Goal: Book appointment/travel/reservation

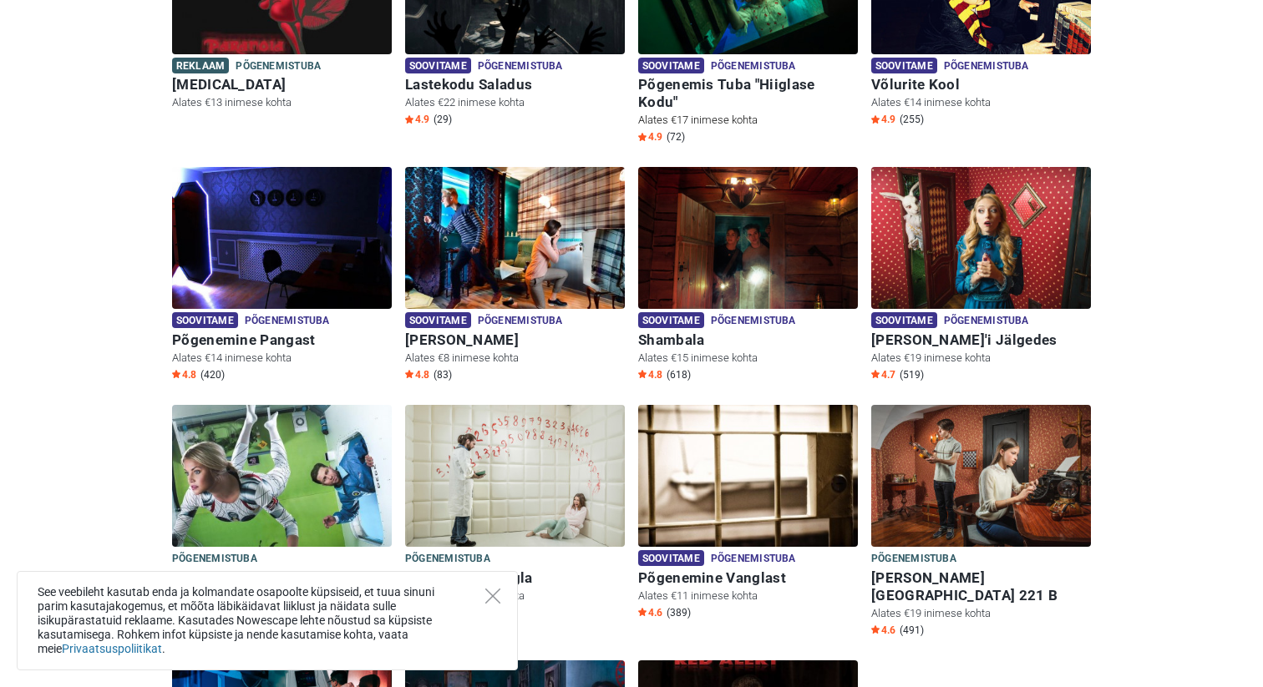
scroll to position [376, 0]
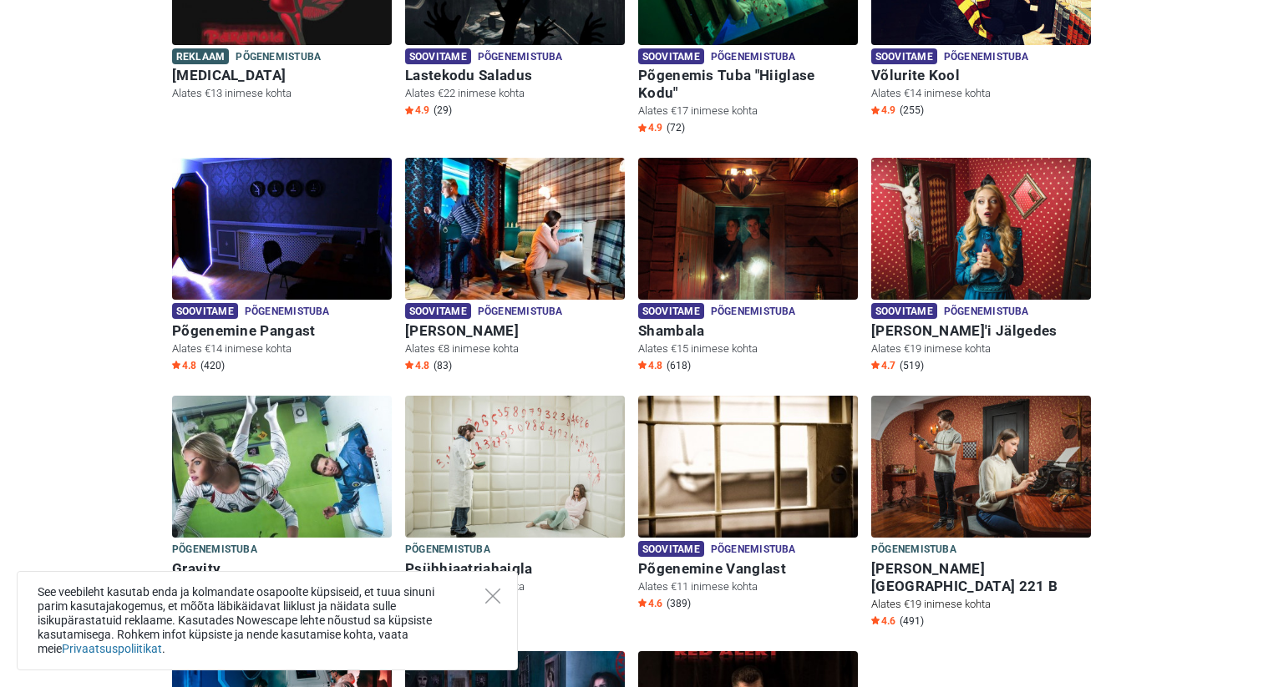
click at [944, 560] on h6 "Baker Street 221 B" at bounding box center [981, 577] width 220 height 35
click at [932, 478] on img at bounding box center [981, 467] width 220 height 142
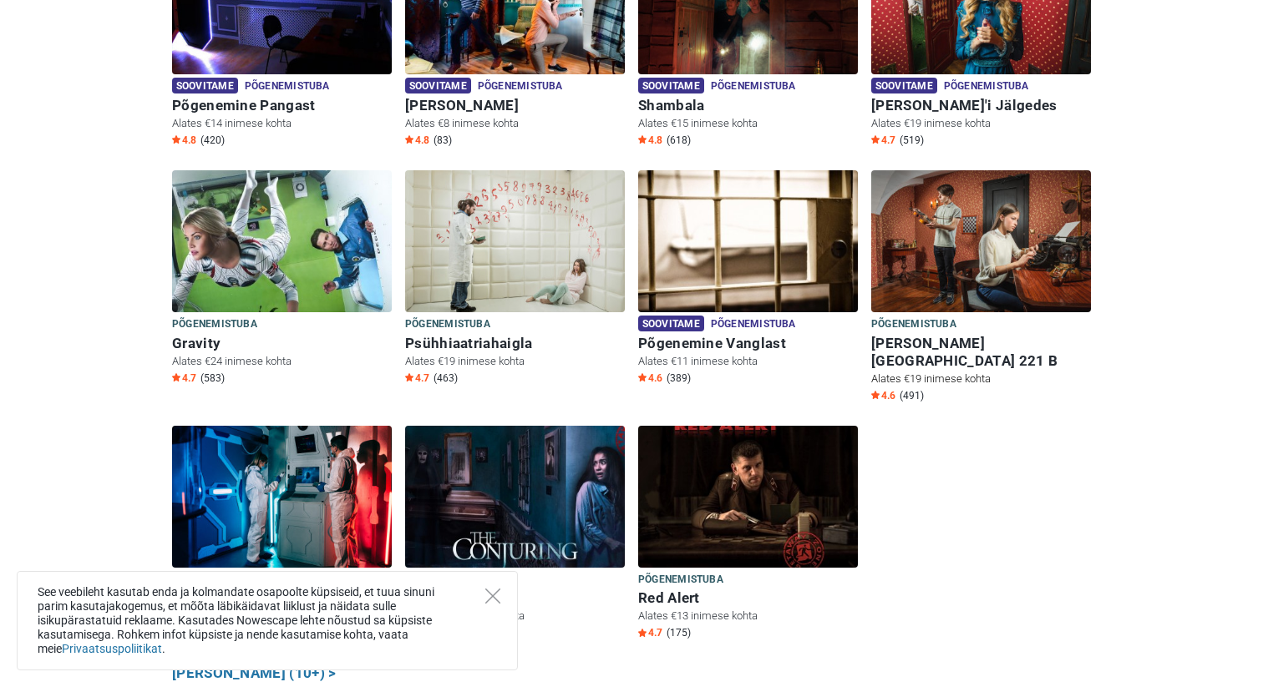
scroll to position [606, 0]
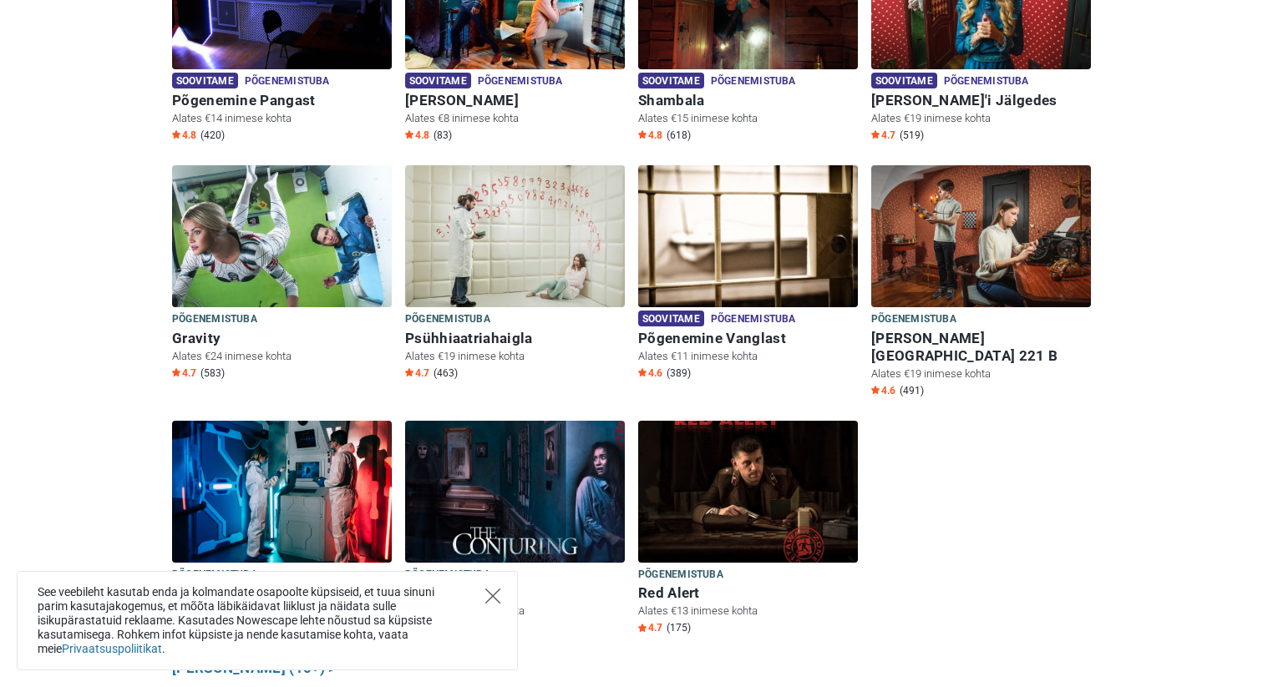
click at [498, 590] on icon "Close" at bounding box center [492, 596] width 15 height 15
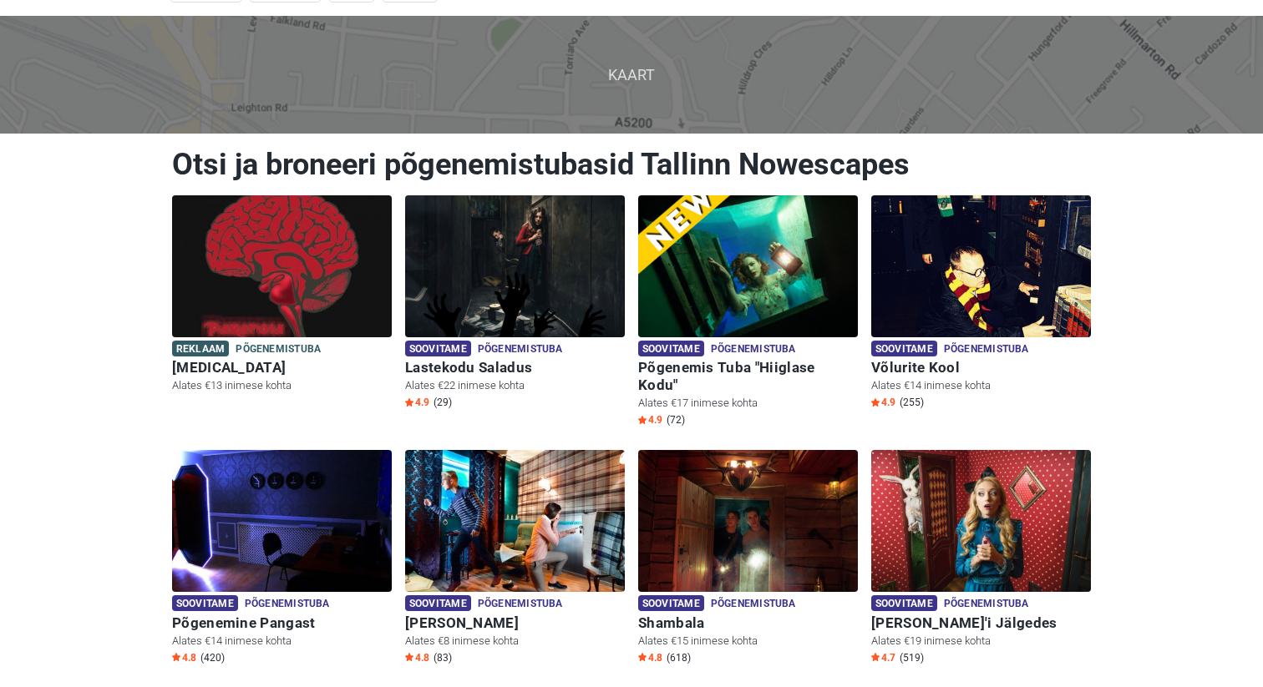
scroll to position [71, 0]
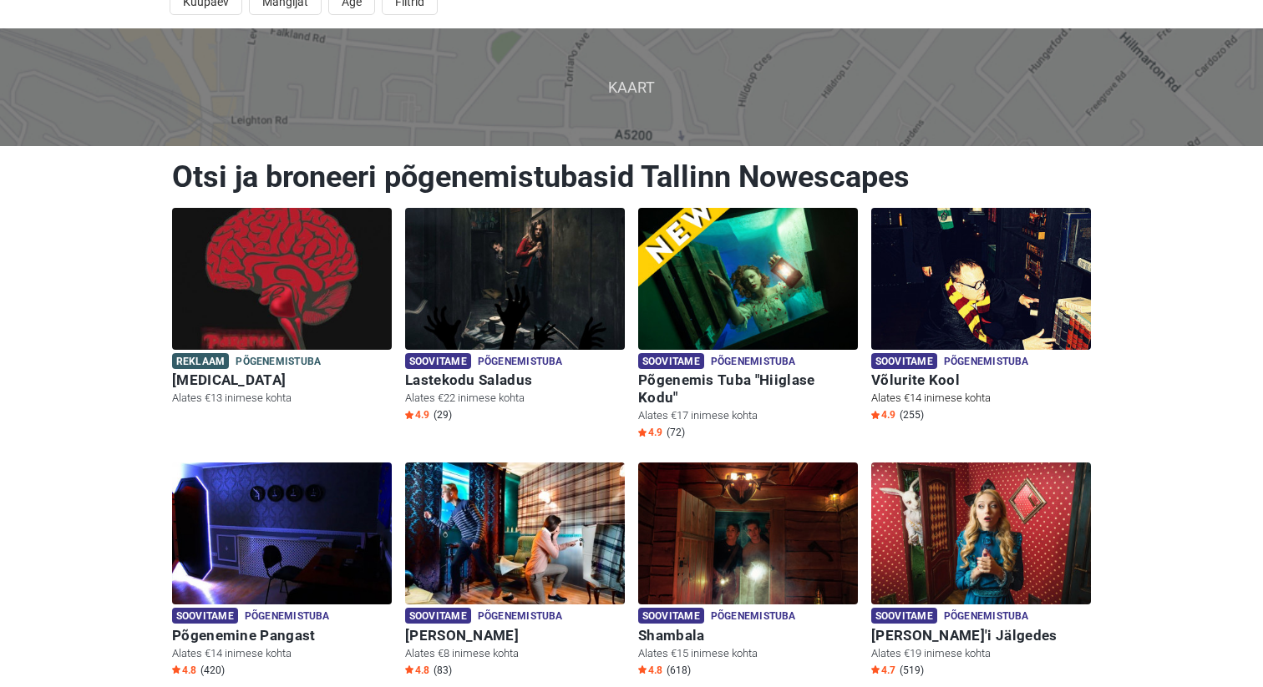
click at [878, 369] on div "Soovitame Põgenemistuba Põgenemistuba" at bounding box center [981, 362] width 220 height 18
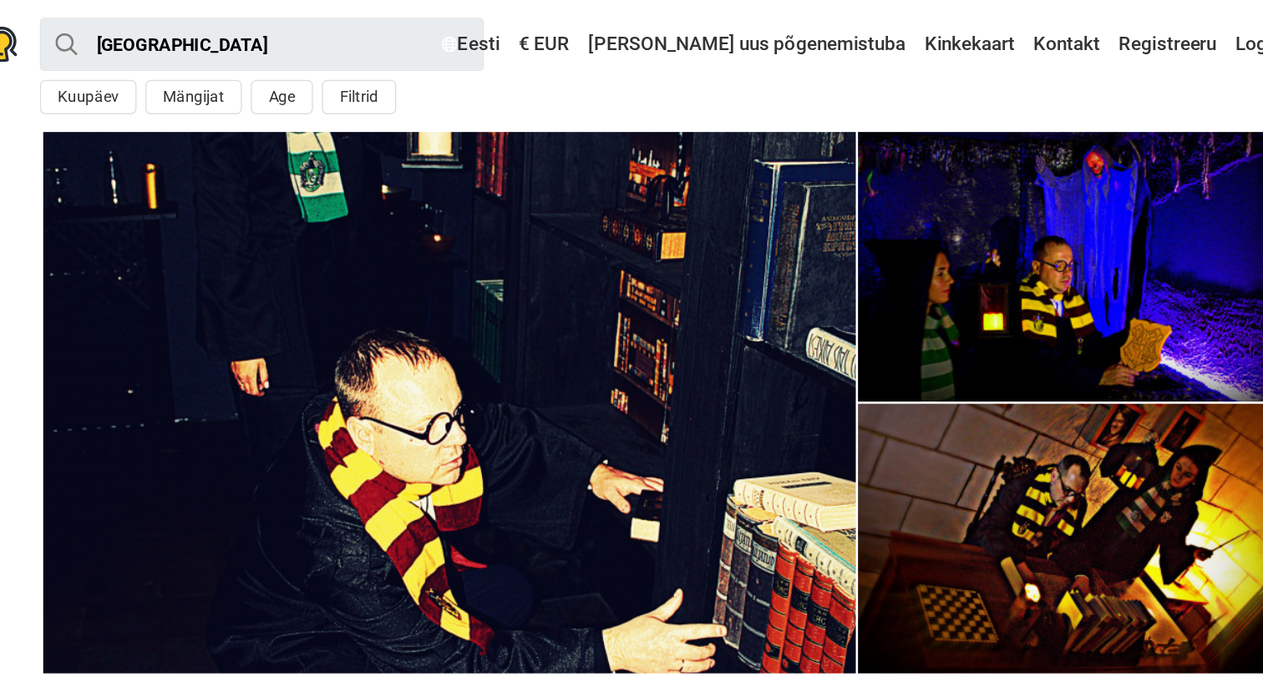
click at [865, 238] on img at bounding box center [938, 200] width 306 height 203
click at [549, 63] on div "Tallinn Kõik Põgenemistuba Seiklus õues Põnevusmäng Kids room Minu lähedal Kuup…" at bounding box center [631, 49] width 1044 height 99
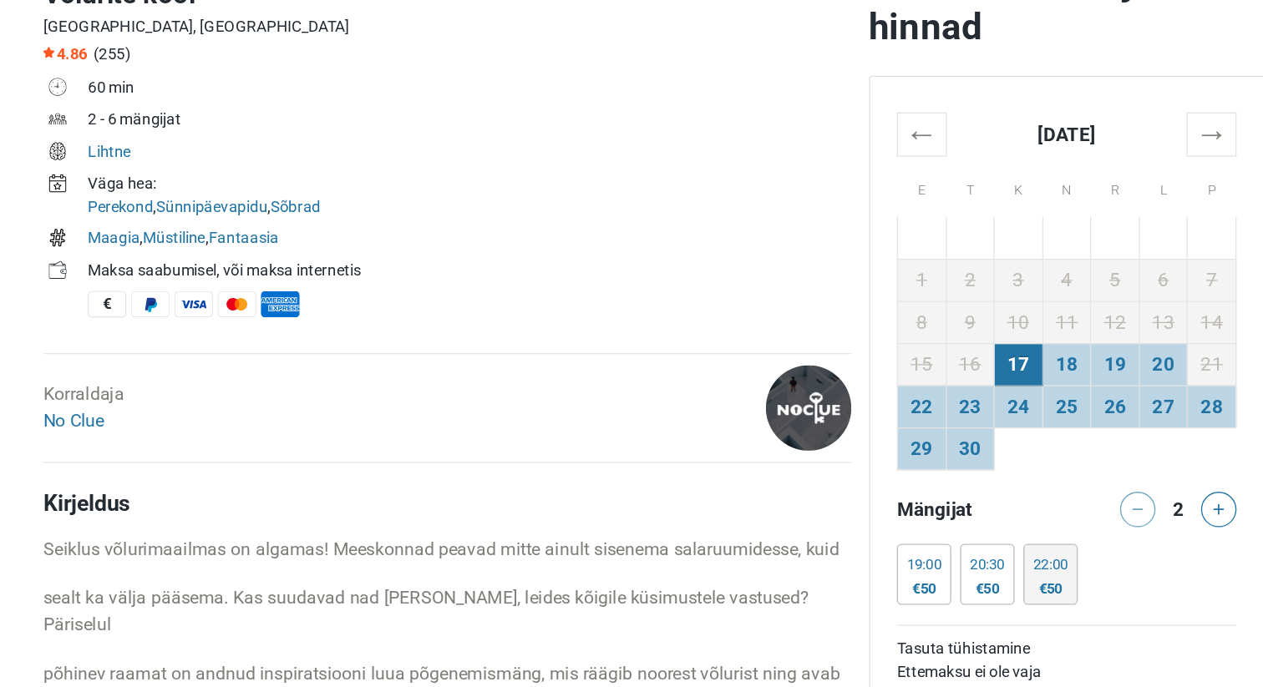
scroll to position [554, 0]
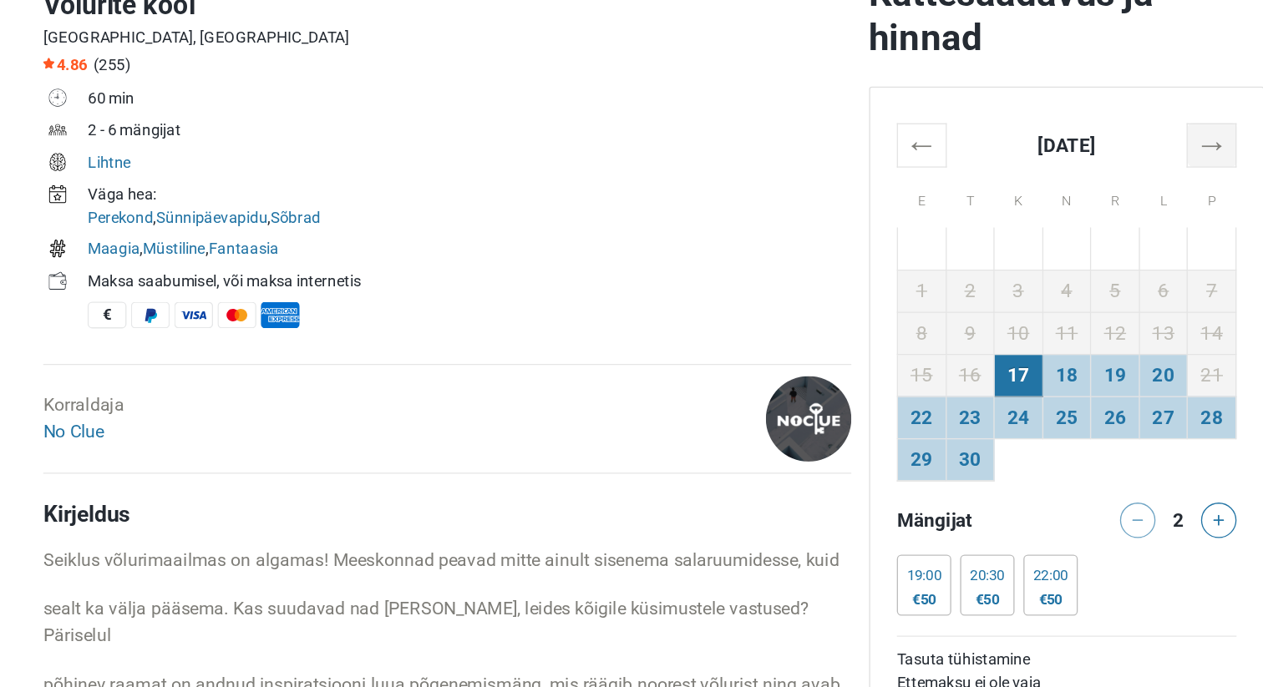
click at [1051, 114] on th "→" at bounding box center [1051, 109] width 37 height 33
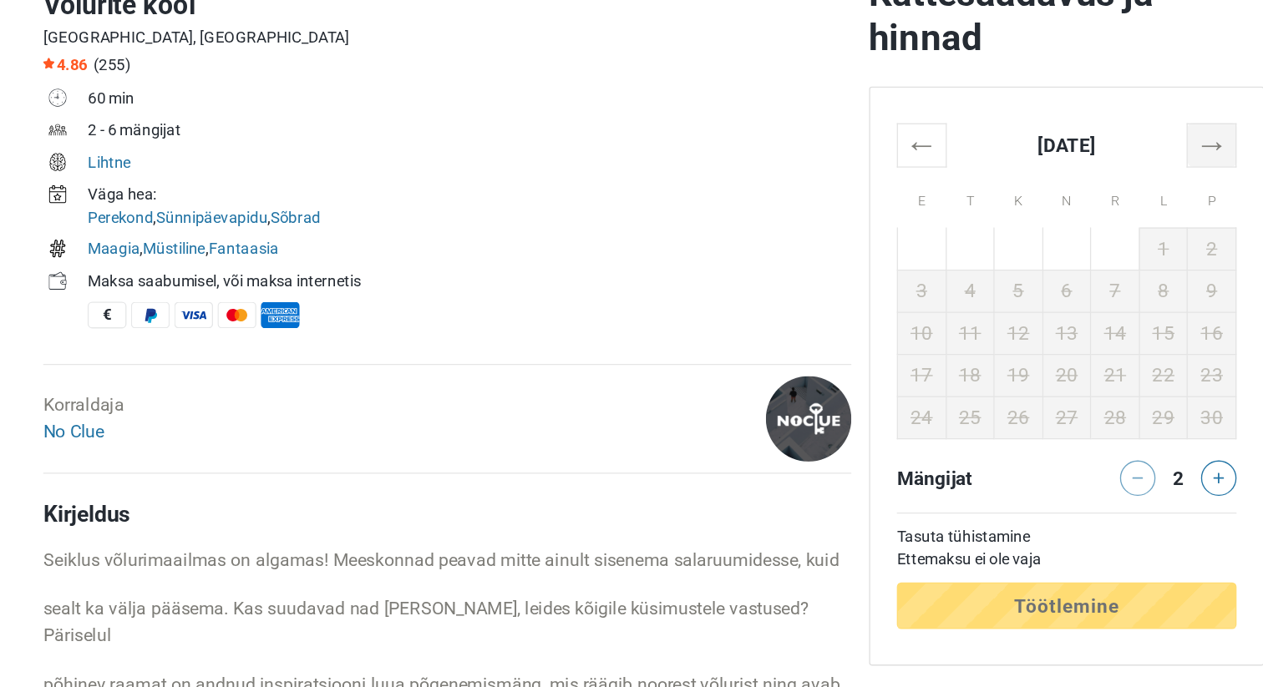
click at [1051, 114] on th "→" at bounding box center [1051, 109] width 37 height 33
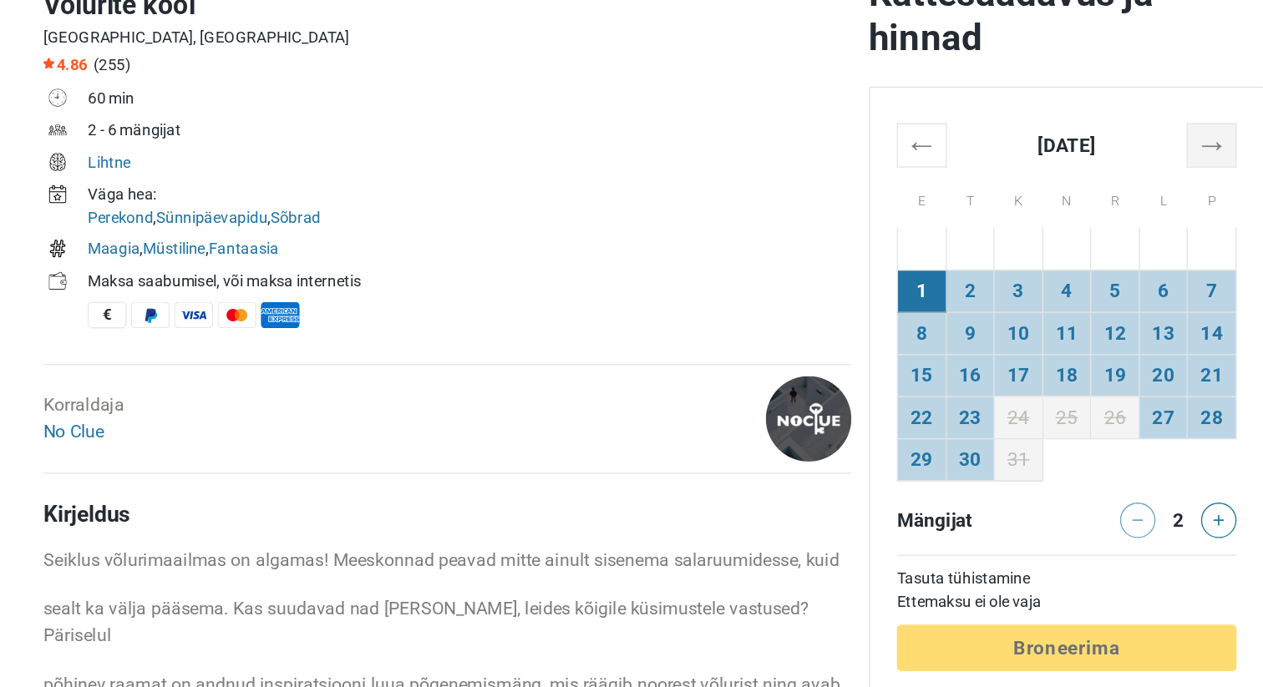
click at [1051, 114] on th "→" at bounding box center [1051, 109] width 37 height 33
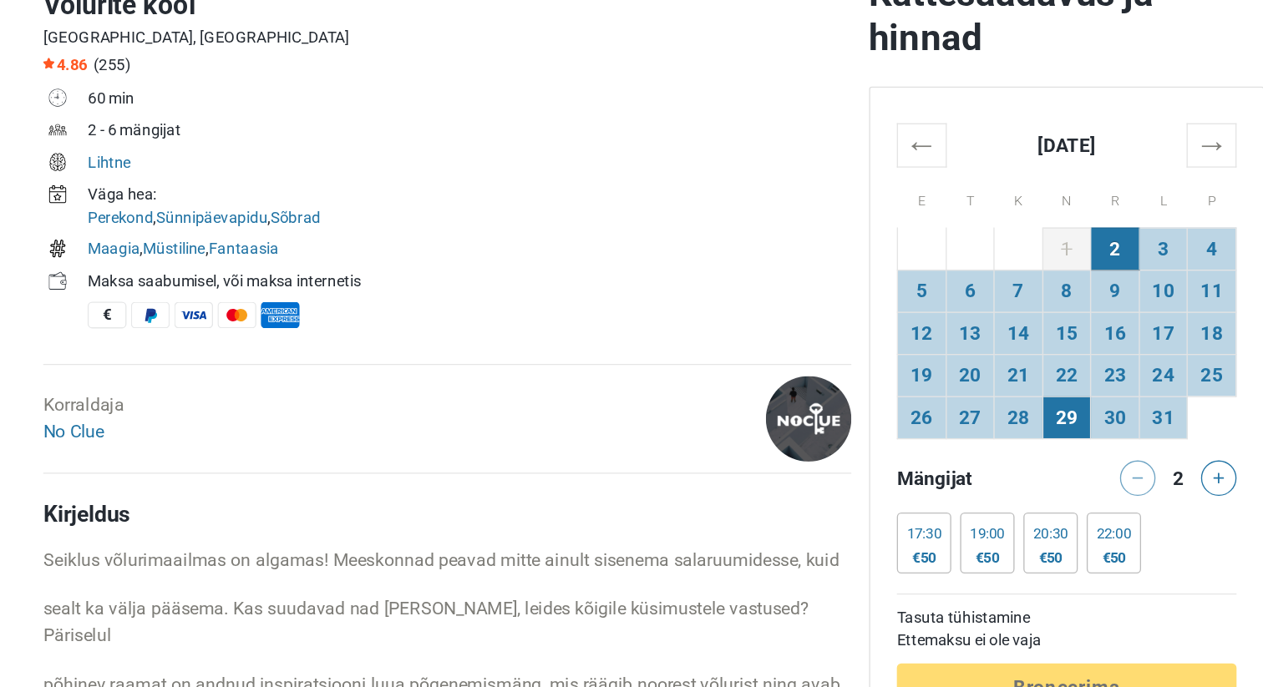
click at [949, 311] on td "29" at bounding box center [942, 314] width 37 height 32
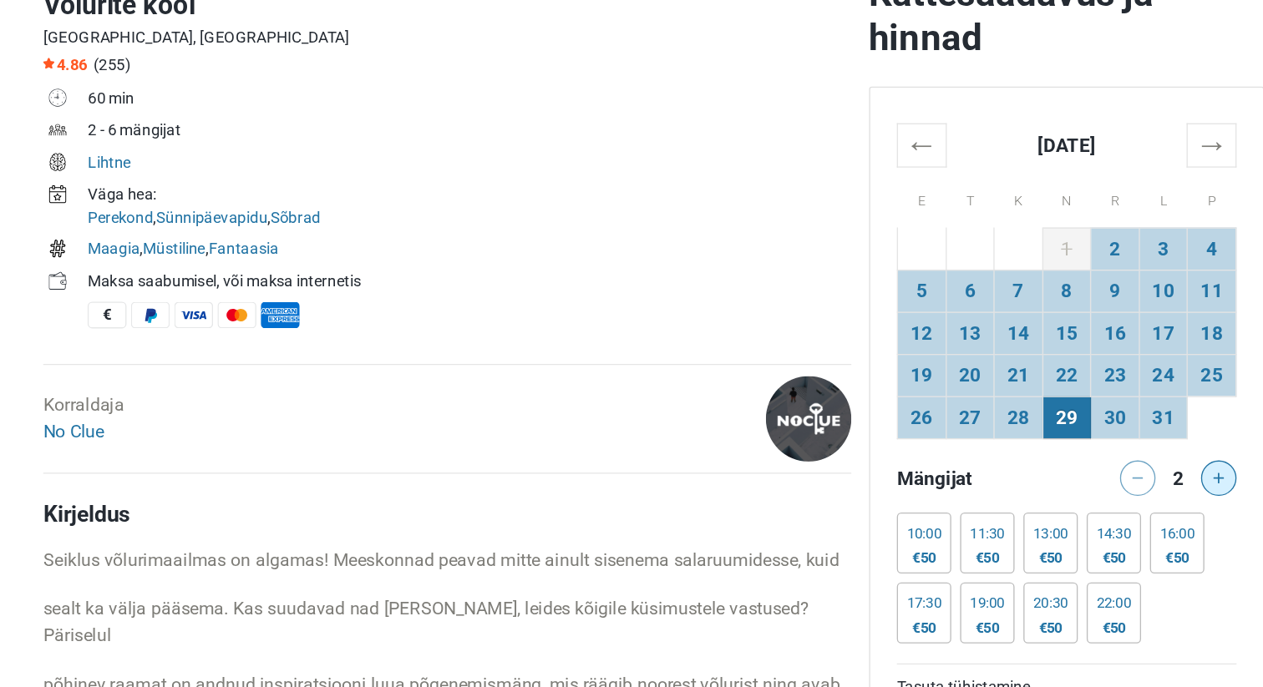
click at [1059, 361] on icon at bounding box center [1056, 360] width 8 height 8
click at [1059, 361] on div at bounding box center [1059, 360] width 33 height 27
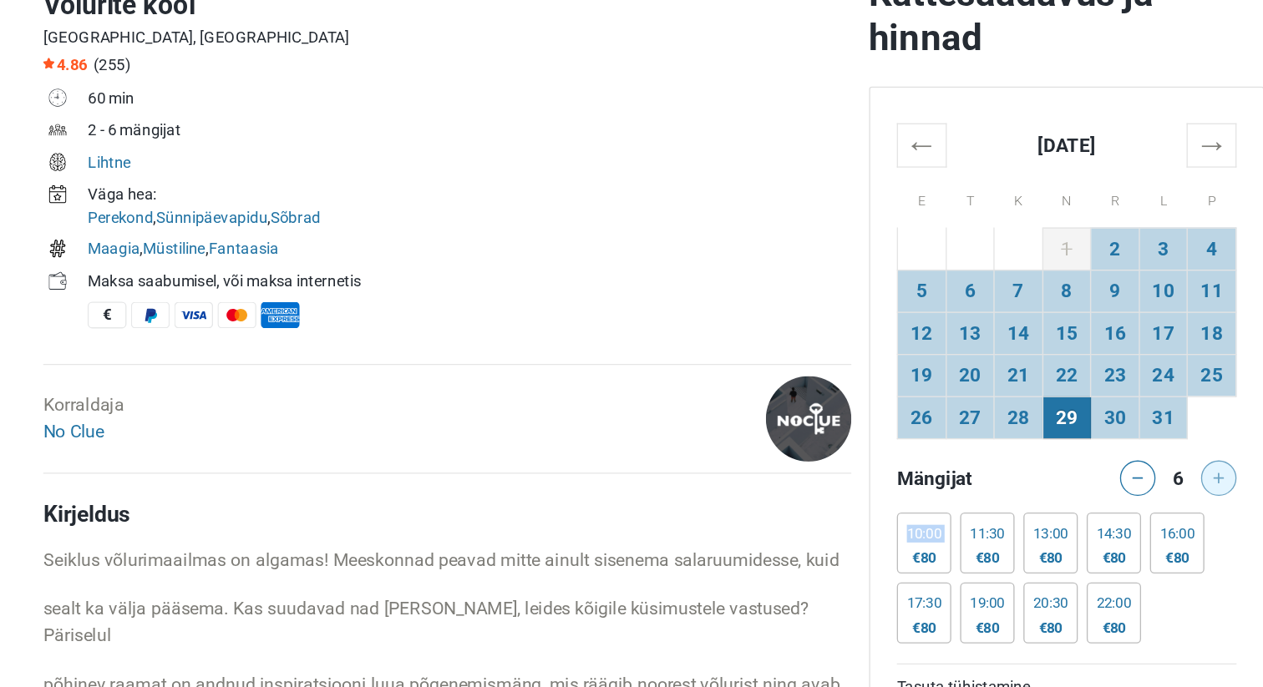
click at [1059, 361] on div at bounding box center [1059, 360] width 33 height 27
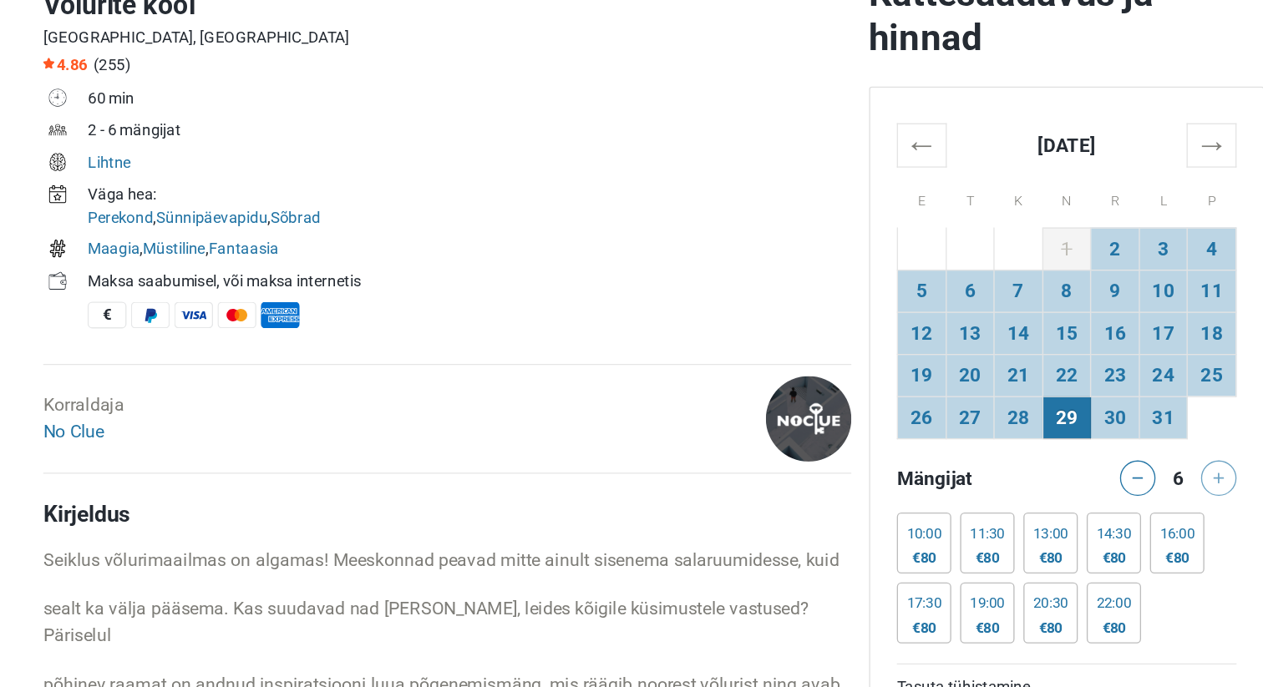
click at [1058, 361] on div at bounding box center [1059, 360] width 33 height 27
click at [1053, 359] on div at bounding box center [1059, 360] width 33 height 27
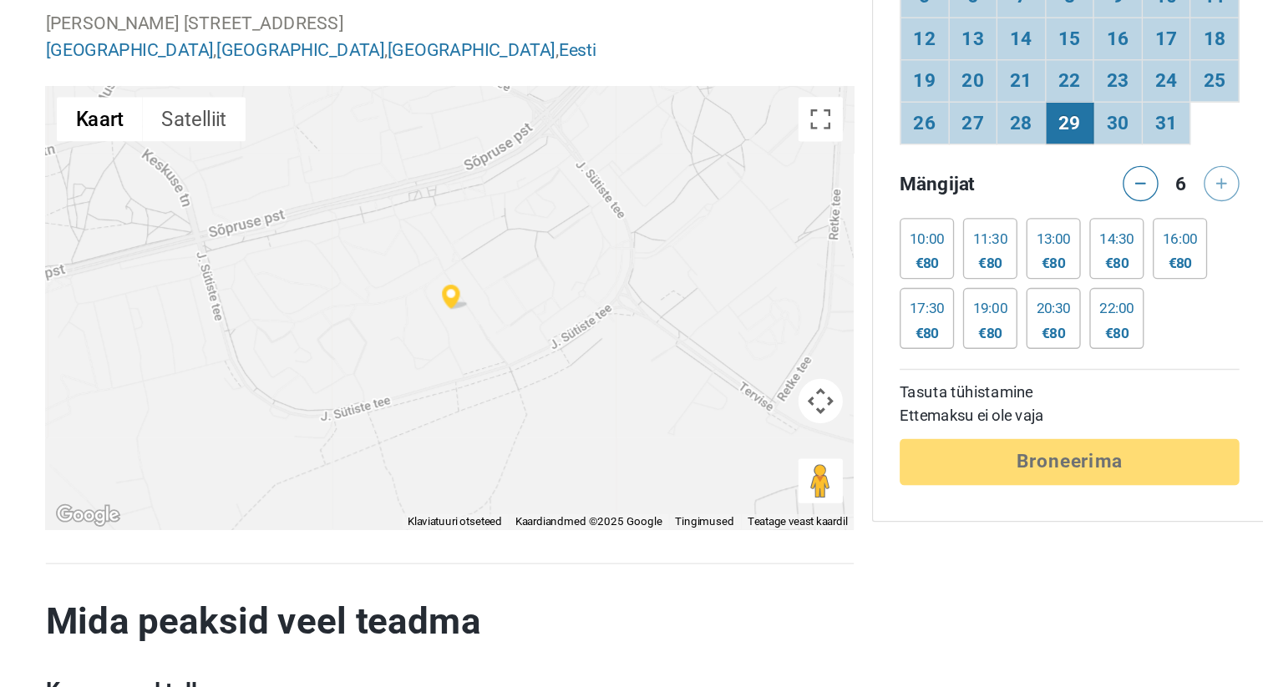
scroll to position [3095, 0]
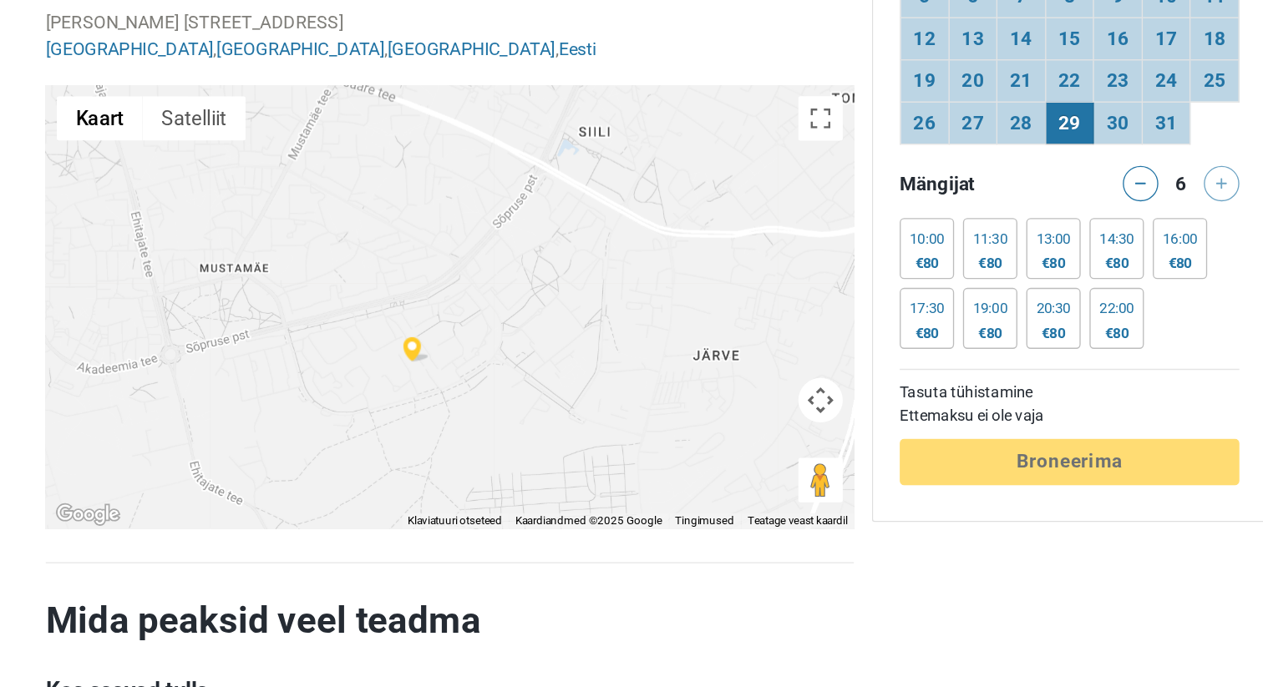
drag, startPoint x: 541, startPoint y: 334, endPoint x: 433, endPoint y: 438, distance: 150.0
click at [433, 438] on div at bounding box center [476, 401] width 608 height 334
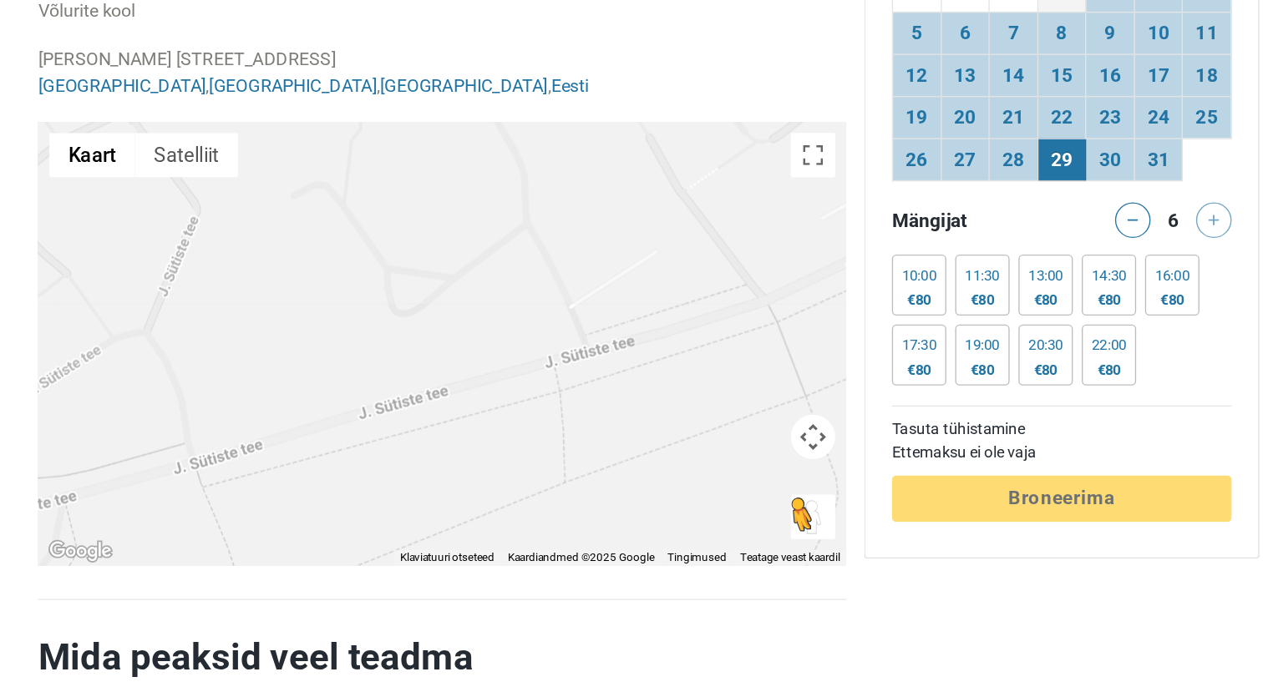
click at [758, 514] on button "Tänavavaate avamiseks lohistage abimees kaardile" at bounding box center [754, 530] width 33 height 33
click at [747, 514] on button "Tänavavaate avamiseks lohistage abimees kaardile" at bounding box center [754, 530] width 33 height 33
click at [291, 242] on button "Satelliit" at bounding box center [284, 258] width 78 height 33
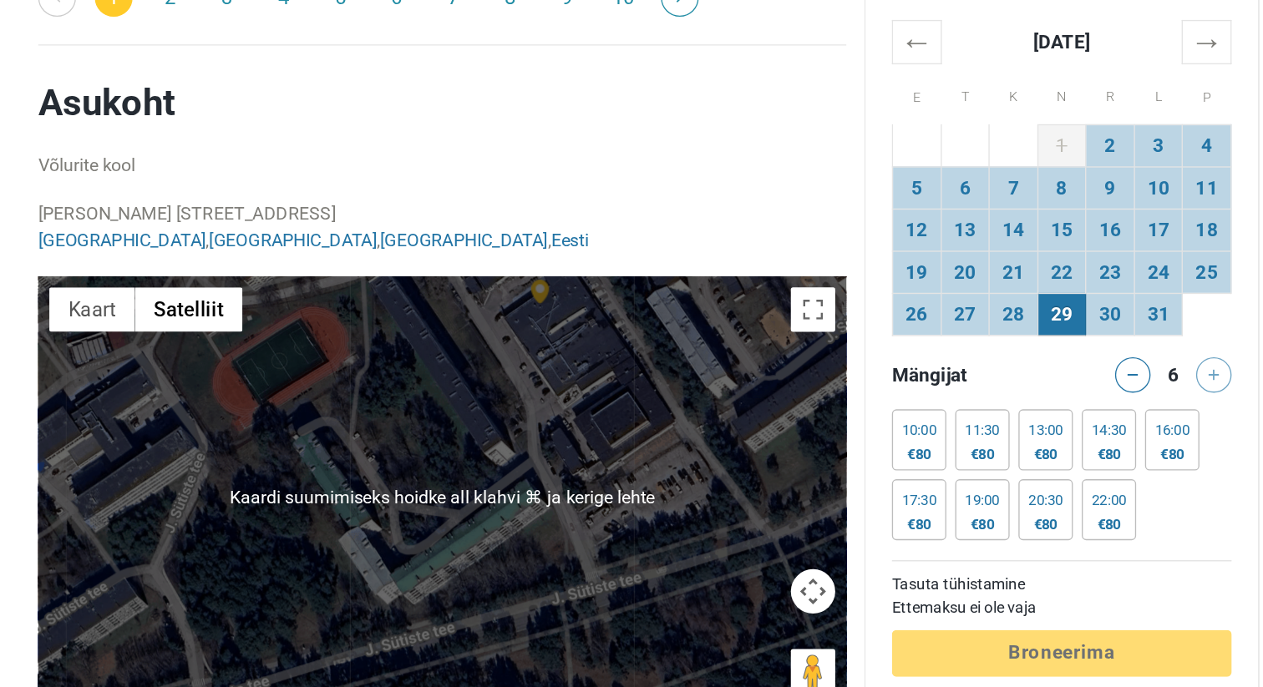
click at [560, 324] on div at bounding box center [476, 401] width 608 height 334
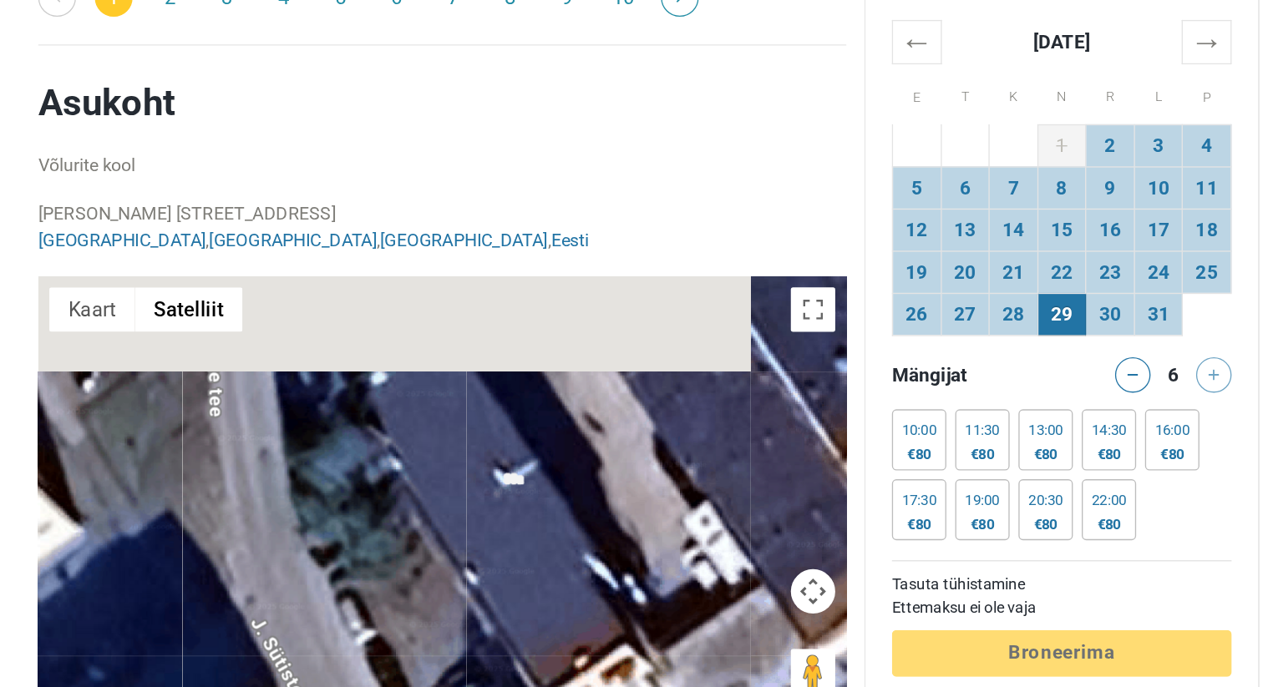
drag, startPoint x: 549, startPoint y: 332, endPoint x: 646, endPoint y: 514, distance: 205.5
click at [645, 512] on div at bounding box center [476, 401] width 608 height 334
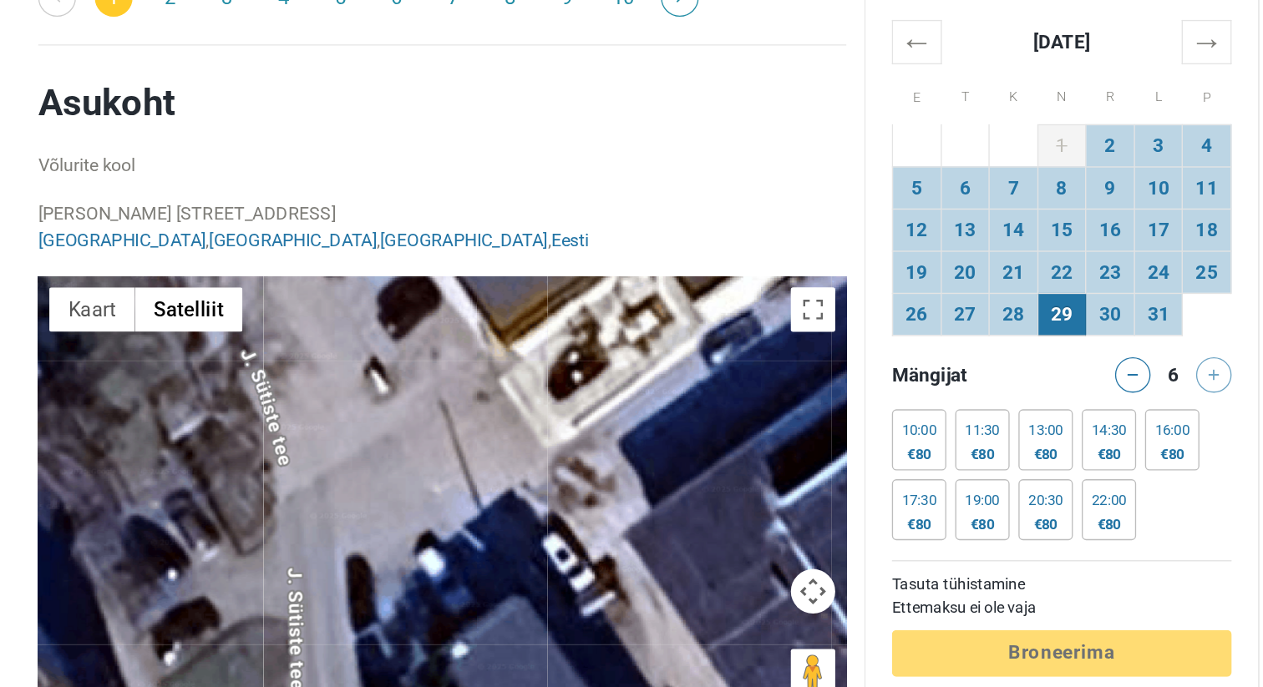
drag, startPoint x: 614, startPoint y: 415, endPoint x: 624, endPoint y: 543, distance: 128.2
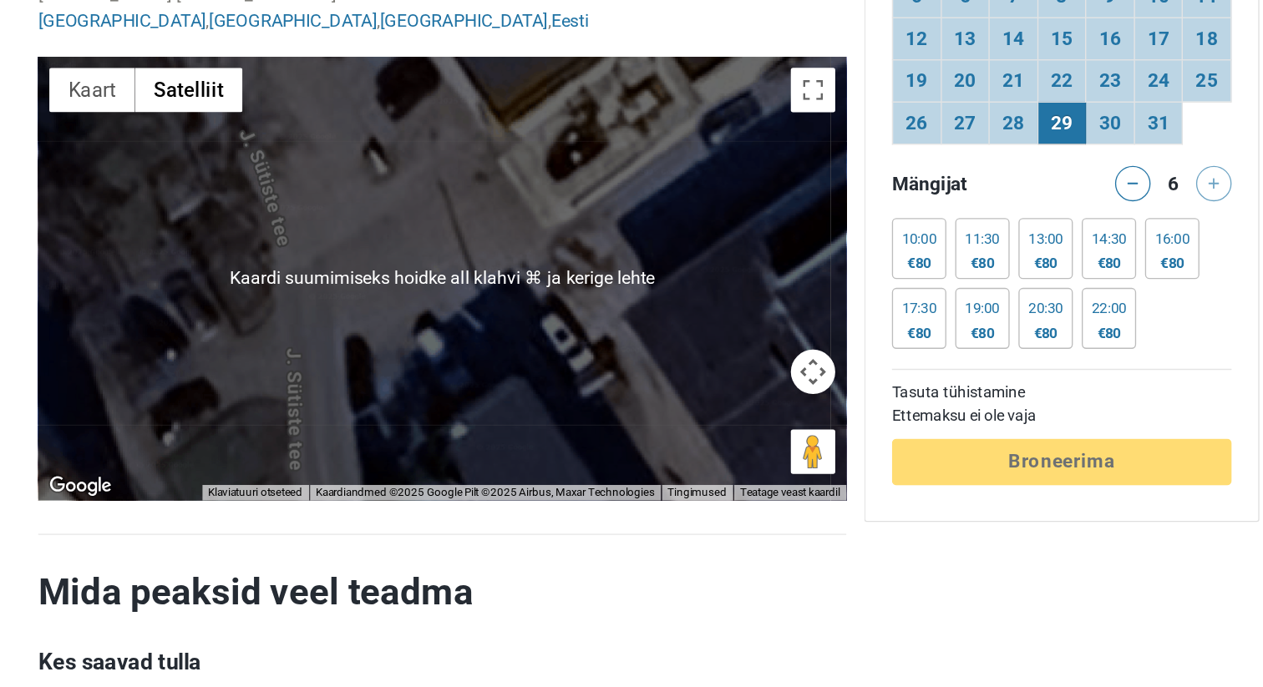
scroll to position [3127, 0]
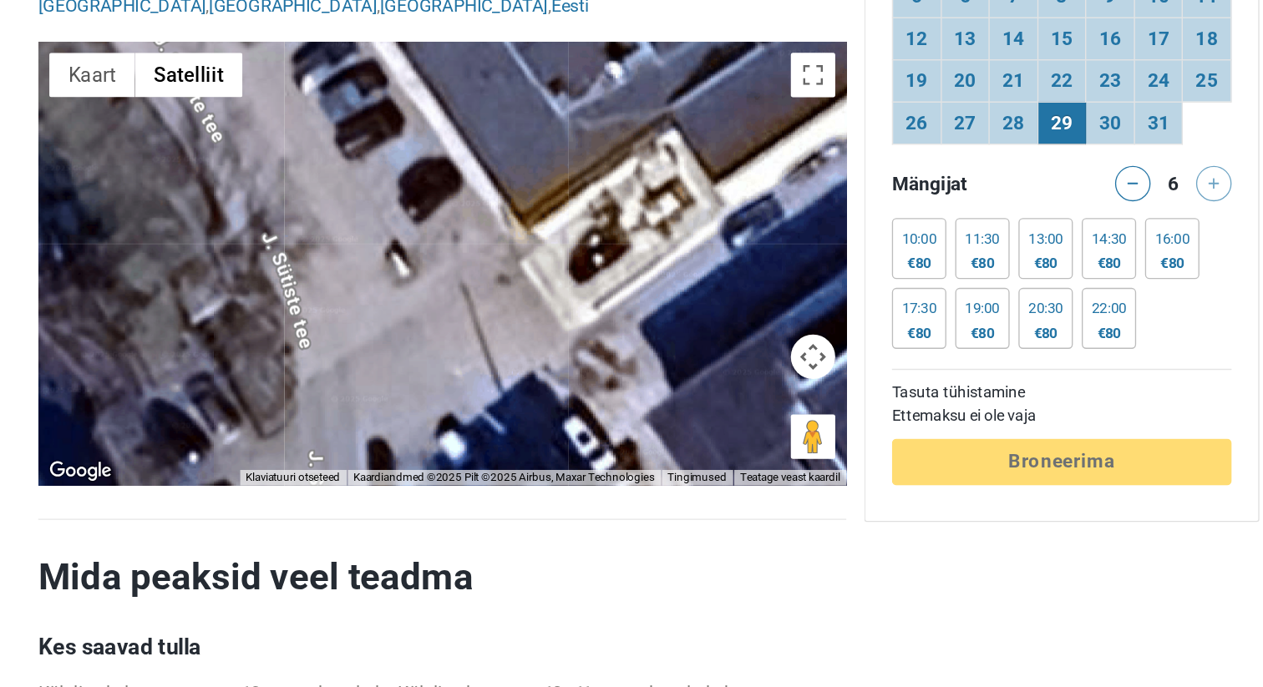
drag, startPoint x: 574, startPoint y: 389, endPoint x: 596, endPoint y: 496, distance: 109.1
click at [596, 496] on div "Kaardi suumimiseks hoidke all klahvi ⌘ ja kerige lehte Kaart Maastik Satelliit …" at bounding box center [476, 368] width 608 height 334
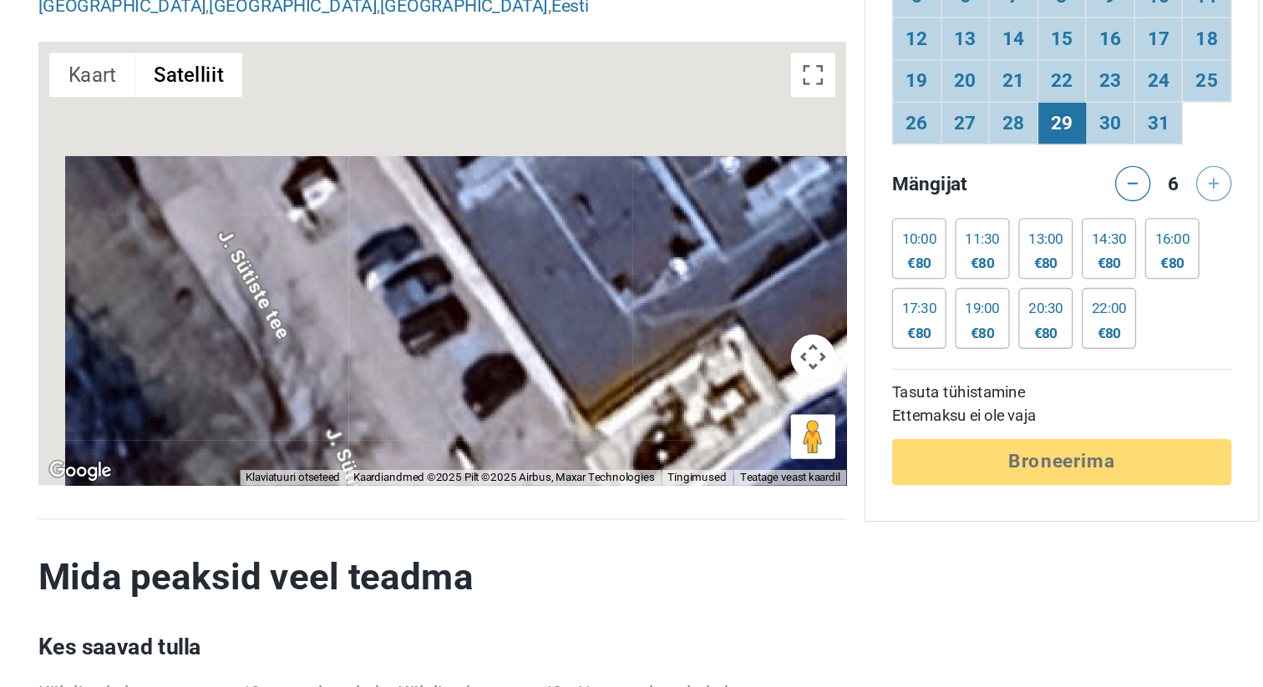
drag, startPoint x: 589, startPoint y: 473, endPoint x: 635, endPoint y: 632, distance: 165.2
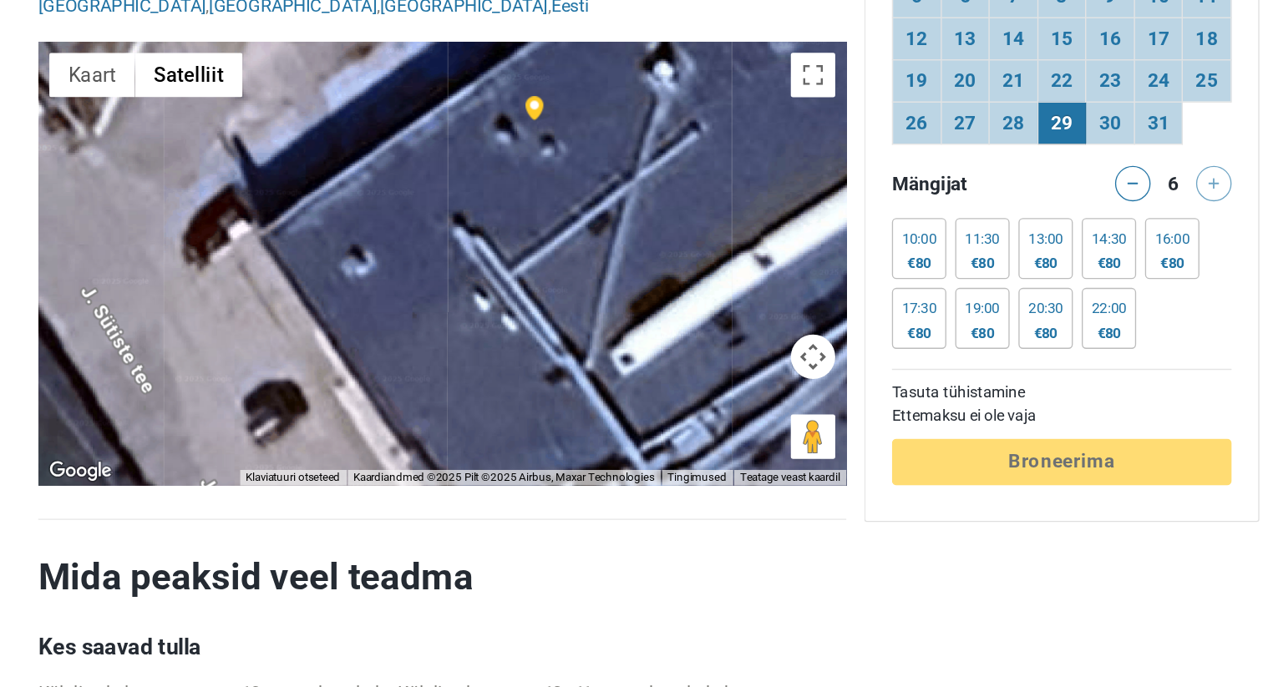
drag, startPoint x: 533, startPoint y: 304, endPoint x: 588, endPoint y: 532, distance: 234.5
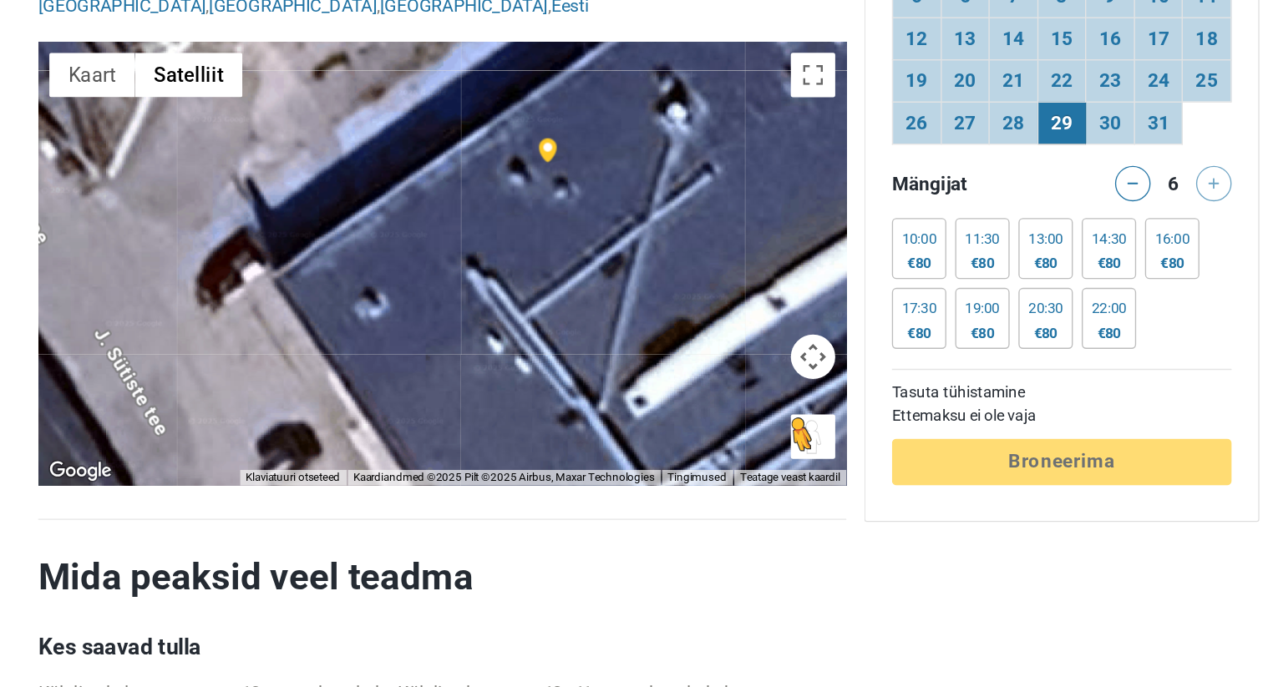
click at [752, 482] on button "Tänavavaate avamiseks lohistage abimees kaardile" at bounding box center [754, 498] width 33 height 33
click at [743, 482] on button "Tänavavaate avamiseks lohistage abimees kaardile" at bounding box center [754, 498] width 33 height 33
click at [747, 210] on button "Vaheta täisekraani vaadet" at bounding box center [754, 226] width 33 height 33
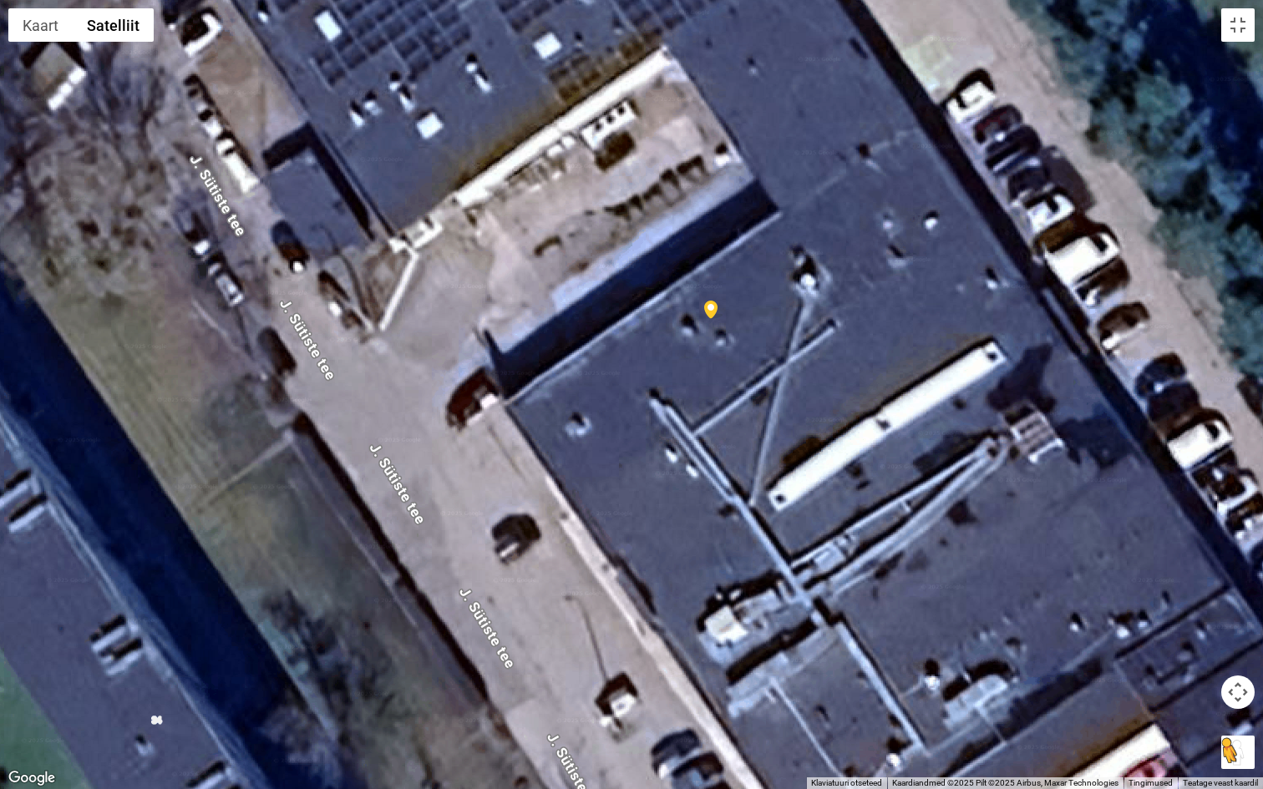
click at [1239, 686] on button "Tänavavaate avamiseks lohistage abimees kaardile" at bounding box center [1237, 752] width 33 height 33
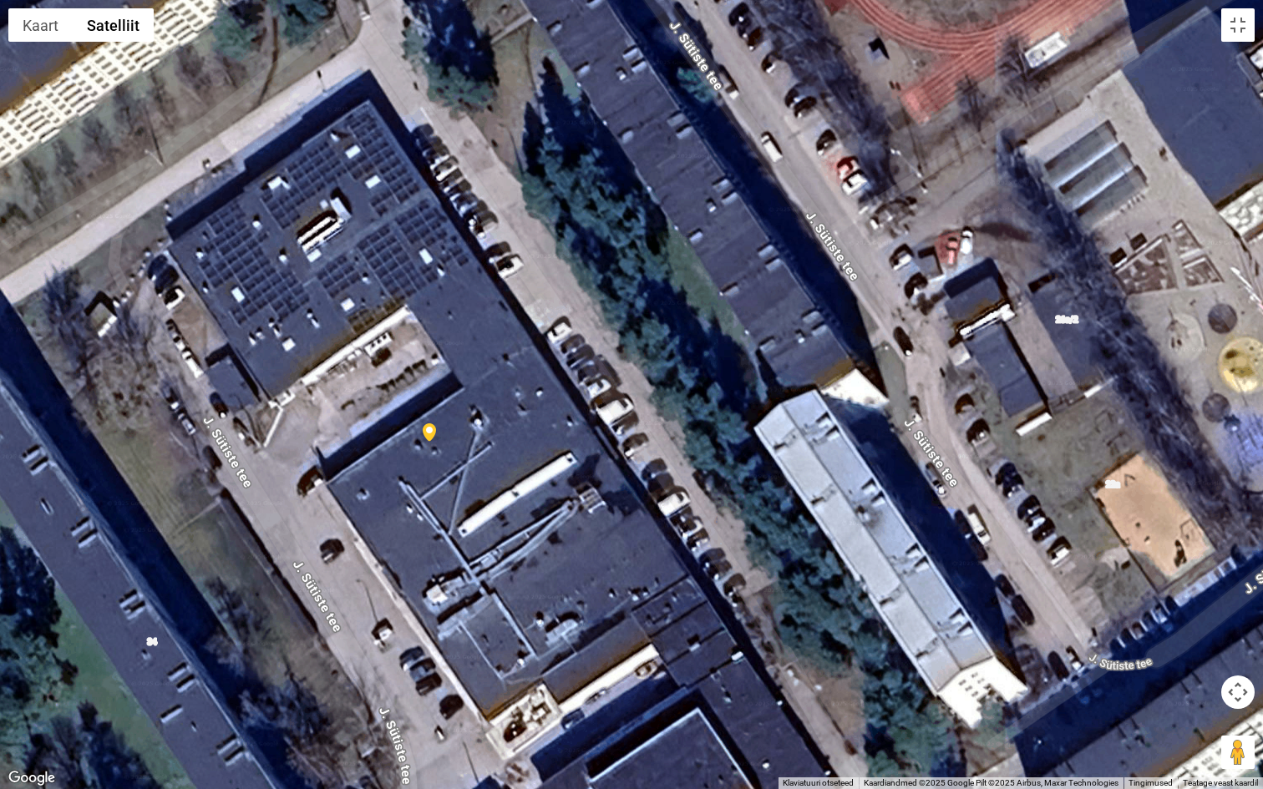
drag, startPoint x: 913, startPoint y: 412, endPoint x: 554, endPoint y: 496, distance: 368.6
click at [554, 496] on div at bounding box center [631, 394] width 1263 height 789
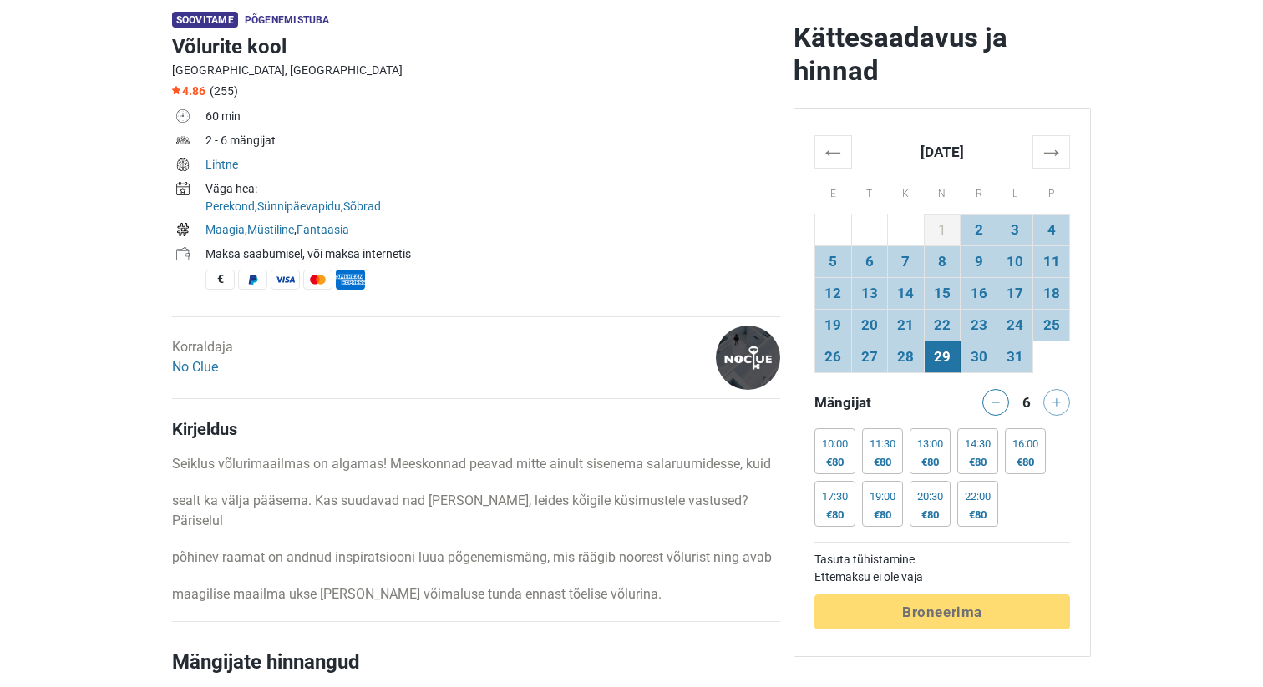
scroll to position [512, 0]
click at [211, 361] on link "No Clue" at bounding box center [195, 366] width 46 height 16
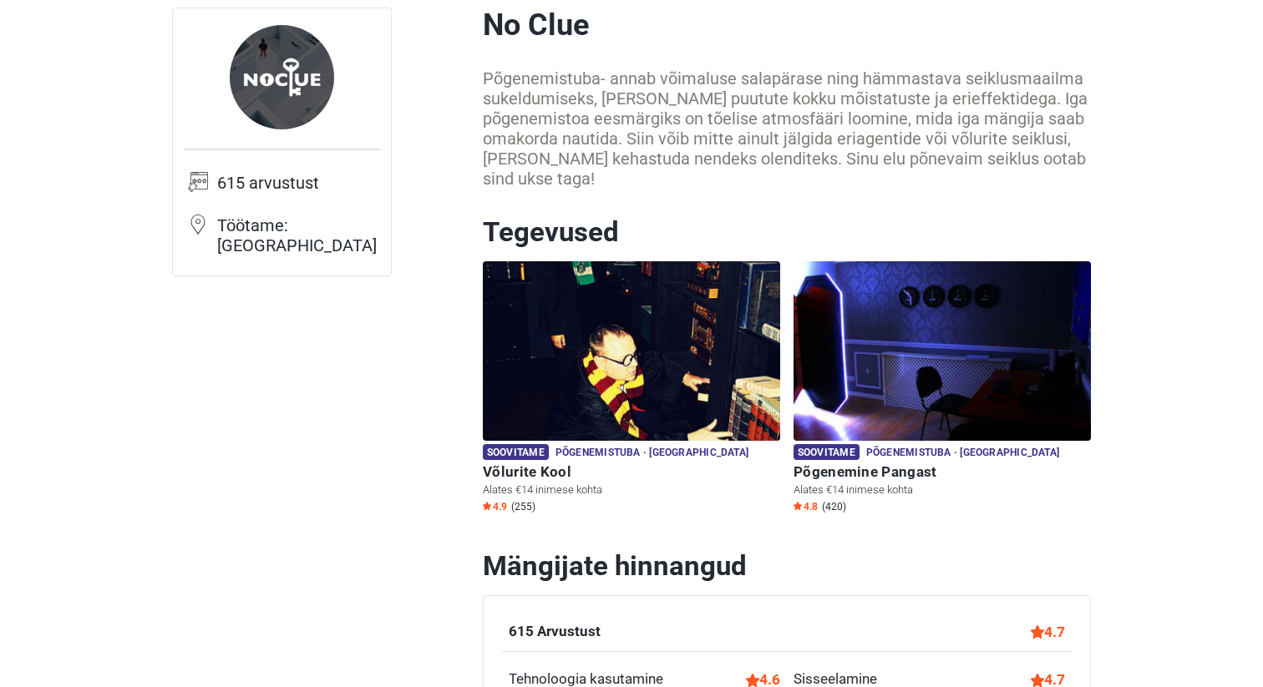
scroll to position [129, 0]
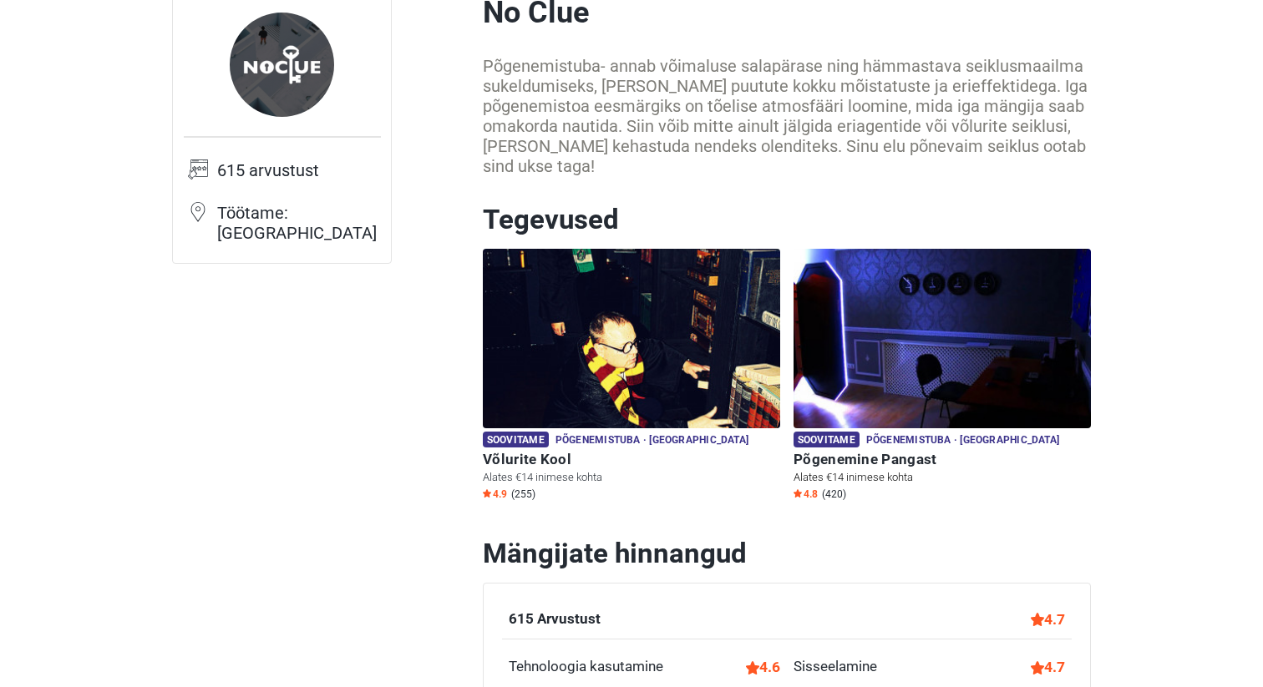
click at [904, 473] on p "Alates €14 inimese kohta" at bounding box center [941, 477] width 297 height 15
click at [903, 455] on h6 "Põgenemine Pangast" at bounding box center [941, 460] width 297 height 18
click at [896, 353] on img at bounding box center [941, 339] width 297 height 180
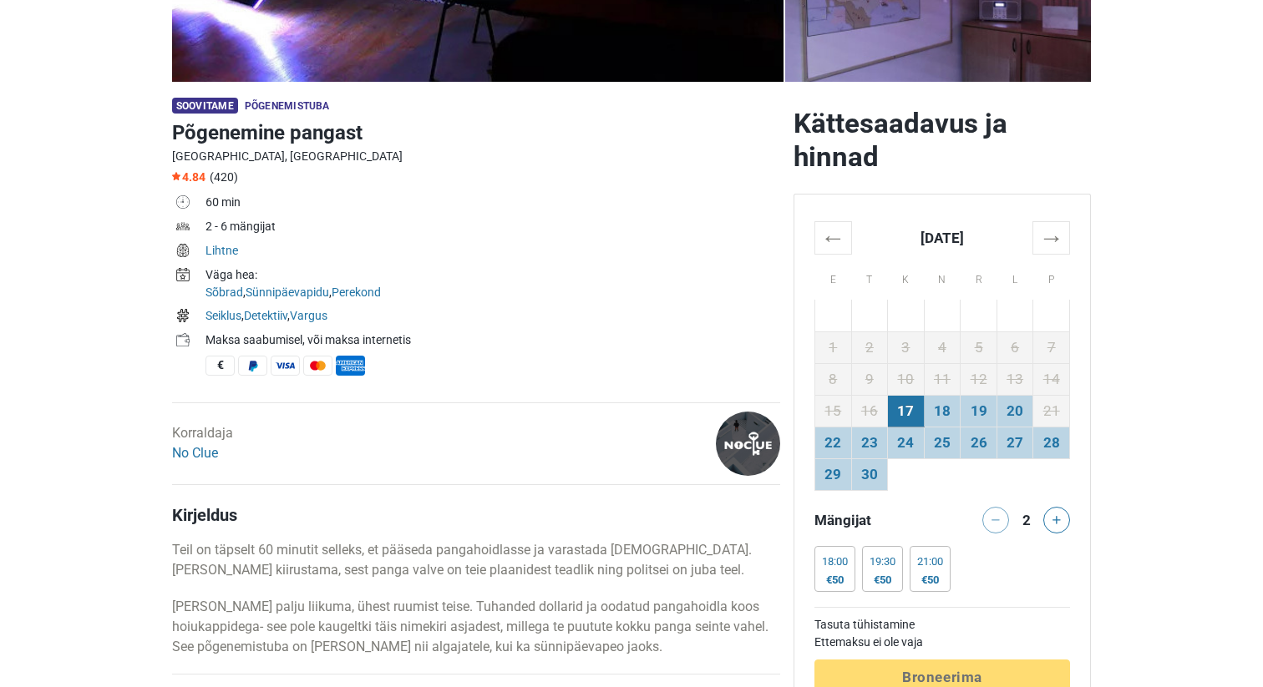
scroll to position [433, 0]
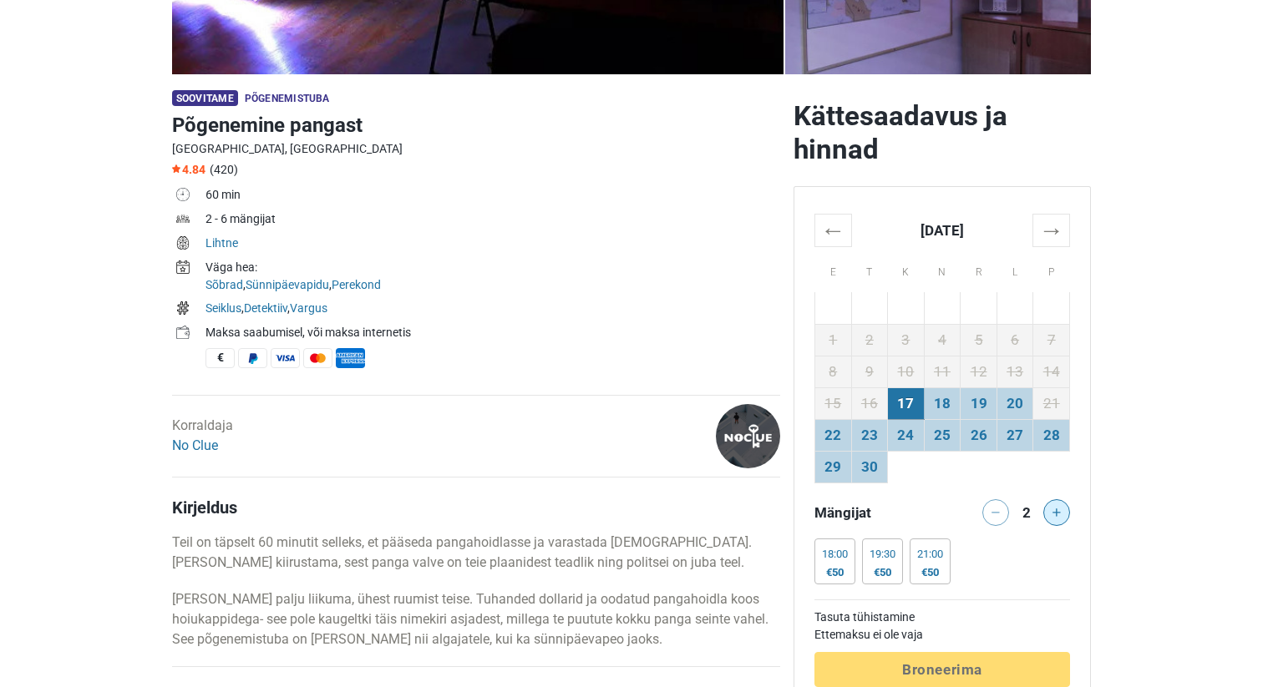
click at [1060, 513] on icon at bounding box center [1056, 513] width 8 height 8
click at [1060, 513] on div at bounding box center [1059, 512] width 33 height 27
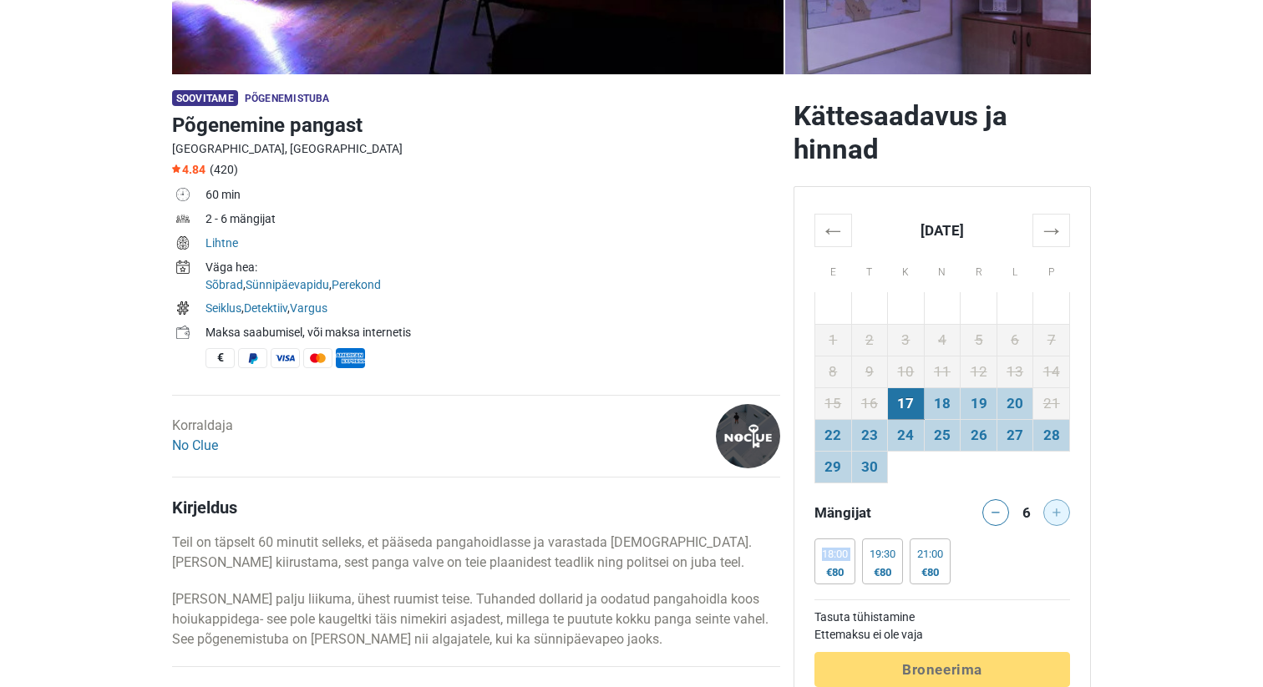
click at [1060, 513] on div at bounding box center [1059, 512] width 33 height 27
click at [998, 508] on button at bounding box center [995, 512] width 27 height 27
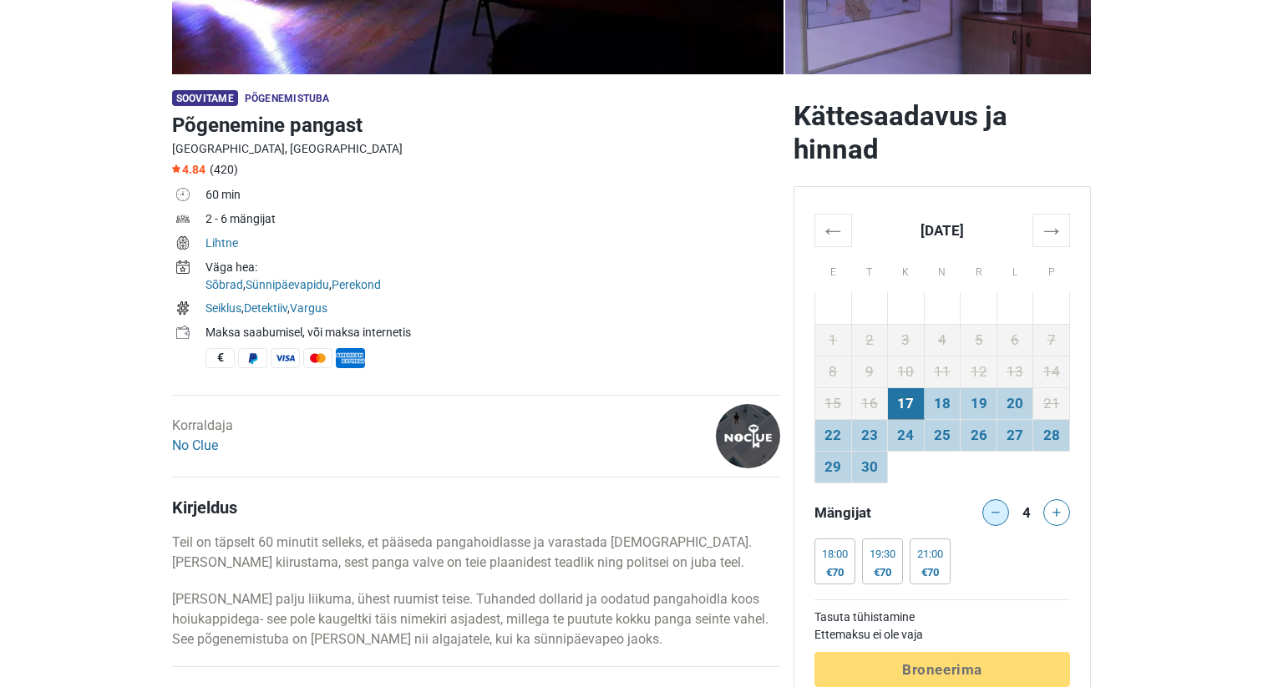
click at [998, 508] on button at bounding box center [995, 512] width 27 height 27
click at [998, 508] on div at bounding box center [991, 512] width 33 height 27
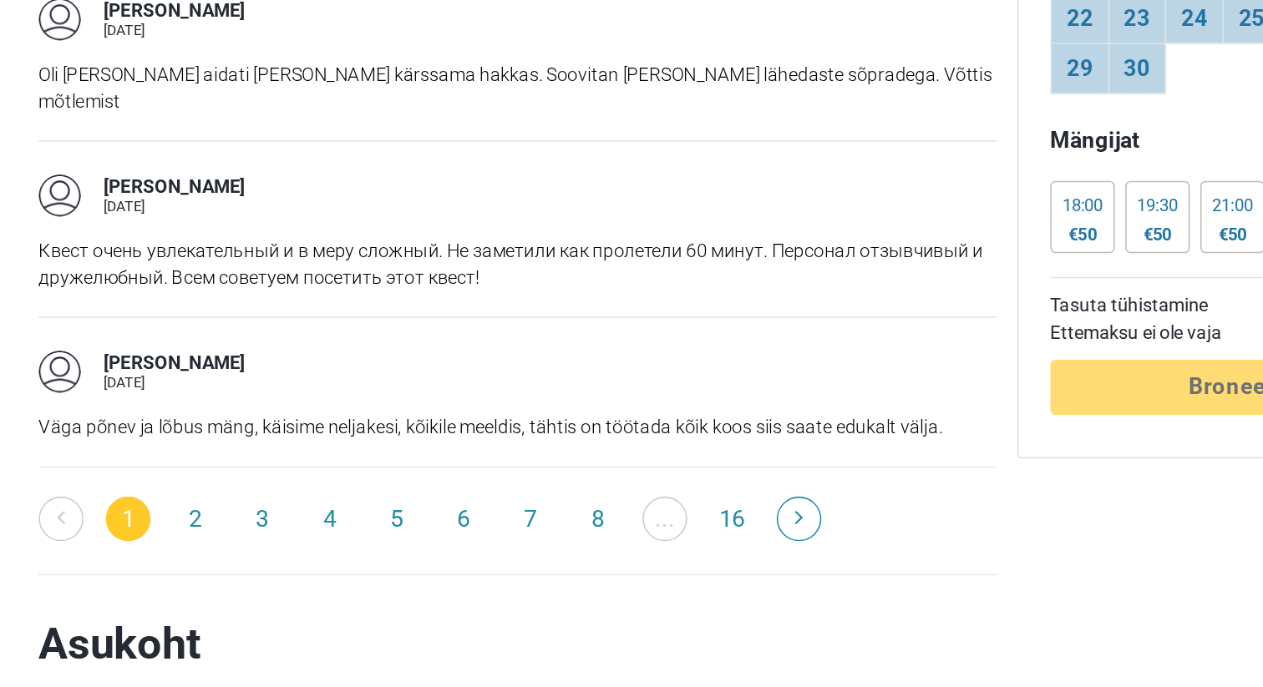
scroll to position [2573, 0]
click at [276, 565] on link "2" at bounding box center [271, 579] width 28 height 28
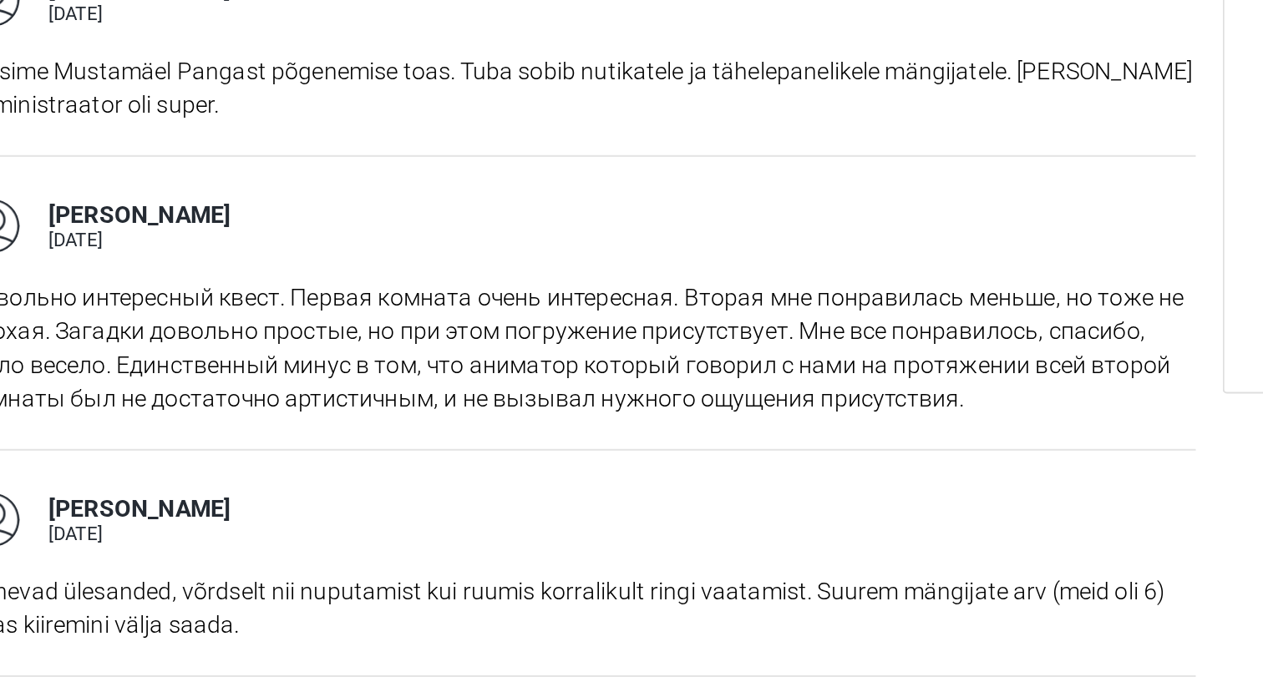
scroll to position [1816, 0]
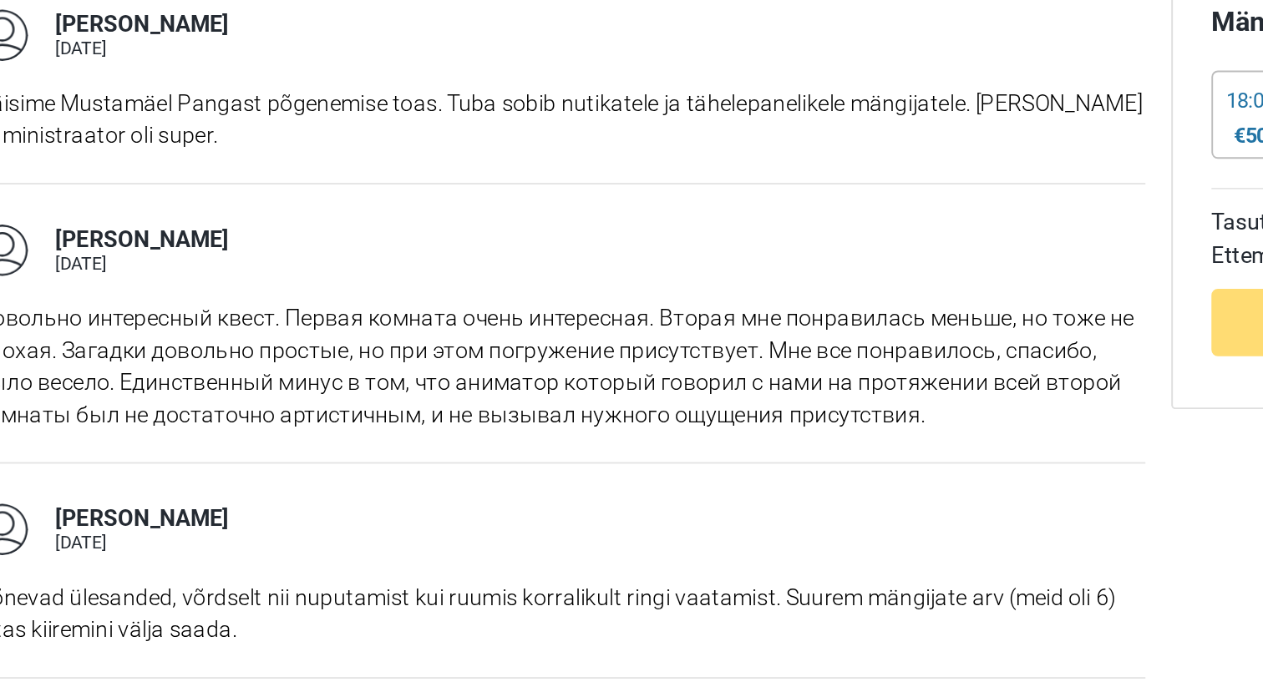
drag, startPoint x: 353, startPoint y: 425, endPoint x: 401, endPoint y: 426, distance: 47.6
click at [401, 426] on div "[PERSON_NAME] [DATE] Довольно интересный квест. Первая комната очень интересная…" at bounding box center [476, 496] width 608 height 145
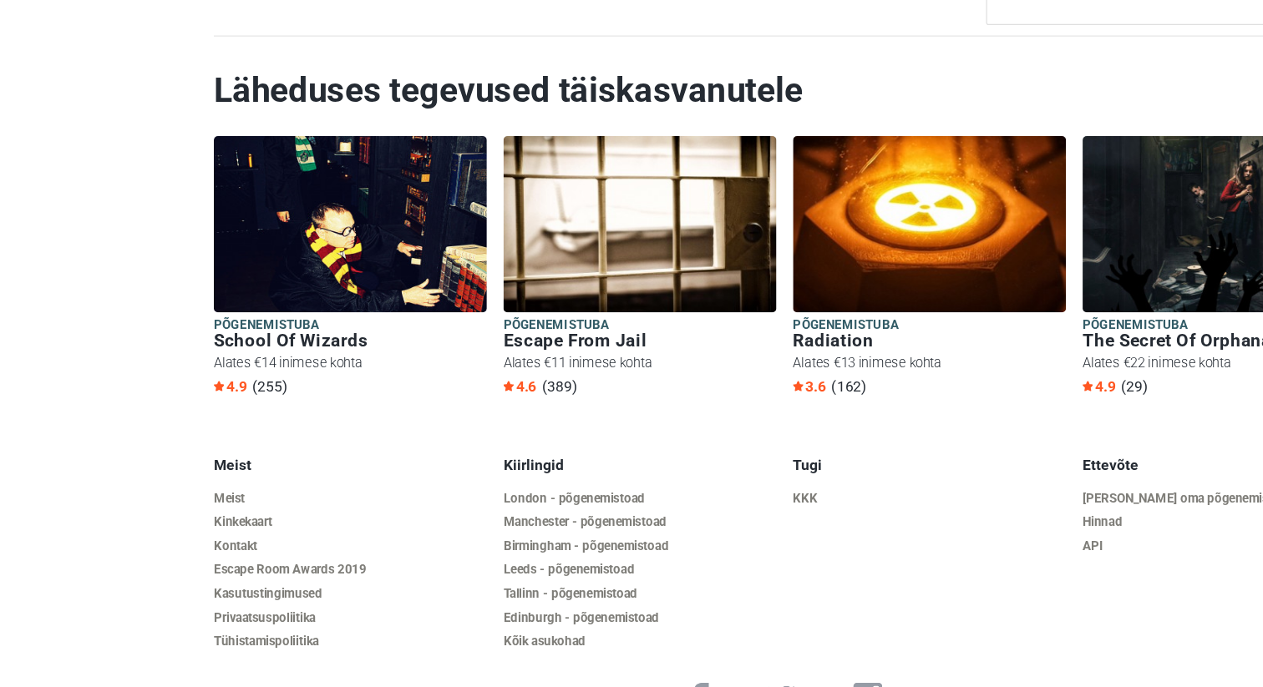
scroll to position [3753, 0]
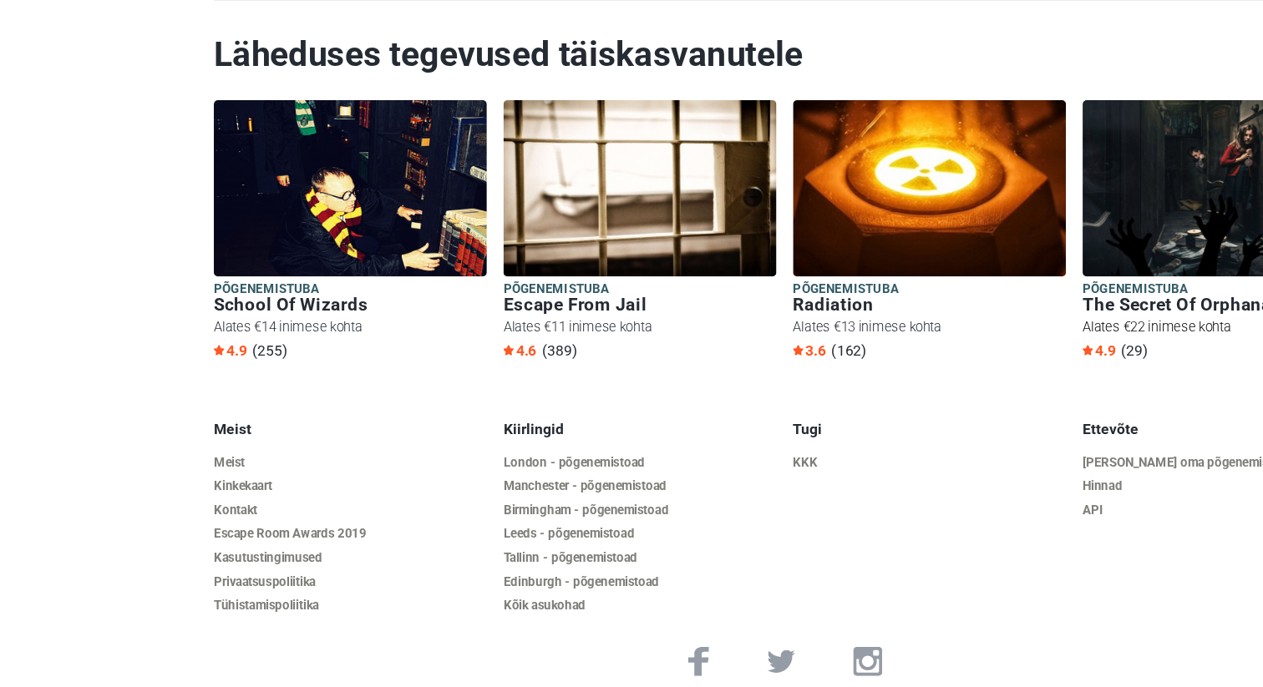
click at [903, 371] on h6 "The Secret Of Orphanage" at bounding box center [981, 380] width 220 height 18
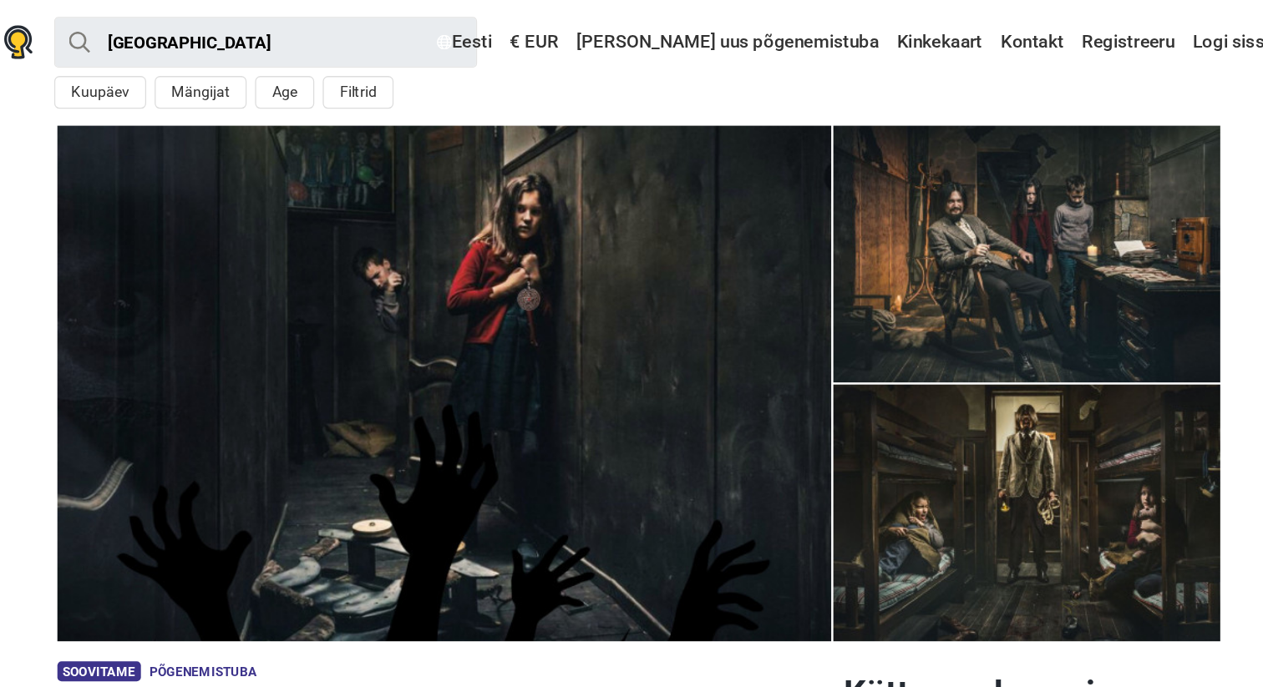
click at [988, 209] on img at bounding box center [938, 200] width 306 height 203
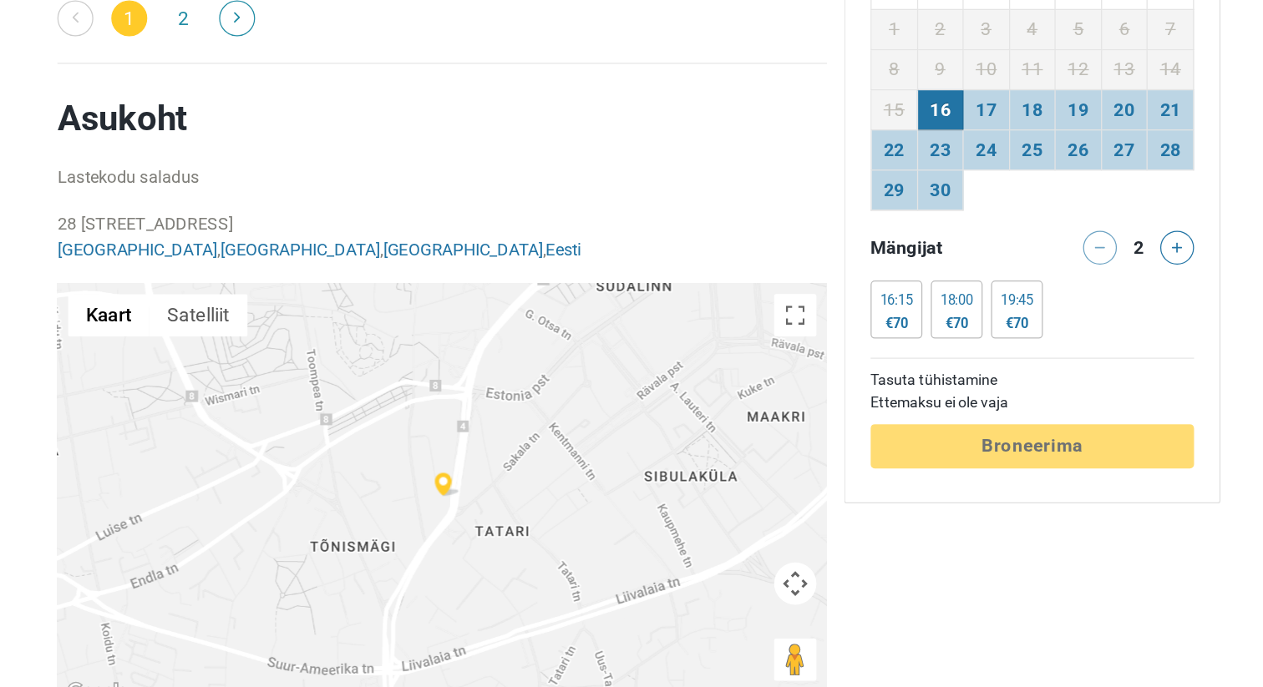
scroll to position [3189, 0]
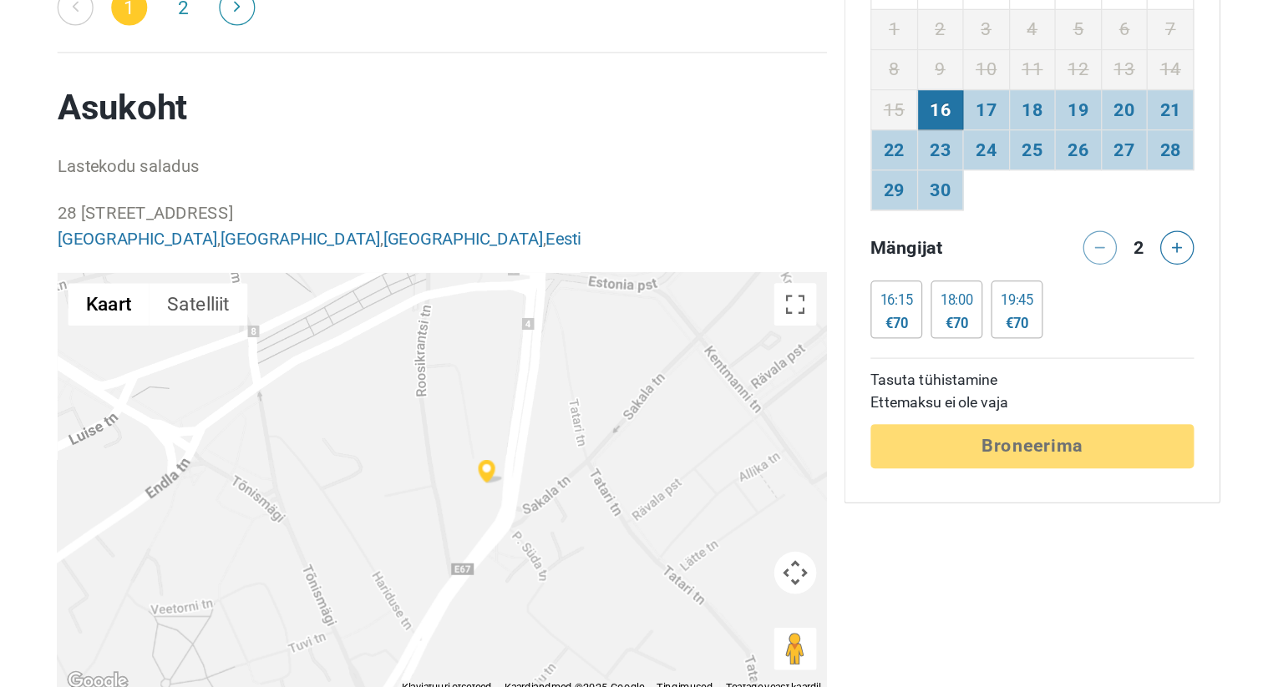
drag, startPoint x: 481, startPoint y: 518, endPoint x: 710, endPoint y: 488, distance: 230.8
click at [710, 488] on div at bounding box center [476, 527] width 608 height 334
click at [278, 375] on button "Satelliit" at bounding box center [284, 384] width 78 height 33
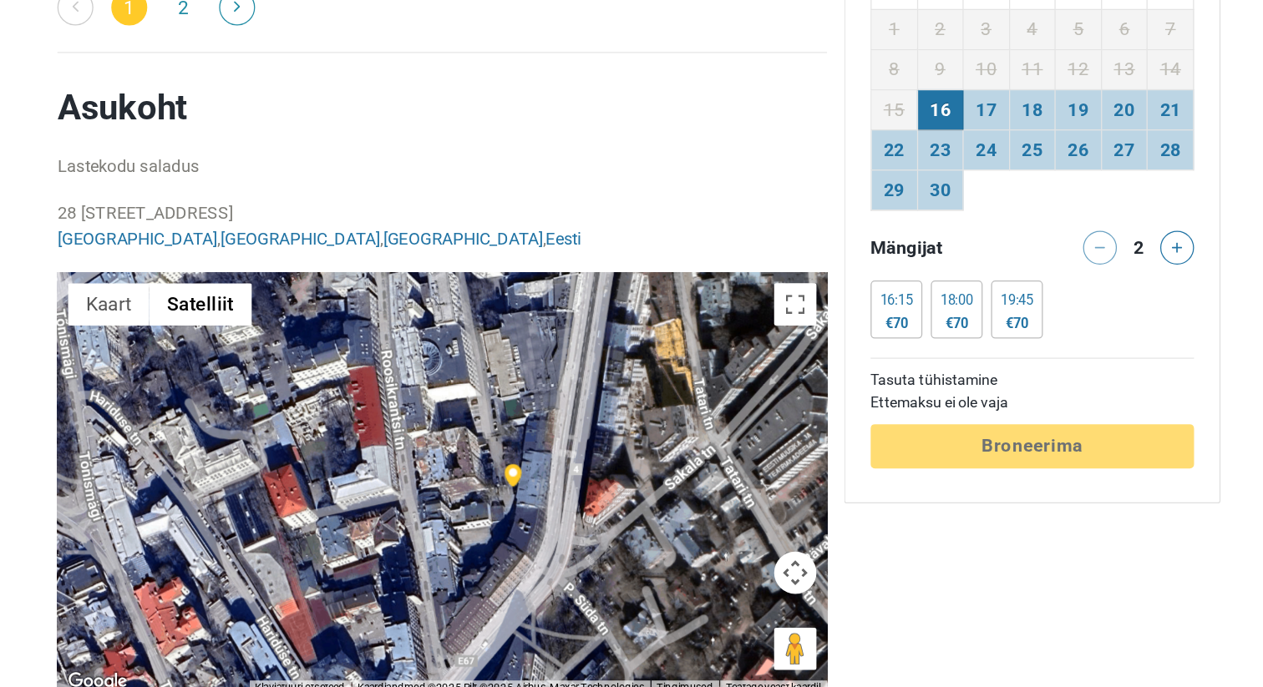
drag, startPoint x: 524, startPoint y: 544, endPoint x: 630, endPoint y: 520, distance: 108.6
click at [630, 520] on div at bounding box center [476, 527] width 608 height 334
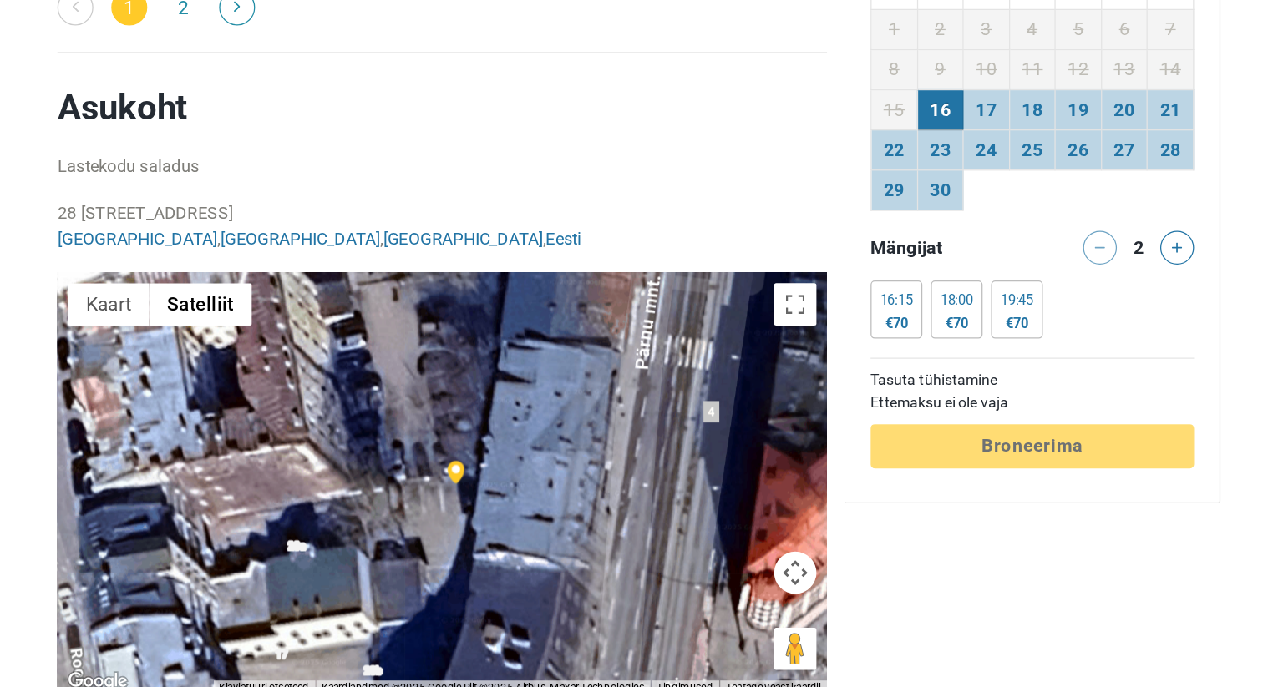
drag, startPoint x: 613, startPoint y: 510, endPoint x: 461, endPoint y: 490, distance: 153.3
click at [461, 490] on div at bounding box center [476, 527] width 608 height 334
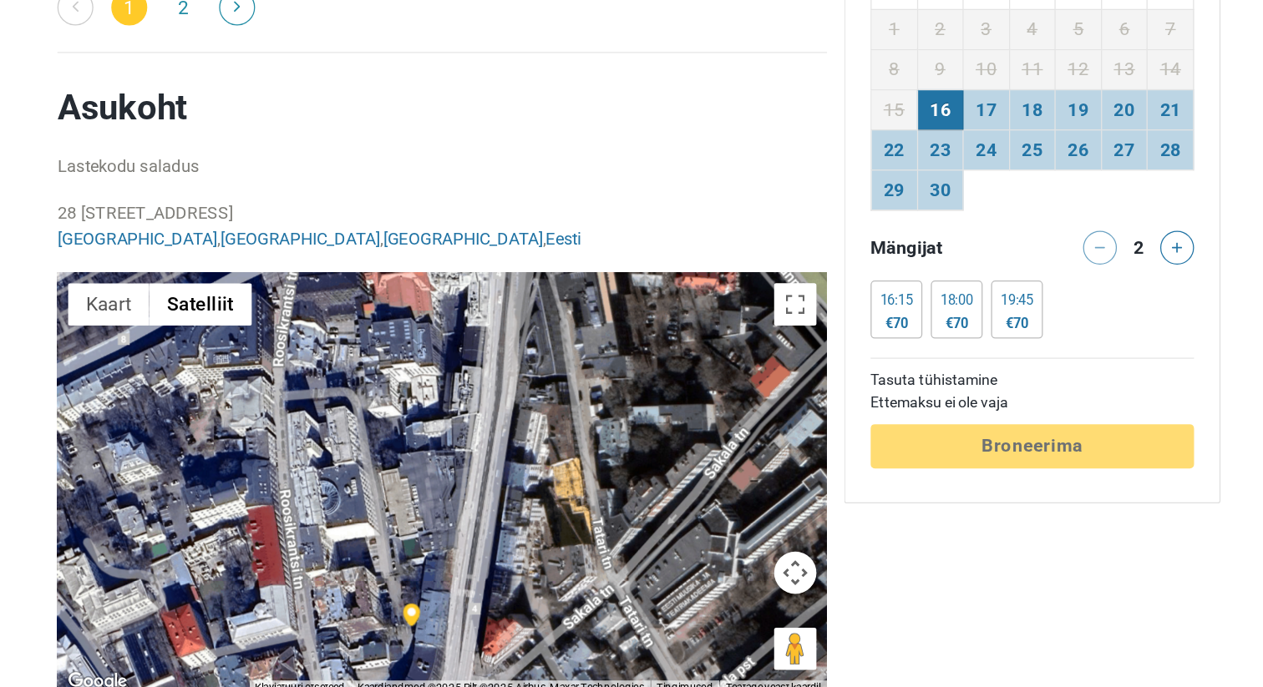
drag, startPoint x: 578, startPoint y: 494, endPoint x: 562, endPoint y: 635, distance: 142.0
click at [562, 635] on div at bounding box center [476, 527] width 608 height 334
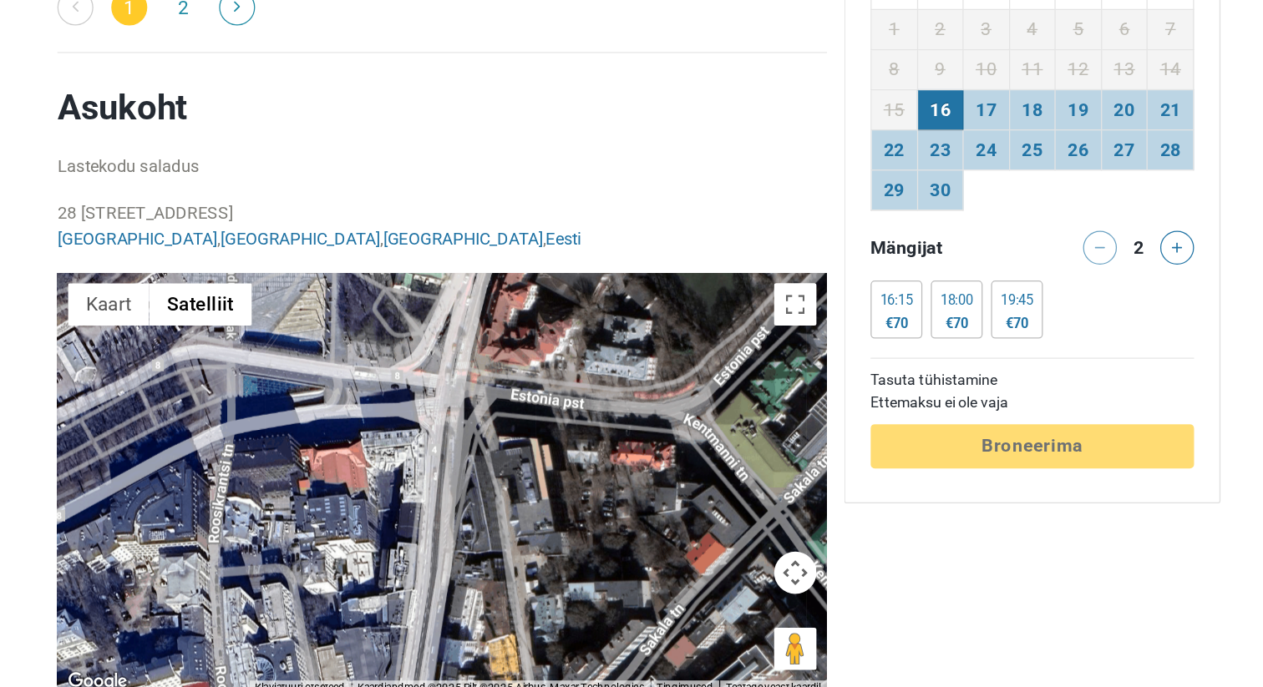
drag, startPoint x: 562, startPoint y: 515, endPoint x: 511, endPoint y: 656, distance: 150.0
click at [511, 656] on div at bounding box center [476, 527] width 608 height 334
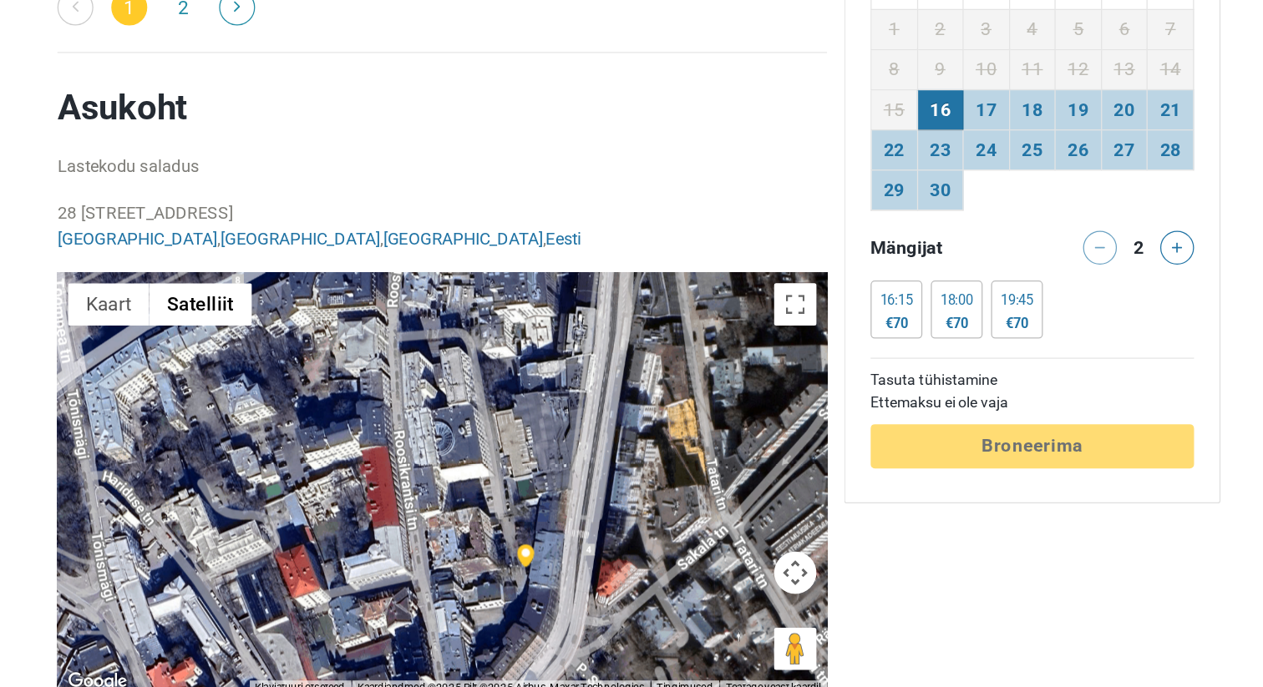
drag, startPoint x: 346, startPoint y: 619, endPoint x: 489, endPoint y: 429, distance: 237.8
click at [489, 429] on div at bounding box center [476, 527] width 608 height 334
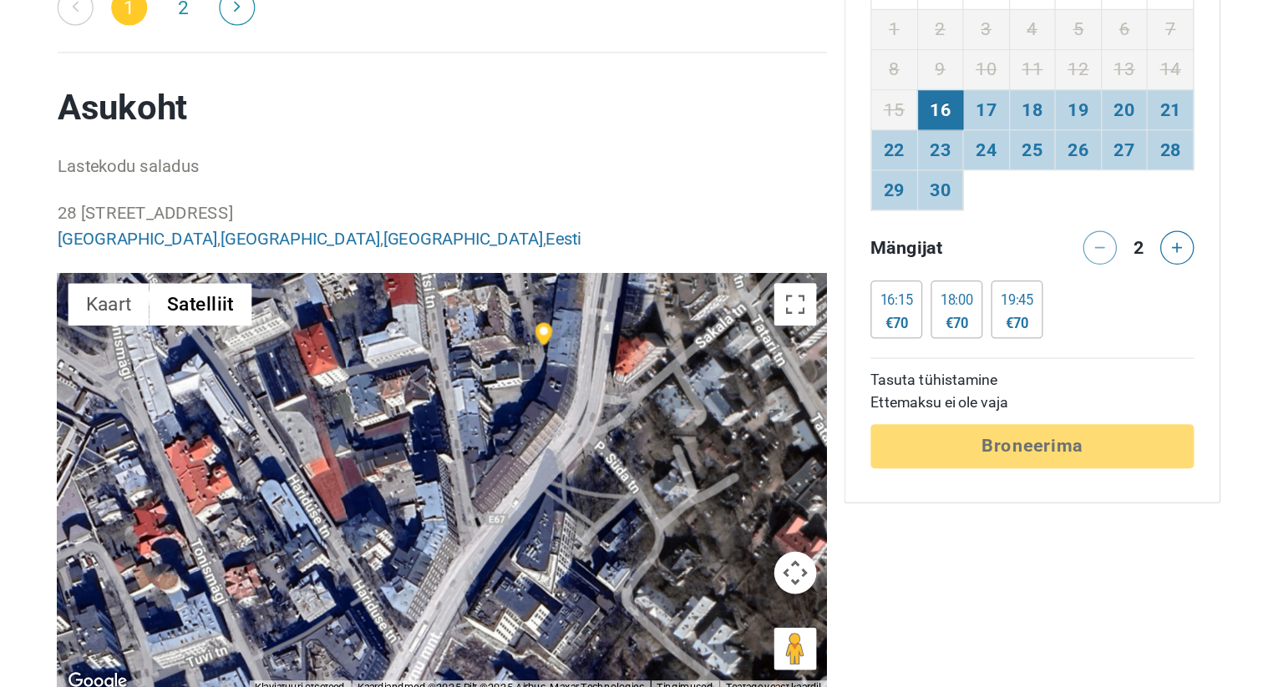
drag, startPoint x: 502, startPoint y: 514, endPoint x: 514, endPoint y: 338, distance: 175.7
click at [514, 337] on div "Asukoht Lastekodu saladus 28 Pärnu maantee, 10141 Tallinn, Estonia Tallinn , Ha…" at bounding box center [476, 453] width 608 height 481
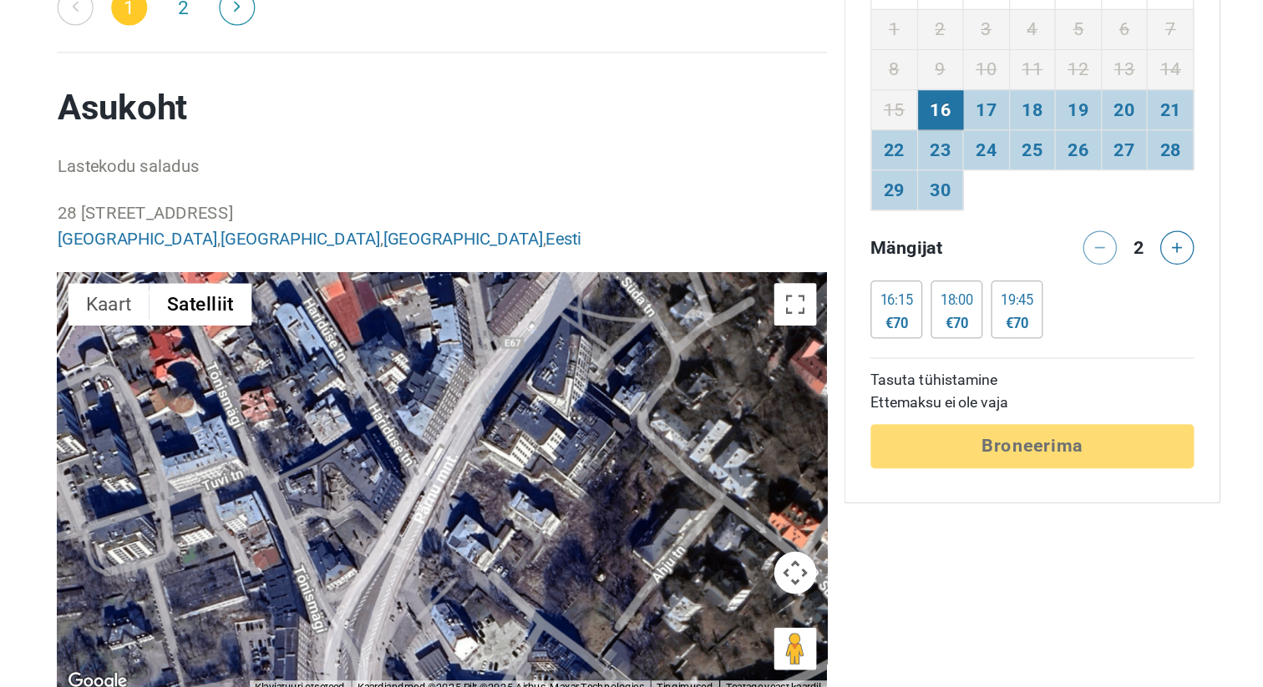
drag, startPoint x: 499, startPoint y: 448, endPoint x: 511, endPoint y: 309, distance: 140.0
click at [511, 309] on div "Asukoht Lastekodu saladus 28 Pärnu maantee, 10141 Tallinn, Estonia Tallinn , Ha…" at bounding box center [476, 453] width 608 height 481
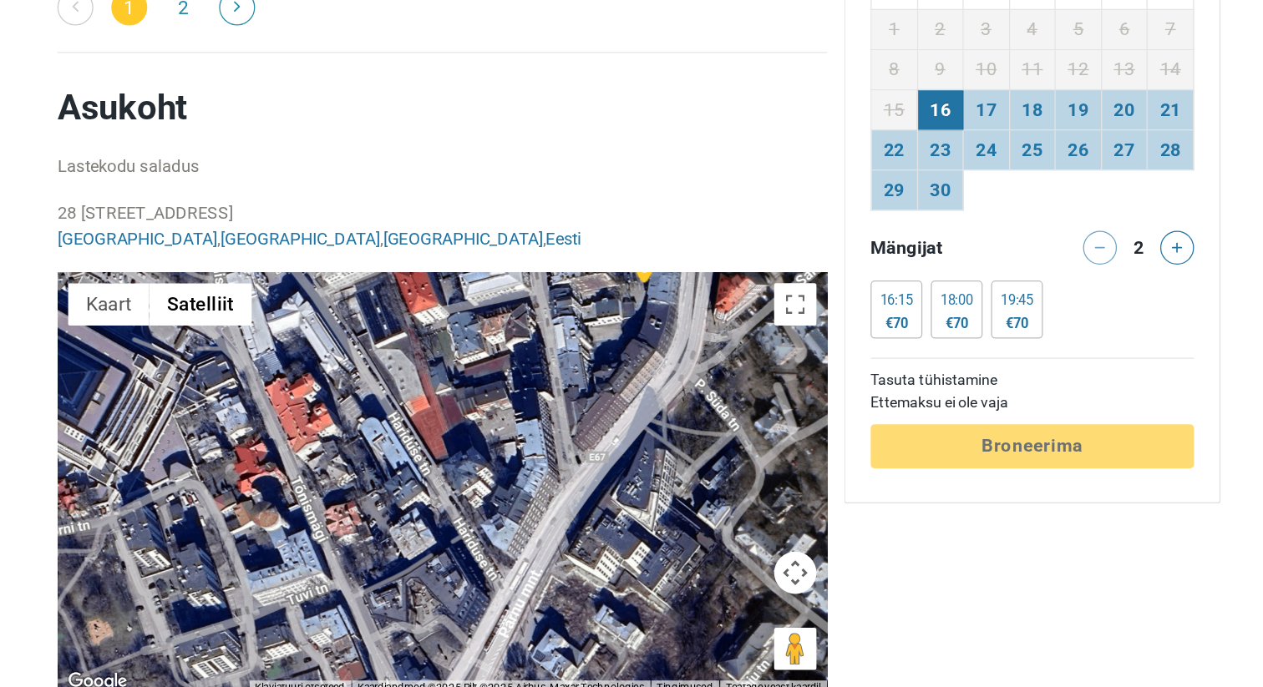
drag, startPoint x: 504, startPoint y: 534, endPoint x: 571, endPoint y: 623, distance: 110.9
click at [571, 623] on div at bounding box center [476, 527] width 608 height 334
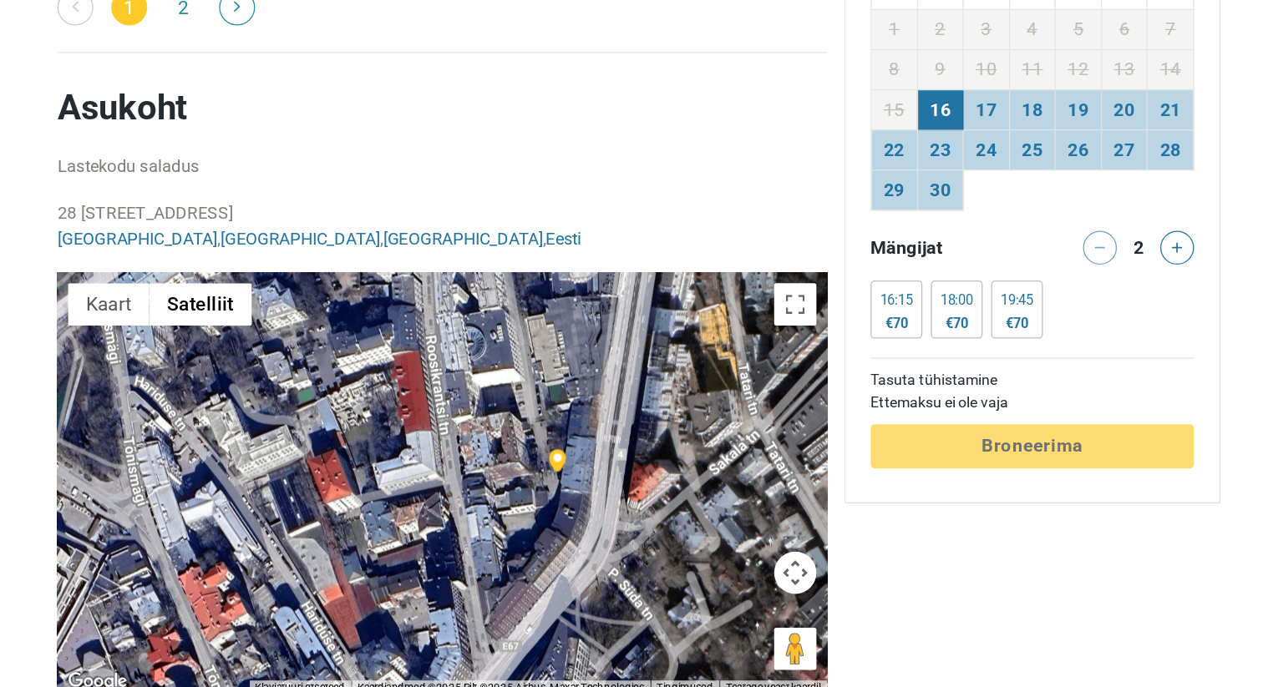
drag, startPoint x: 650, startPoint y: 535, endPoint x: 582, endPoint y: 686, distance: 165.9
click at [582, 686] on div "Kaart Maastik Satelliit Sildid Klaviatuuri otseteed Kaardiandmed Kaardiandmed ©…" at bounding box center [476, 527] width 608 height 334
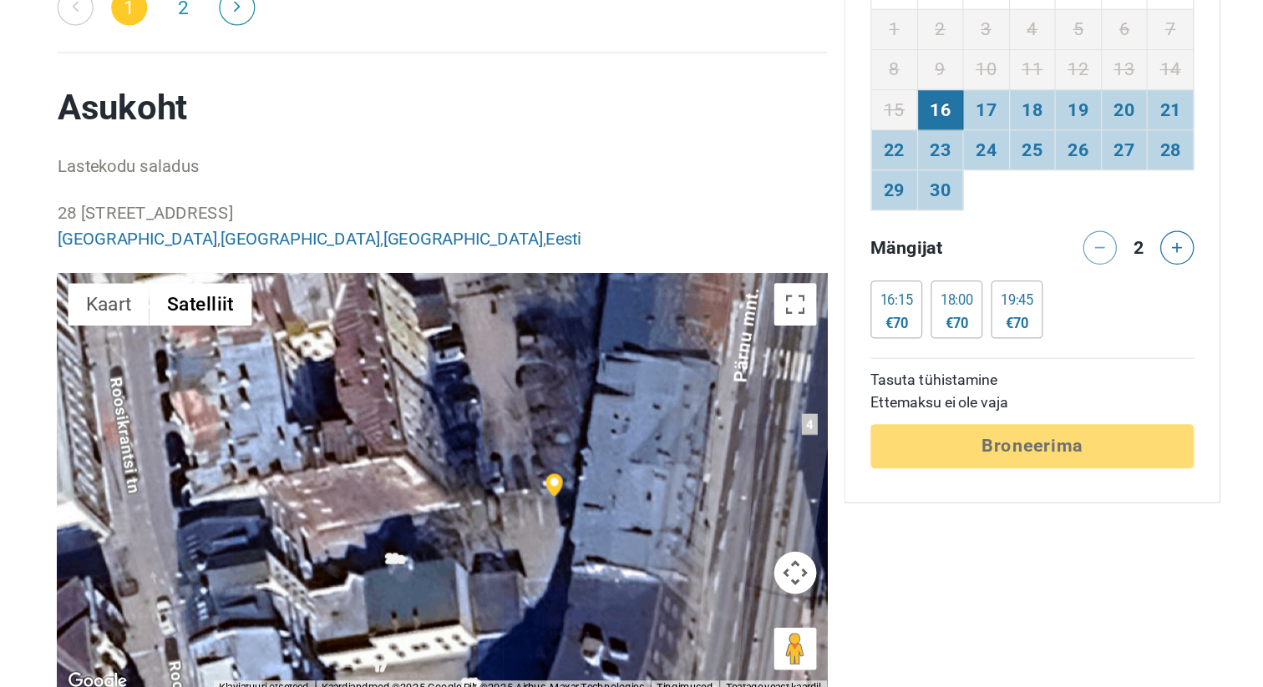
drag, startPoint x: 434, startPoint y: 519, endPoint x: 380, endPoint y: 686, distance: 175.6
click at [380, 686] on div "Kaart Maastik Satelliit Sildid Klaviatuuri otseteed Kaardiandmed Kaardiandmed ©…" at bounding box center [476, 527] width 608 height 334
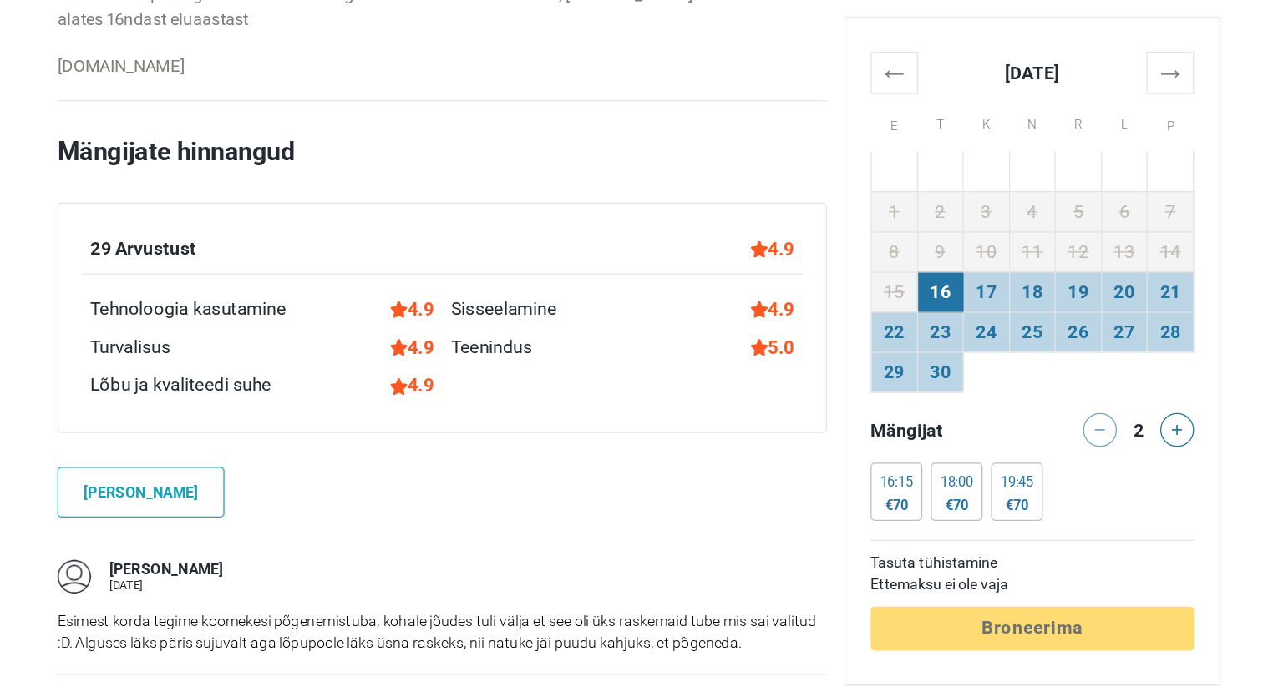
scroll to position [1151, 0]
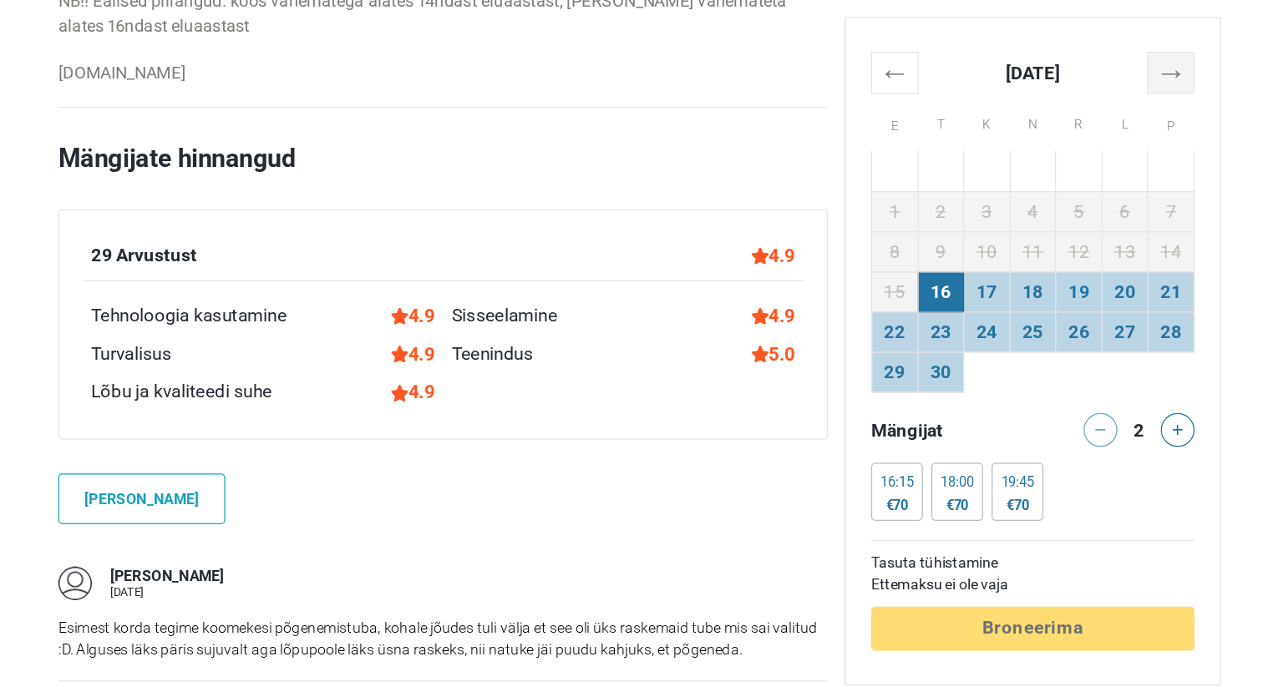
click at [1054, 57] on th "→" at bounding box center [1051, 57] width 37 height 33
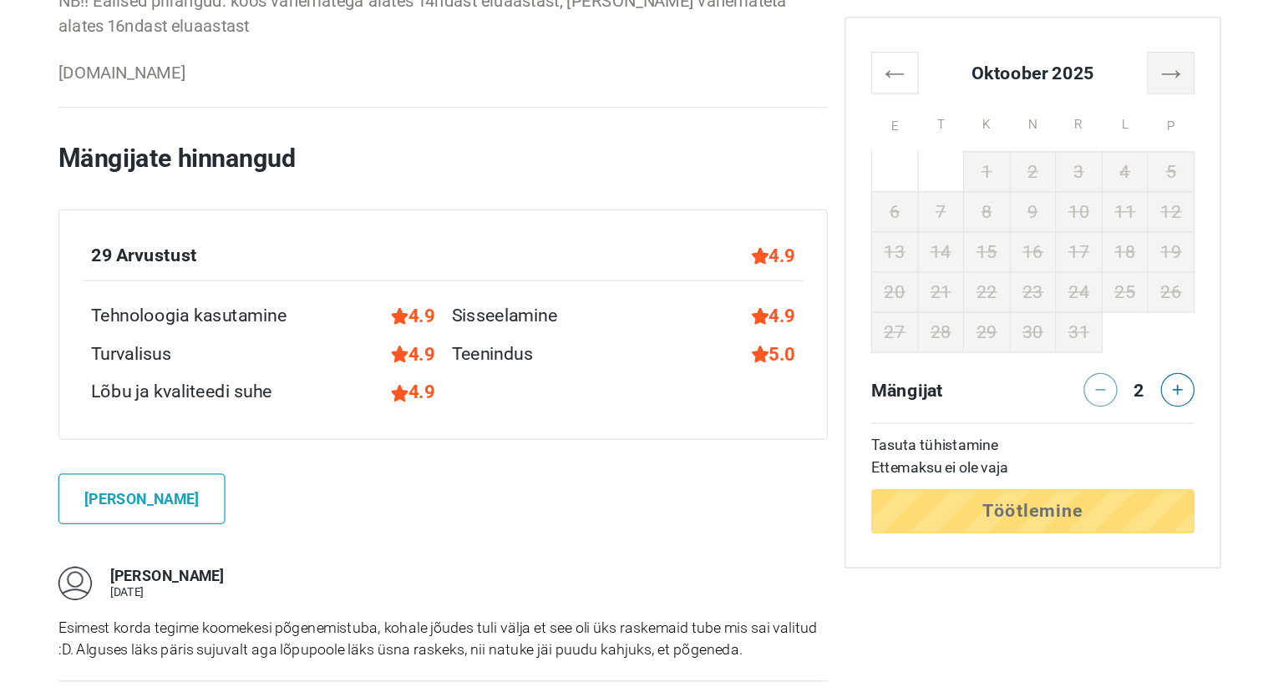
click at [1054, 57] on th "→" at bounding box center [1051, 57] width 37 height 33
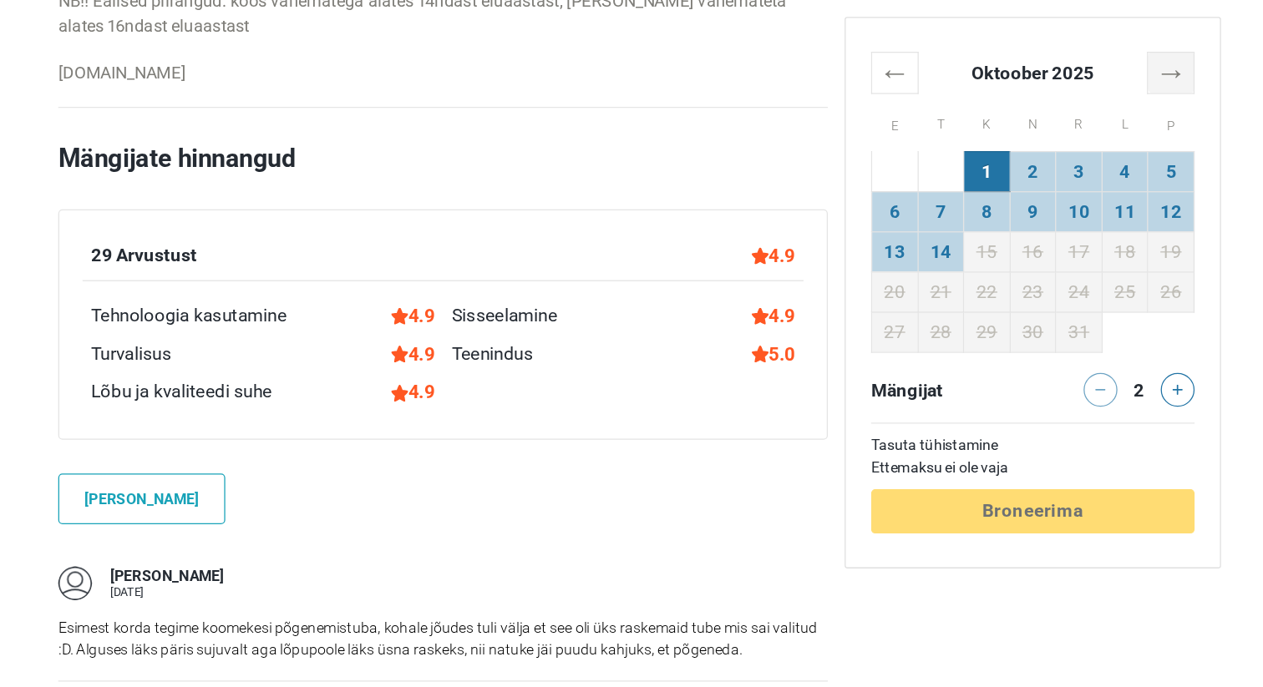
click at [1054, 57] on th "→" at bounding box center [1051, 57] width 37 height 33
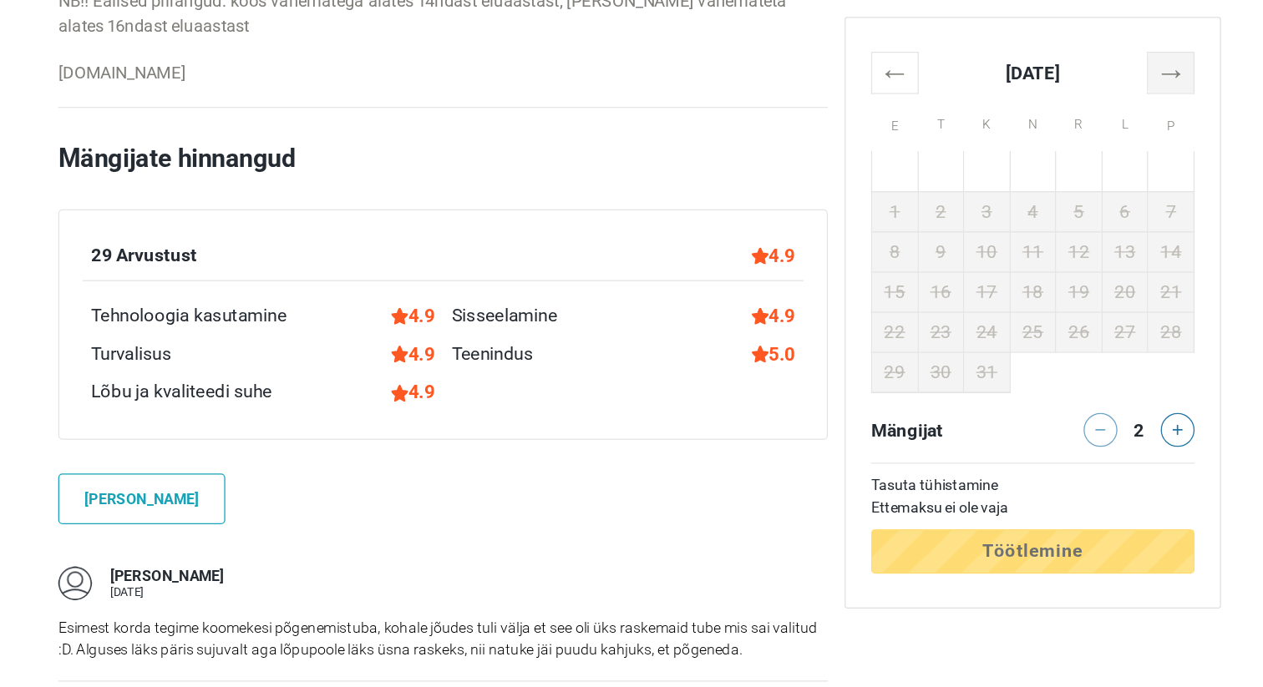
click at [1054, 57] on th "→" at bounding box center [1051, 57] width 37 height 33
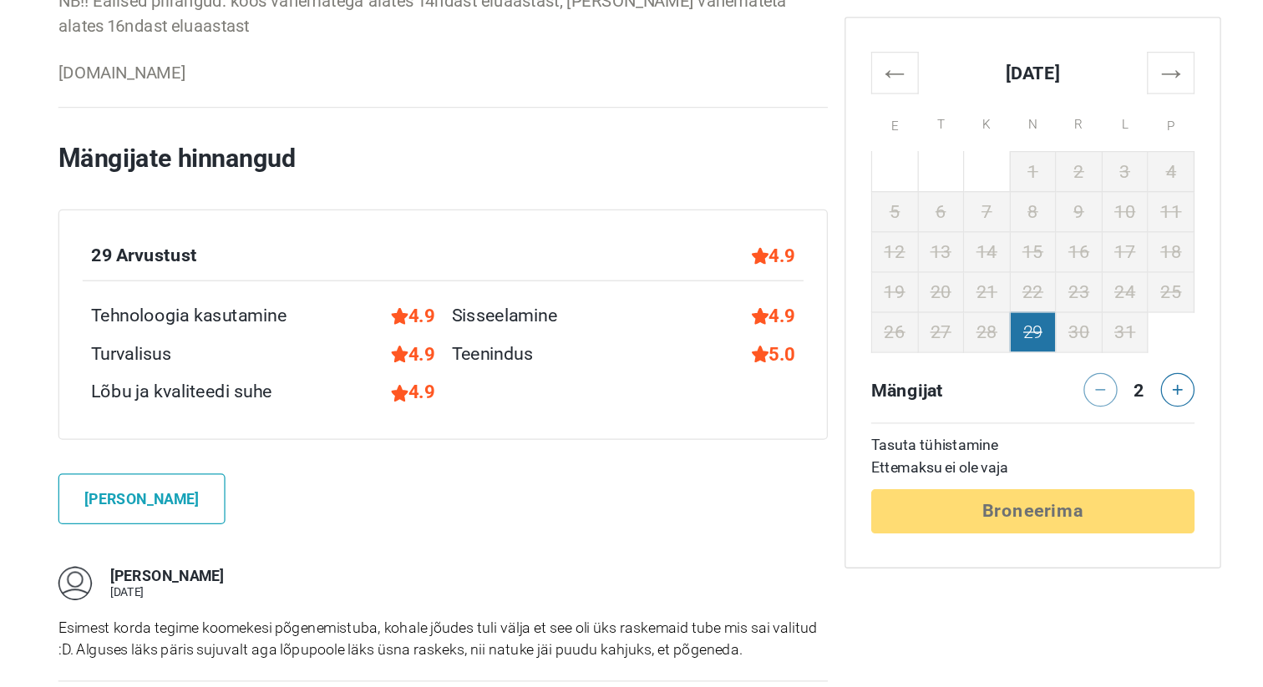
click at [946, 259] on td "29" at bounding box center [942, 262] width 37 height 32
click at [828, 49] on th "←" at bounding box center [833, 57] width 37 height 33
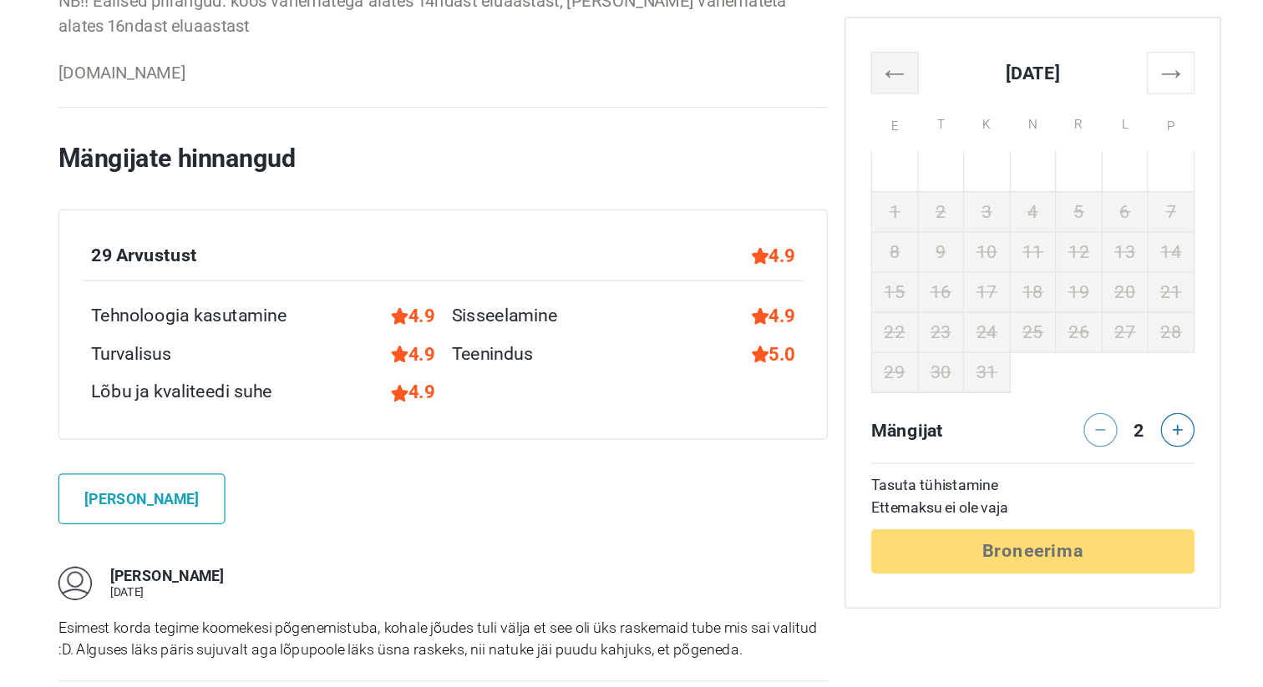
click at [828, 49] on th "←" at bounding box center [833, 57] width 37 height 33
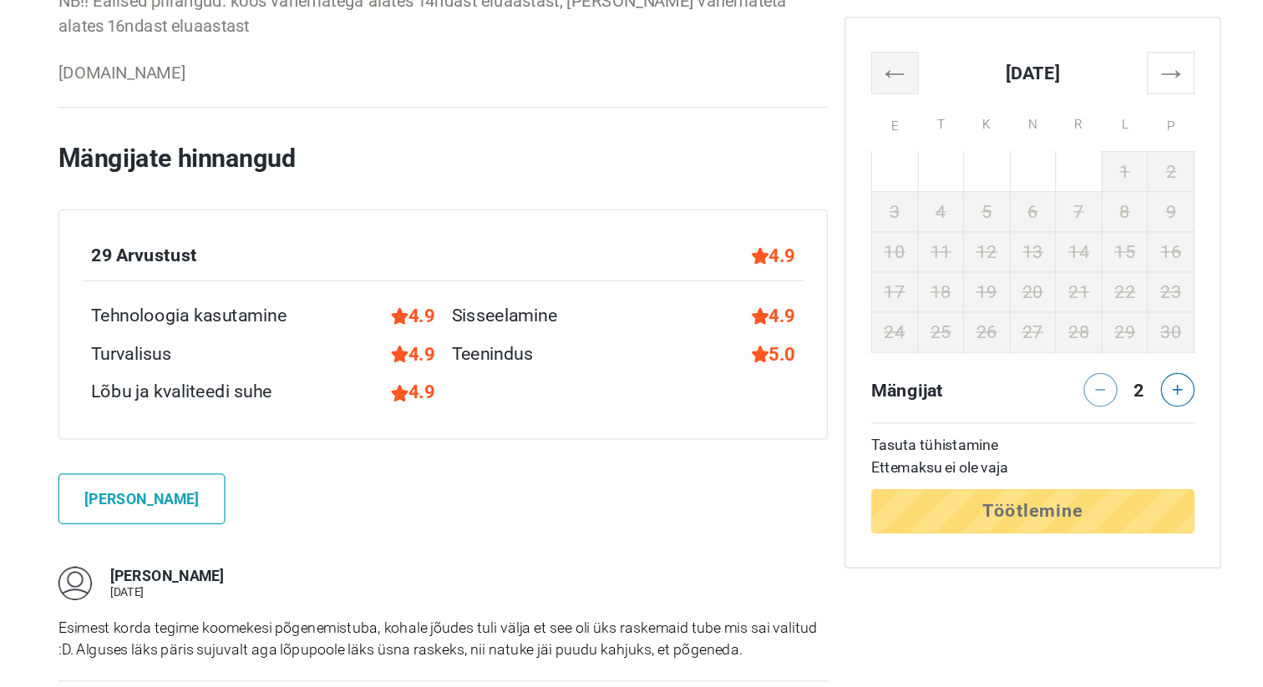
click at [828, 49] on th "←" at bounding box center [833, 57] width 37 height 33
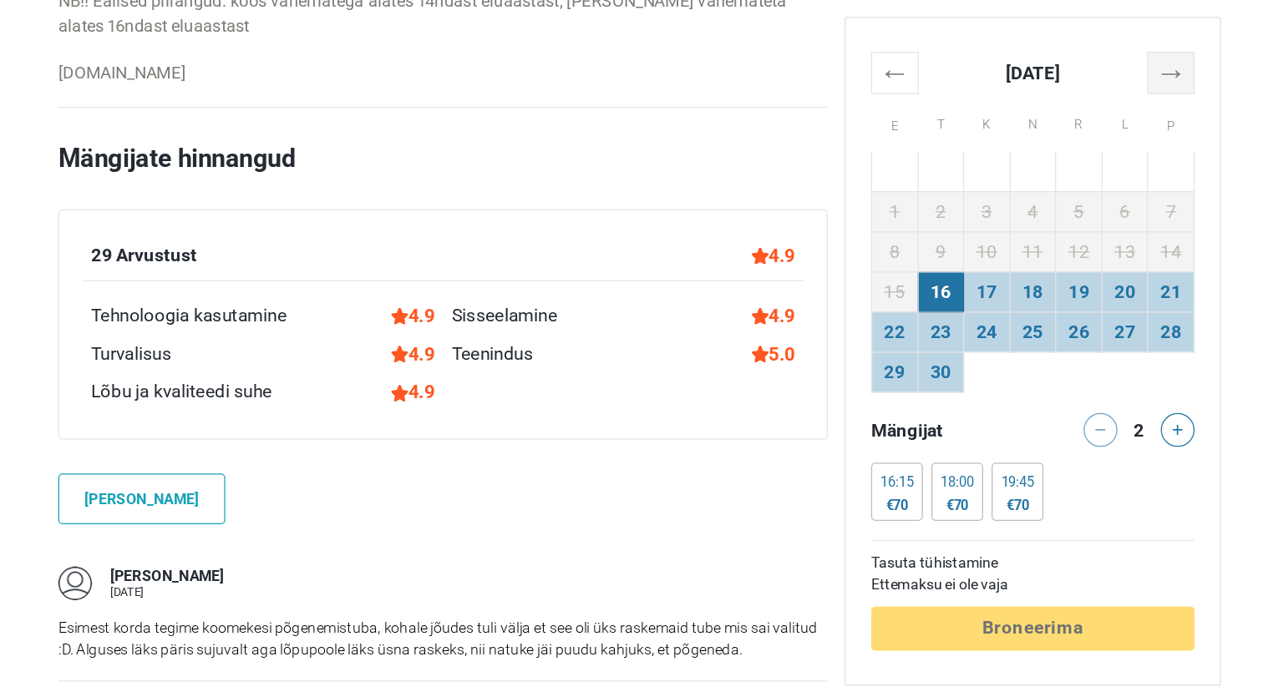
click at [1048, 51] on th "→" at bounding box center [1051, 57] width 37 height 33
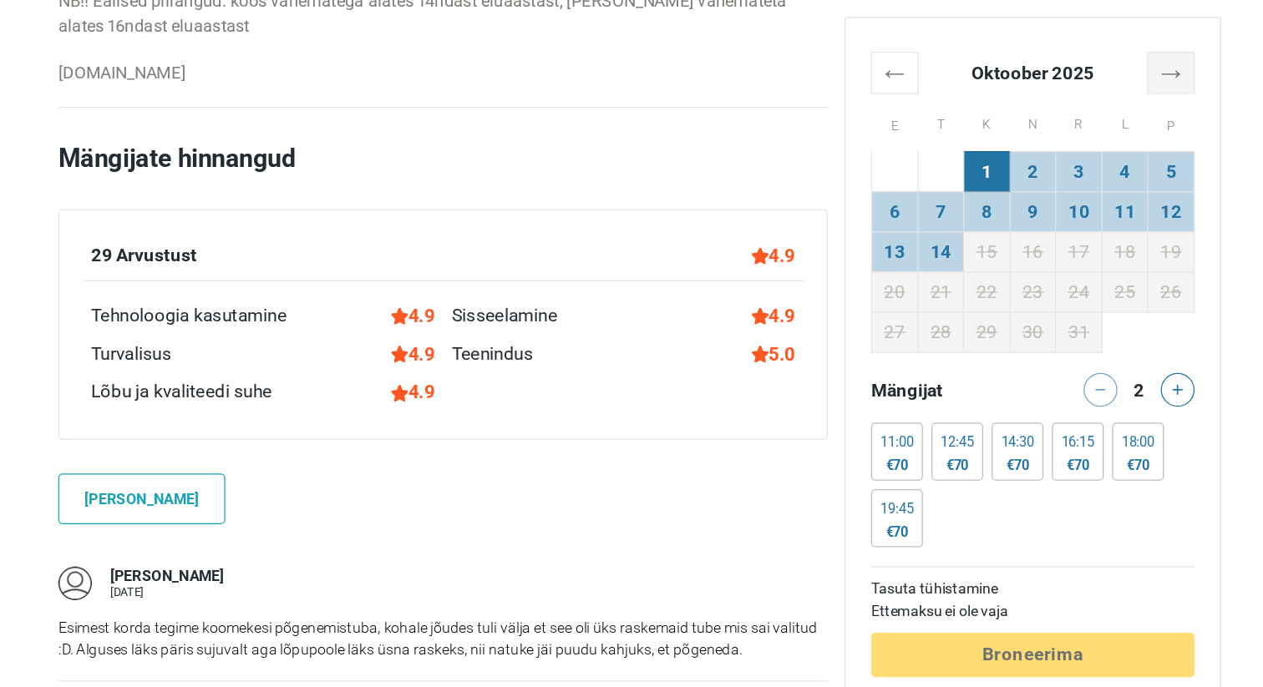
click at [1048, 51] on th "→" at bounding box center [1051, 57] width 37 height 33
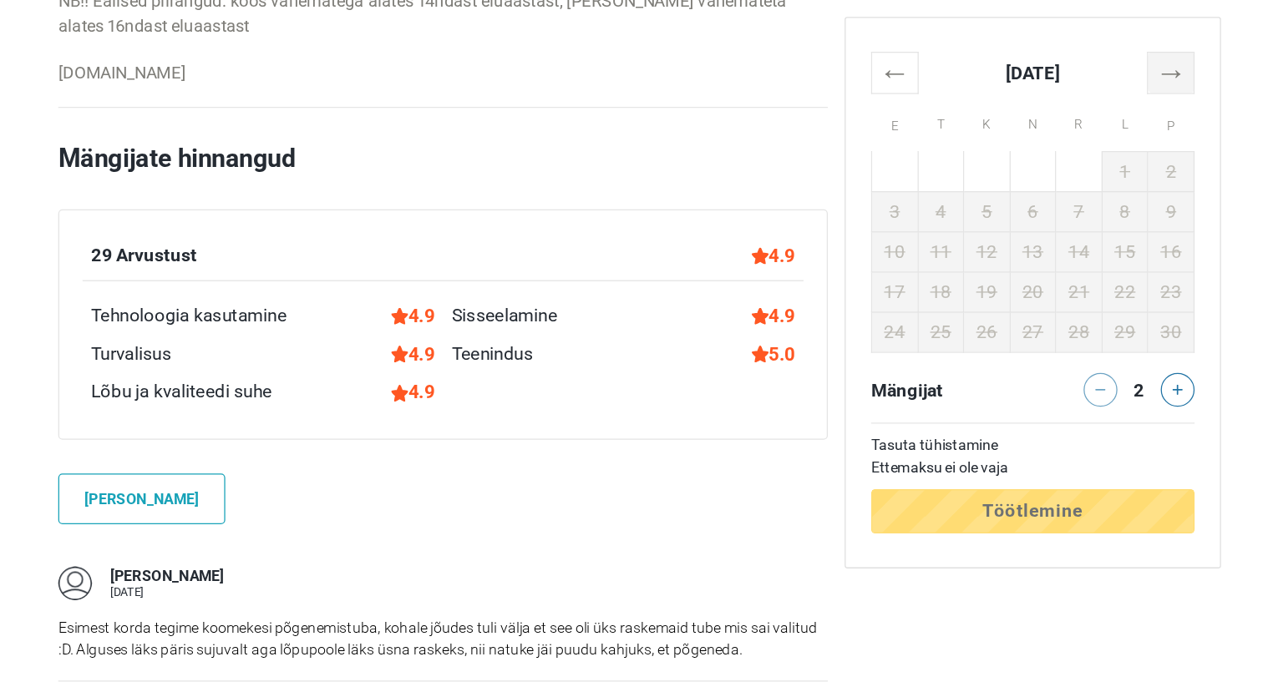
click at [1048, 51] on th "→" at bounding box center [1051, 57] width 37 height 33
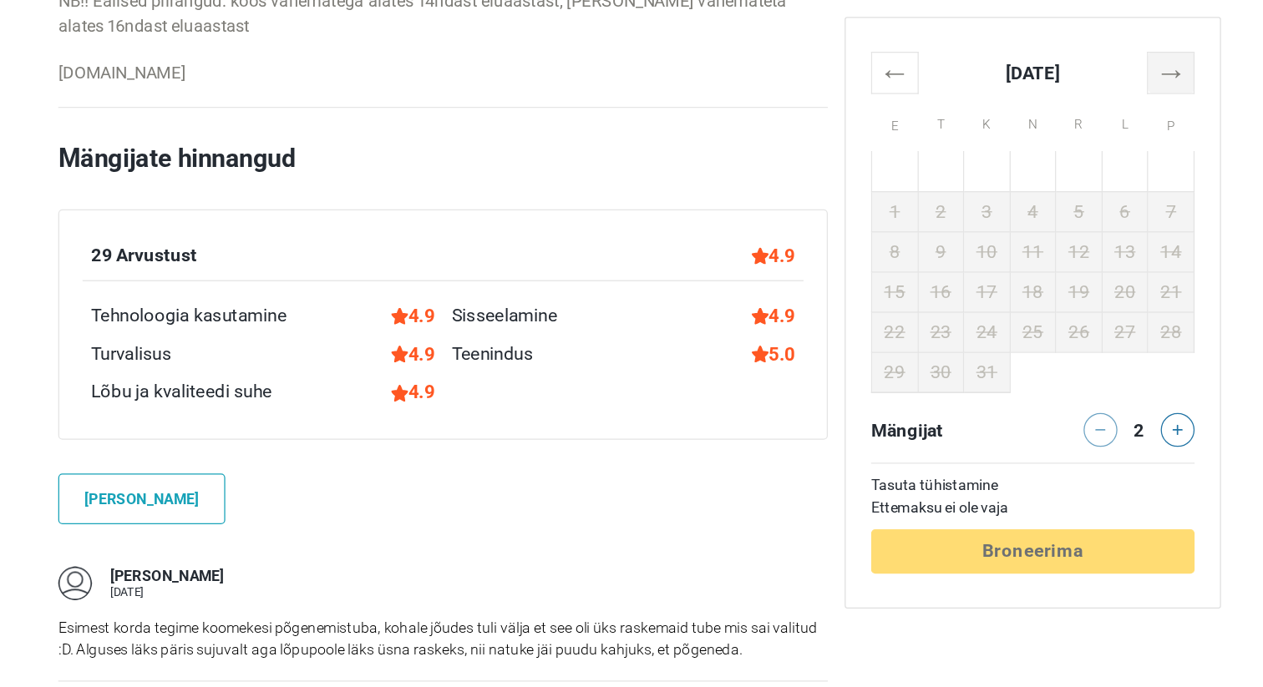
click at [1048, 52] on th "→" at bounding box center [1051, 57] width 37 height 33
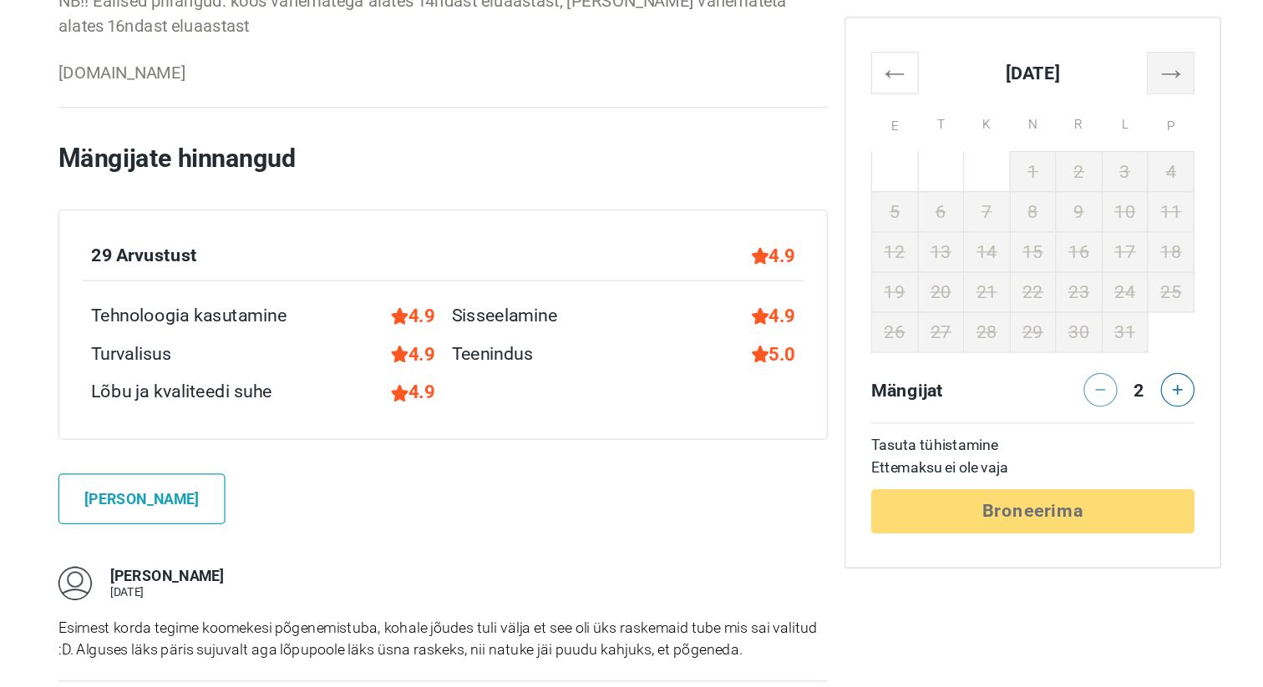
click at [1048, 52] on th "→" at bounding box center [1051, 57] width 37 height 33
click at [838, 60] on th "←" at bounding box center [833, 57] width 37 height 33
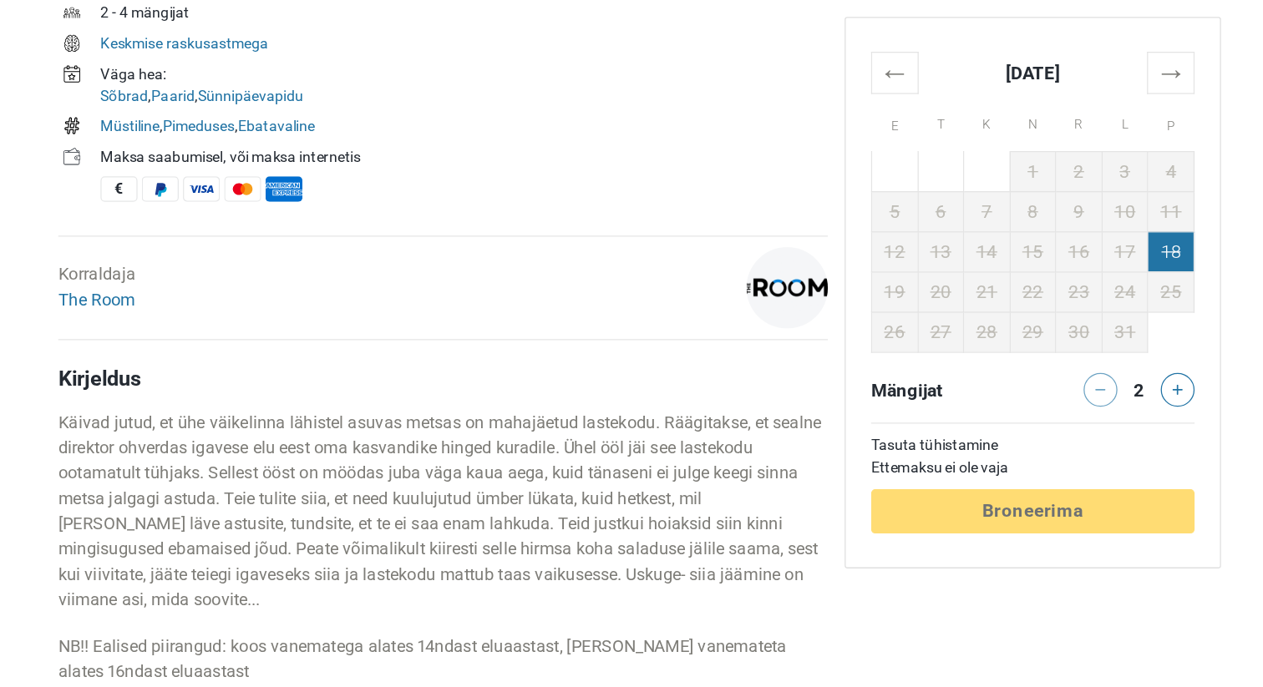
scroll to position [607, 0]
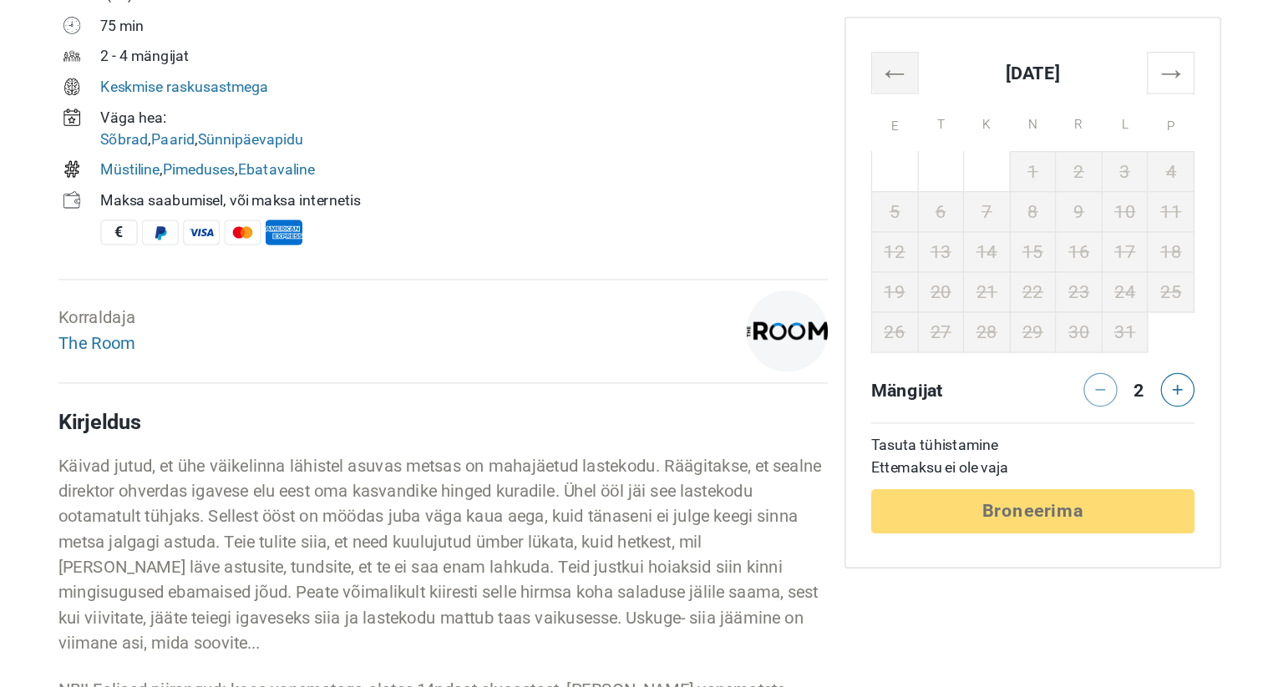
click at [822, 61] on th "←" at bounding box center [833, 57] width 37 height 33
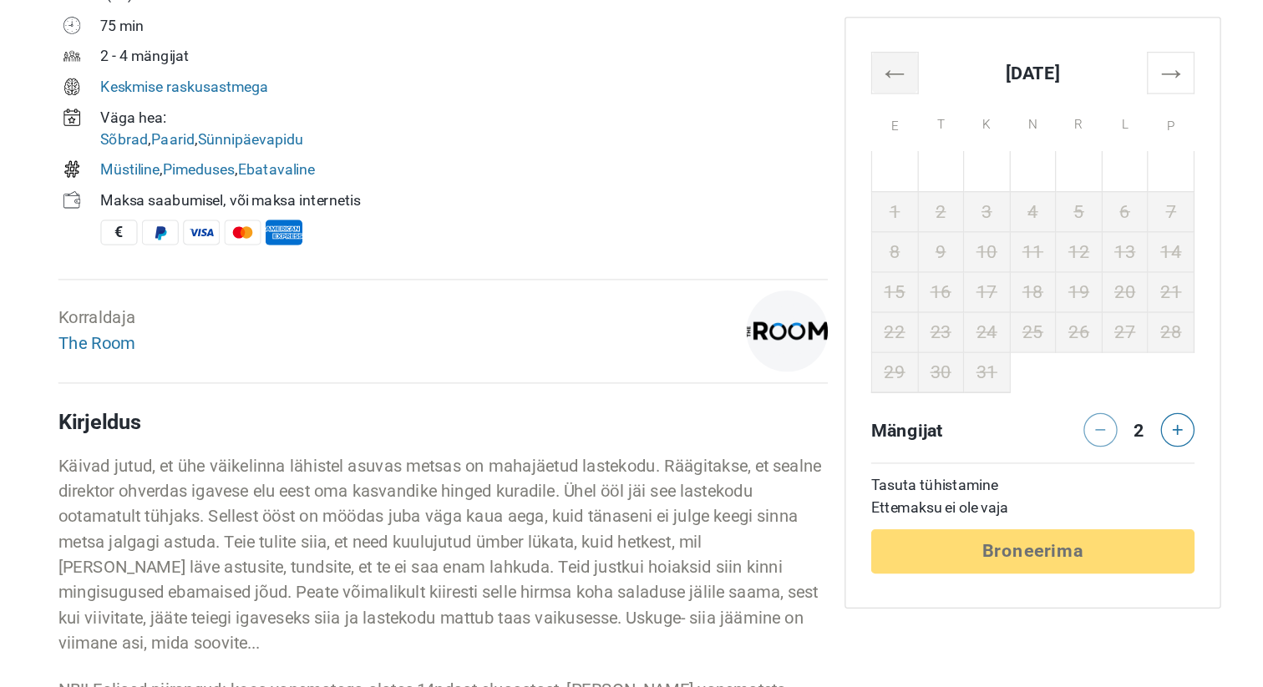
click at [822, 61] on th "←" at bounding box center [833, 57] width 37 height 33
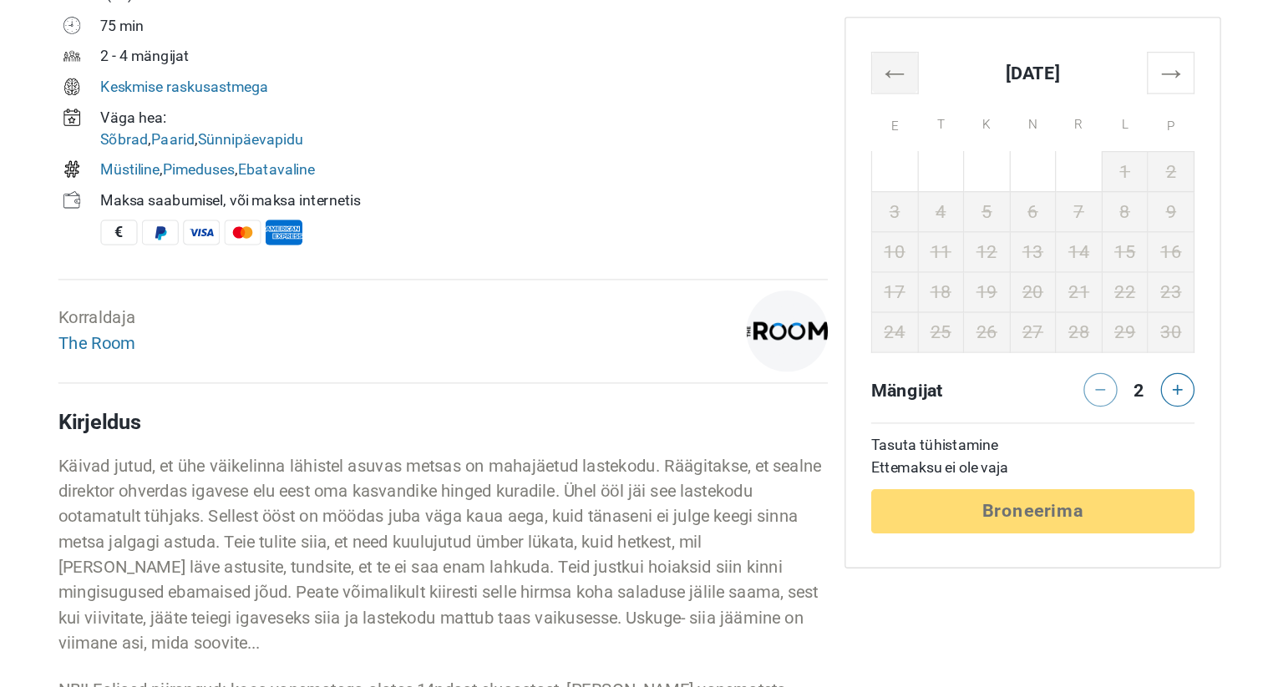
click at [822, 61] on th "←" at bounding box center [833, 57] width 37 height 33
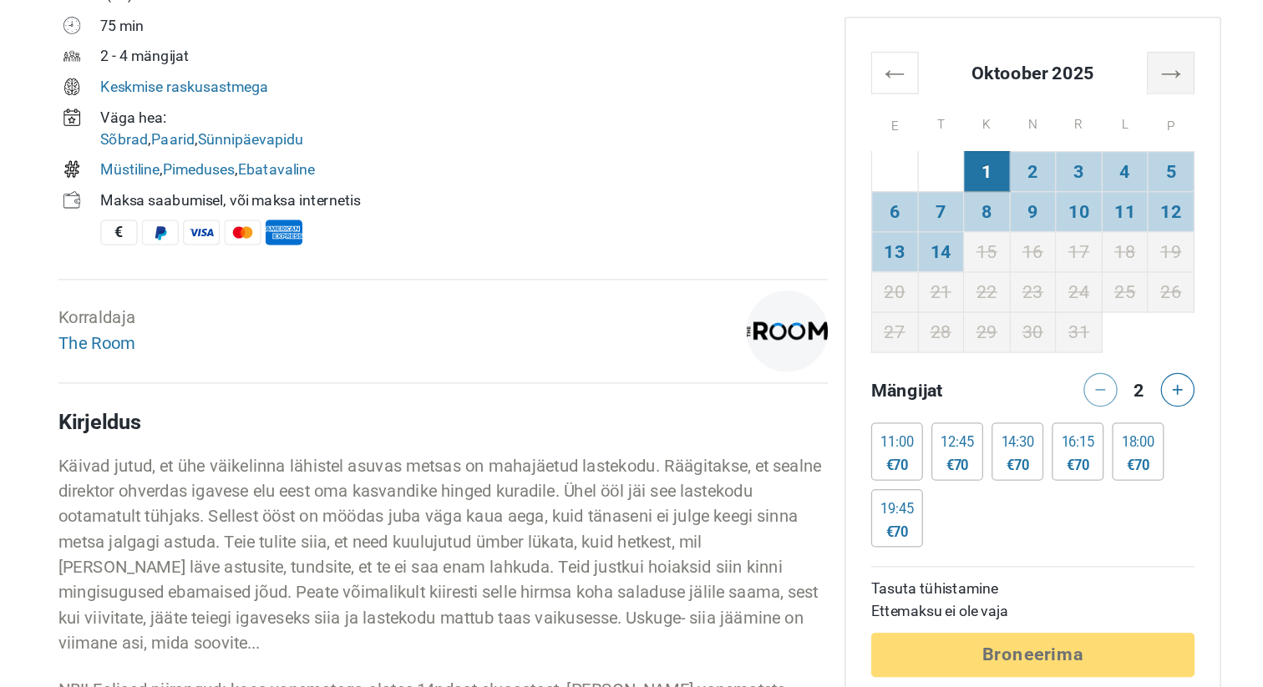
click at [1059, 55] on th "→" at bounding box center [1051, 57] width 37 height 33
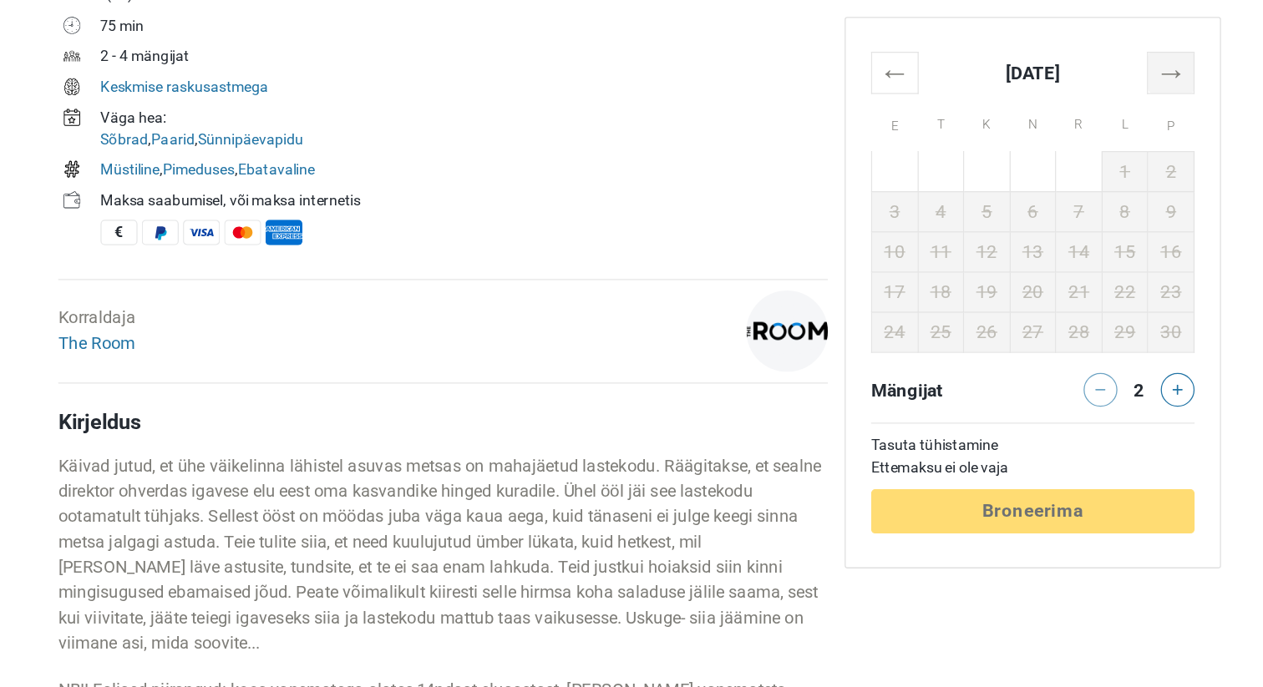
click at [1059, 55] on th "→" at bounding box center [1051, 57] width 37 height 33
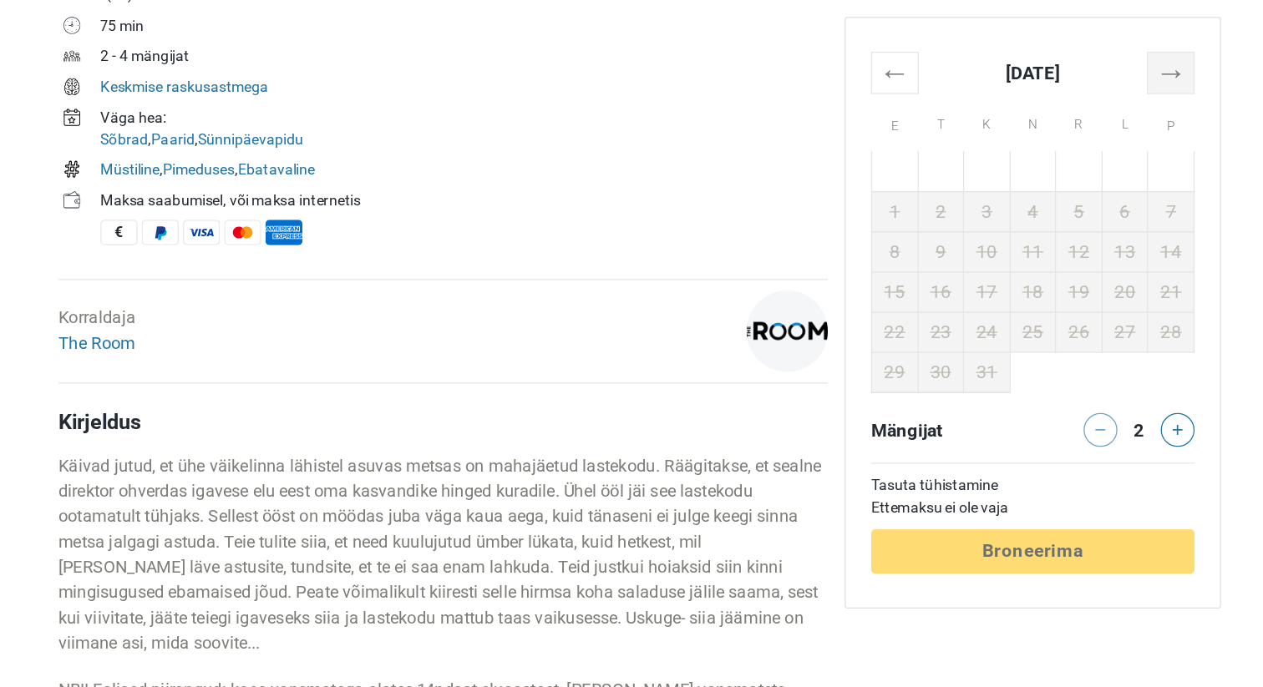
click at [1059, 55] on th "→" at bounding box center [1051, 57] width 37 height 33
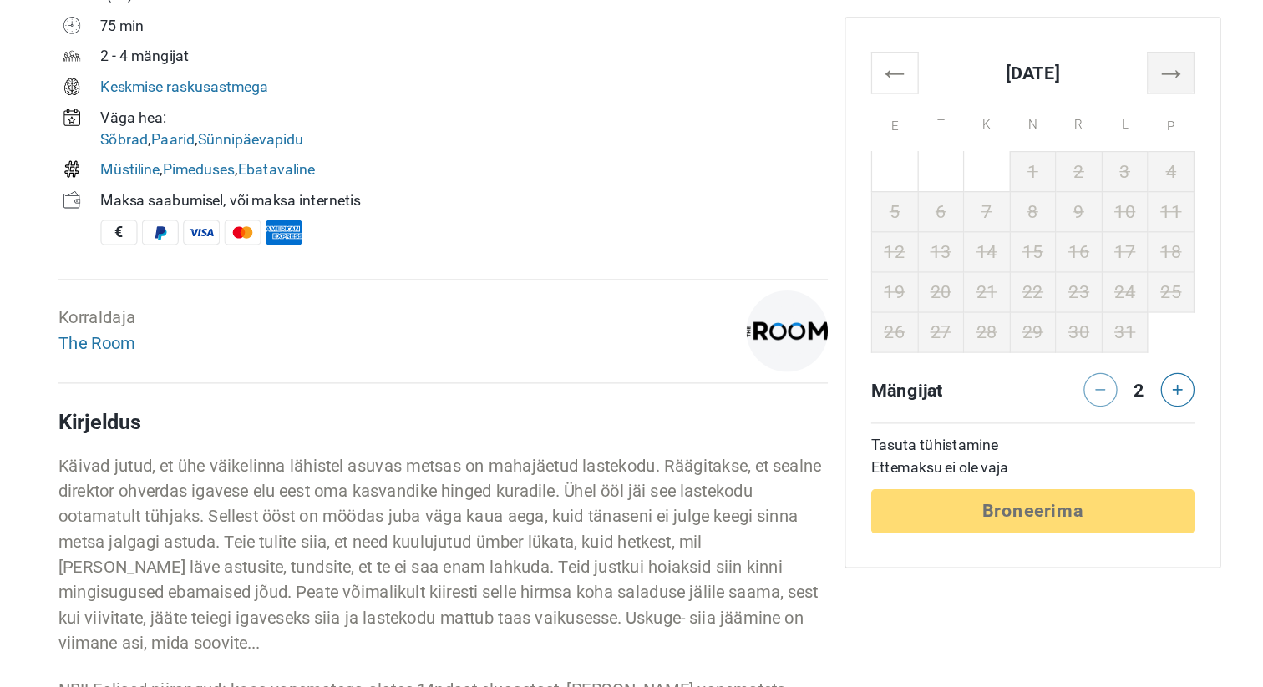
click at [1059, 55] on th "→" at bounding box center [1051, 57] width 37 height 33
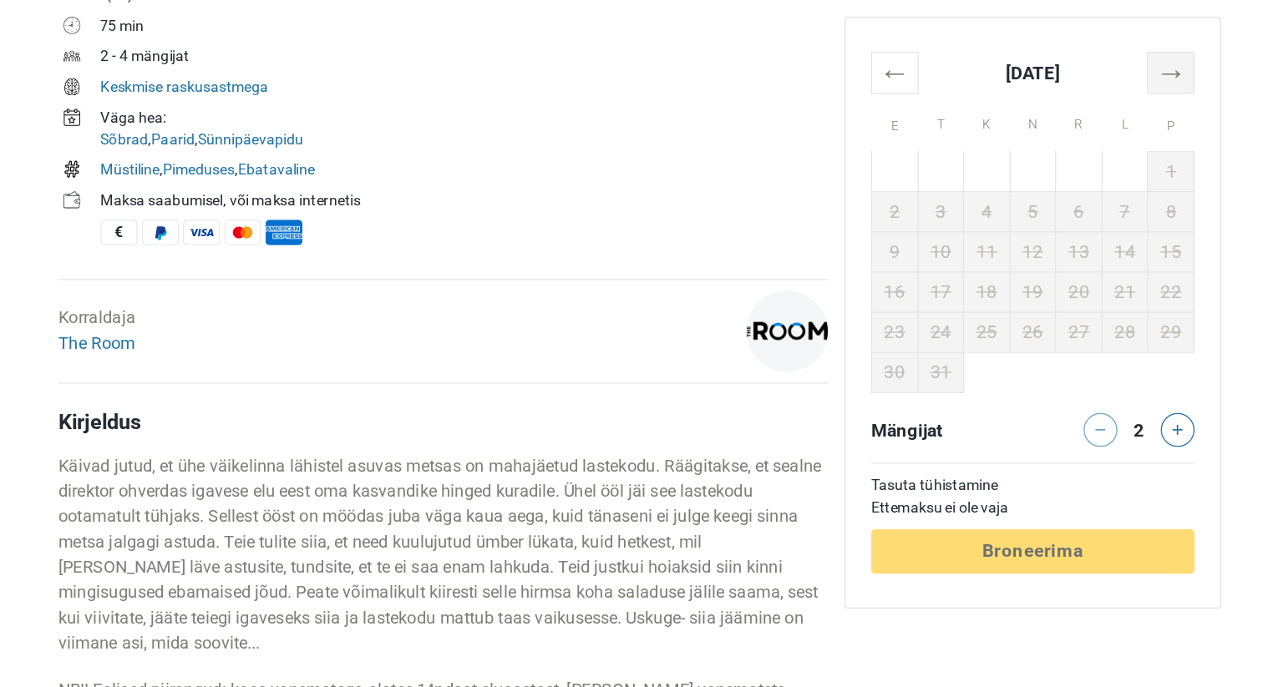
click at [1059, 55] on th "→" at bounding box center [1051, 57] width 37 height 33
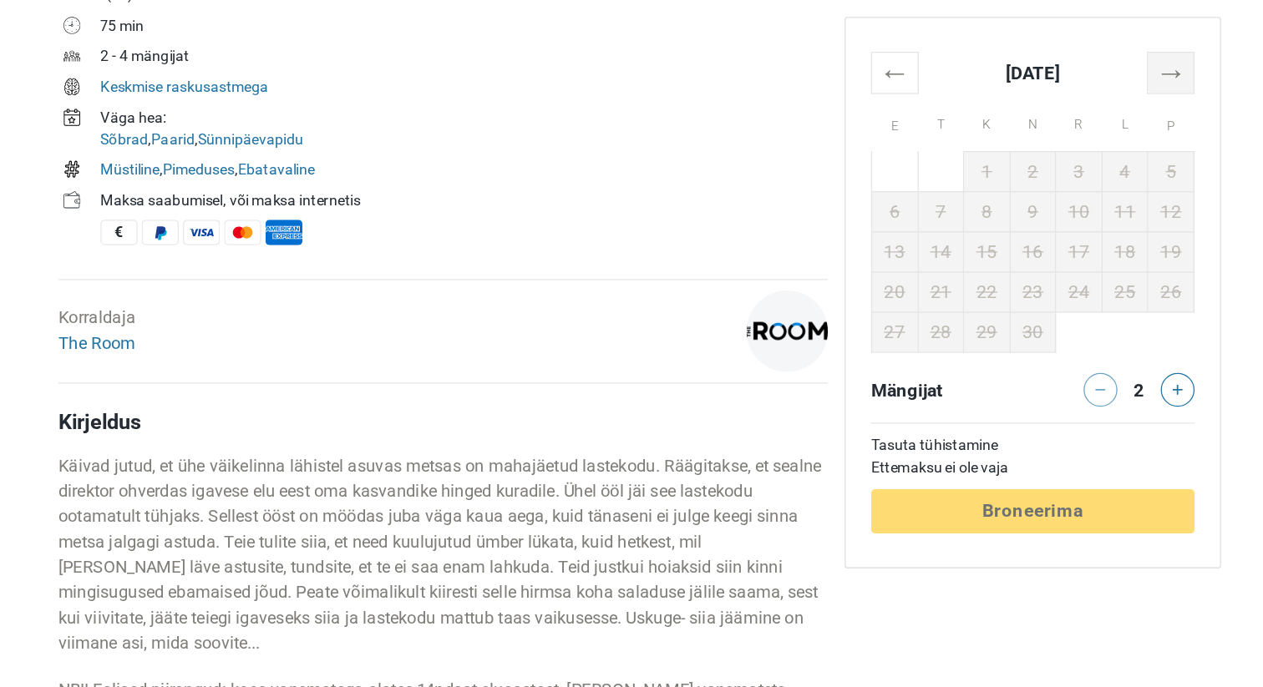
click at [1059, 55] on th "→" at bounding box center [1051, 57] width 37 height 33
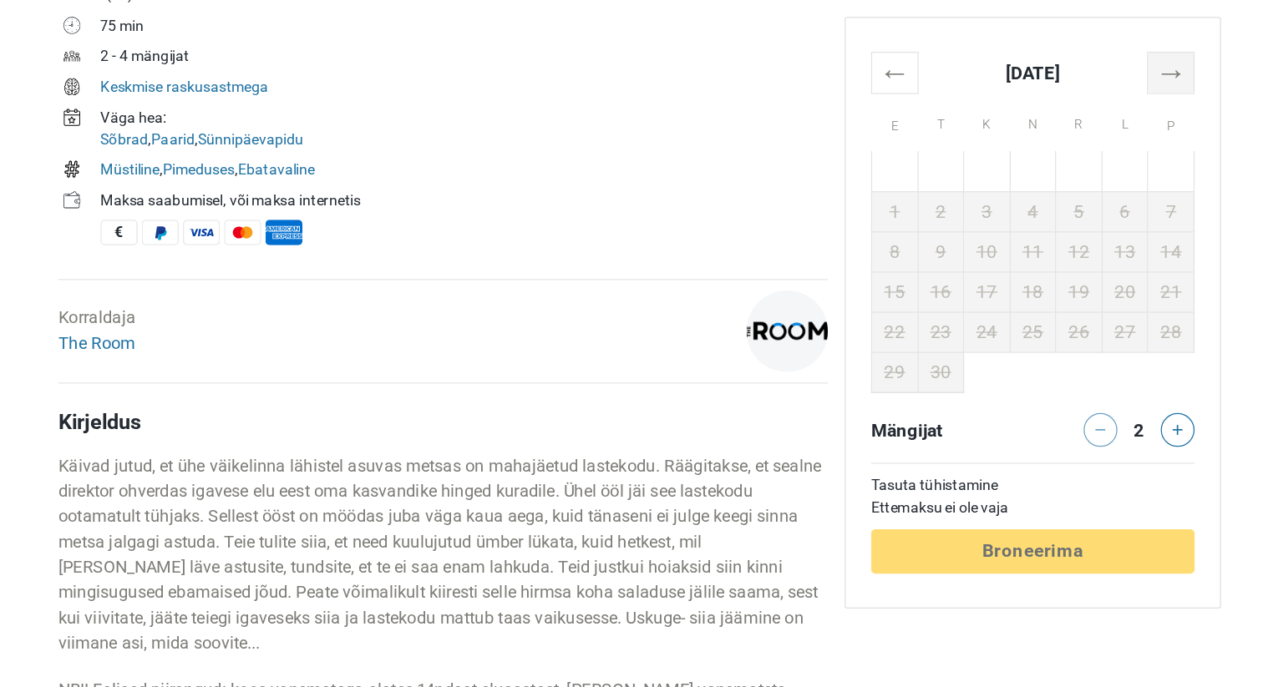
click at [1059, 55] on th "→" at bounding box center [1051, 57] width 37 height 33
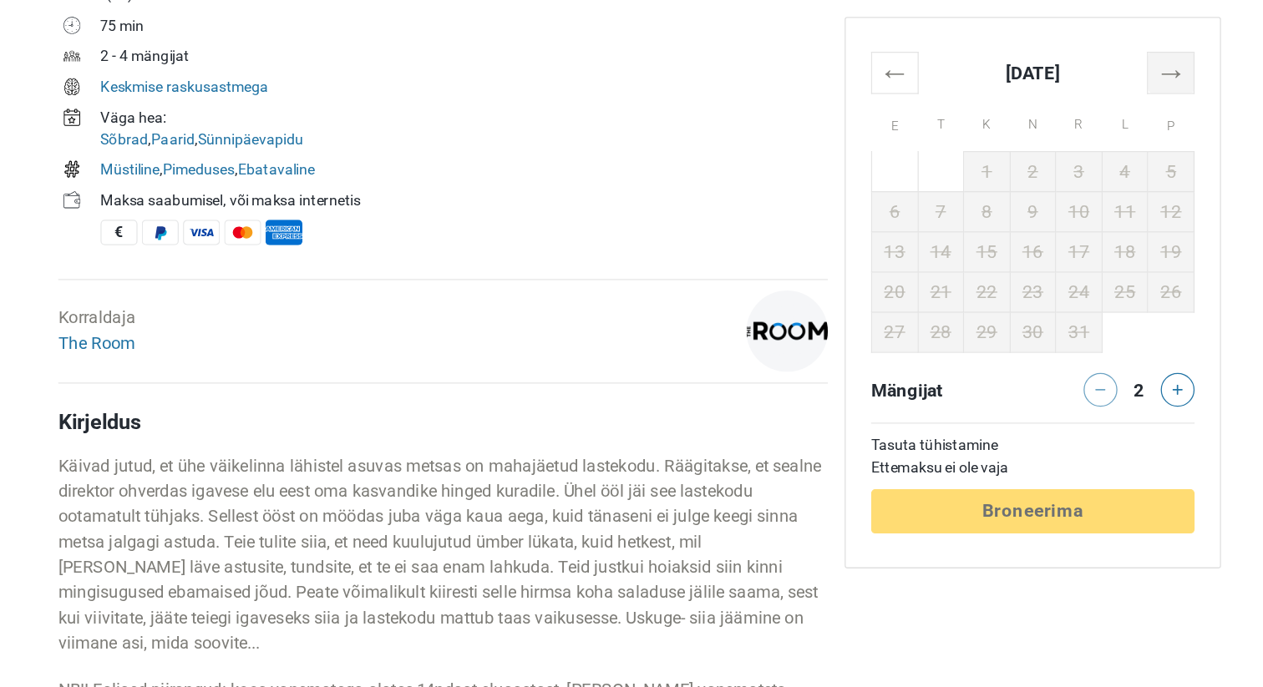
click at [1059, 55] on th "→" at bounding box center [1051, 57] width 37 height 33
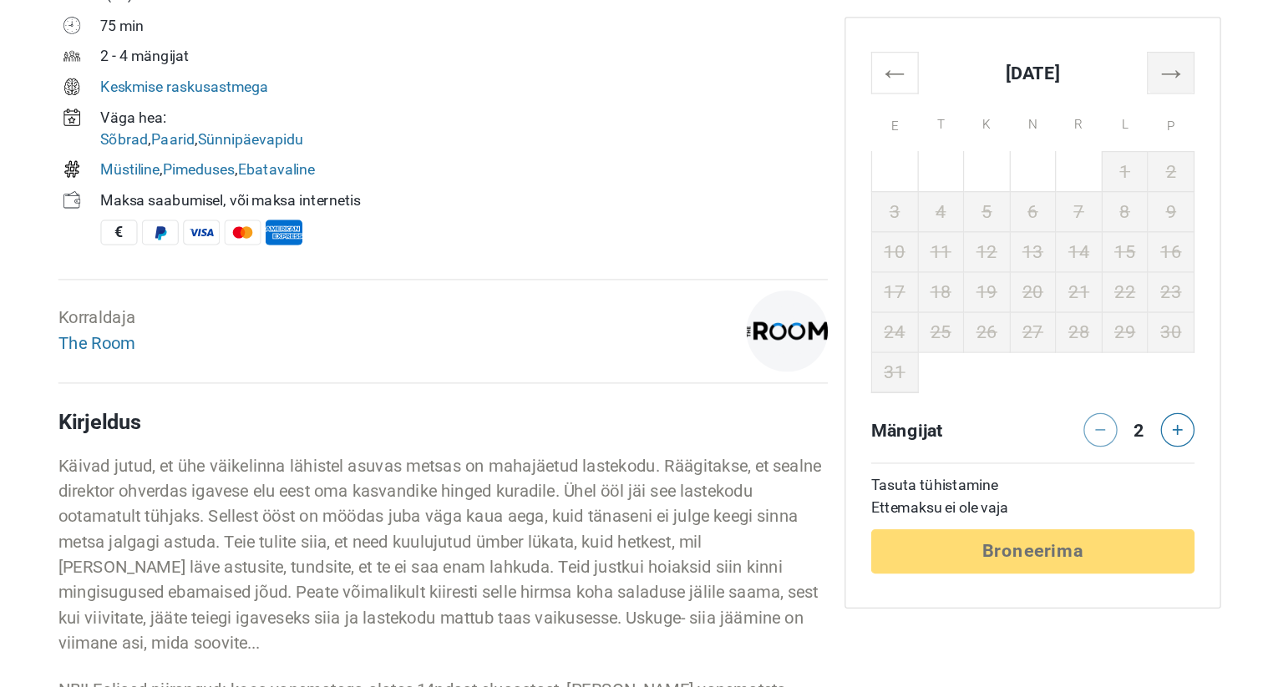
click at [1059, 55] on th "→" at bounding box center [1051, 57] width 37 height 33
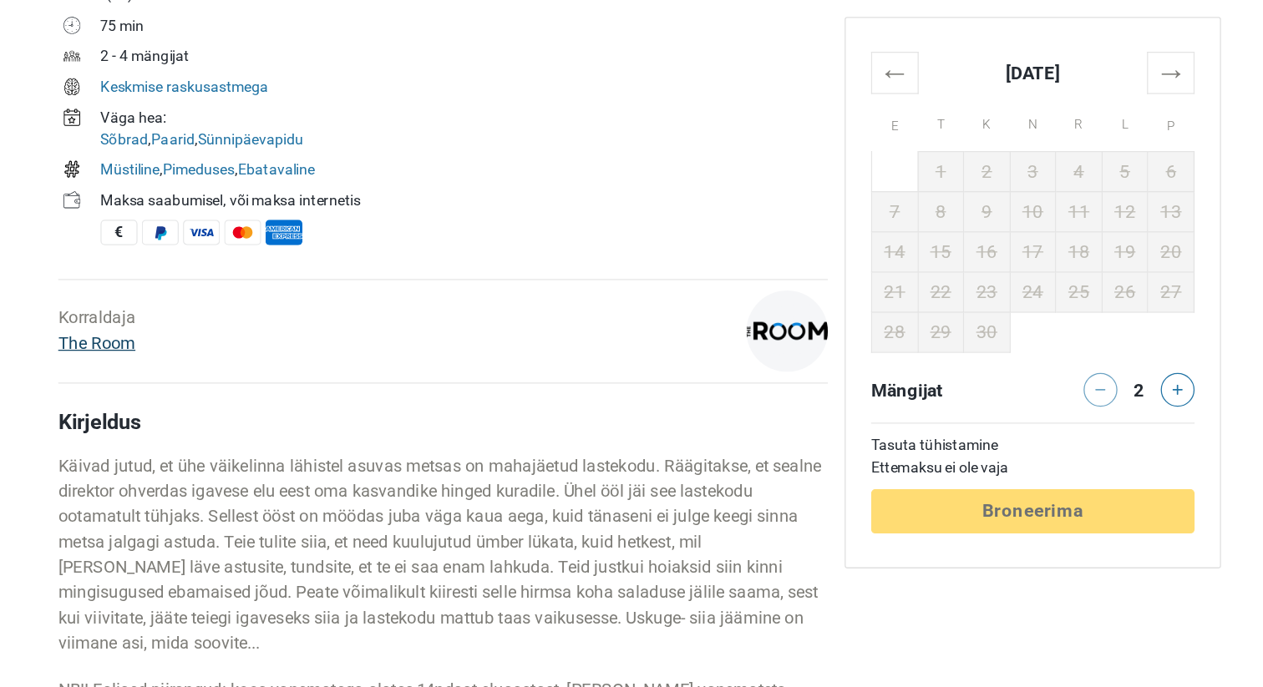
click at [203, 272] on link "The Room" at bounding box center [202, 271] width 61 height 16
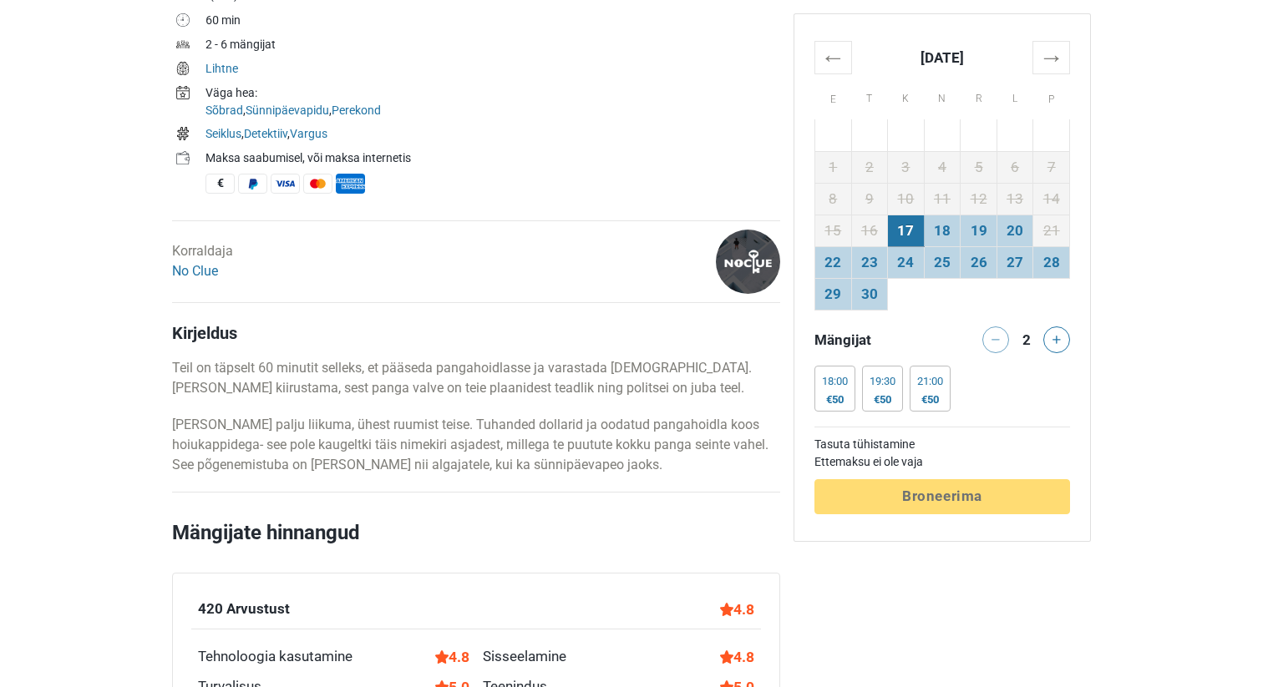
scroll to position [609, 0]
click at [1054, 338] on icon at bounding box center [1056, 340] width 8 height 8
click at [1043, 67] on th "→" at bounding box center [1051, 57] width 37 height 33
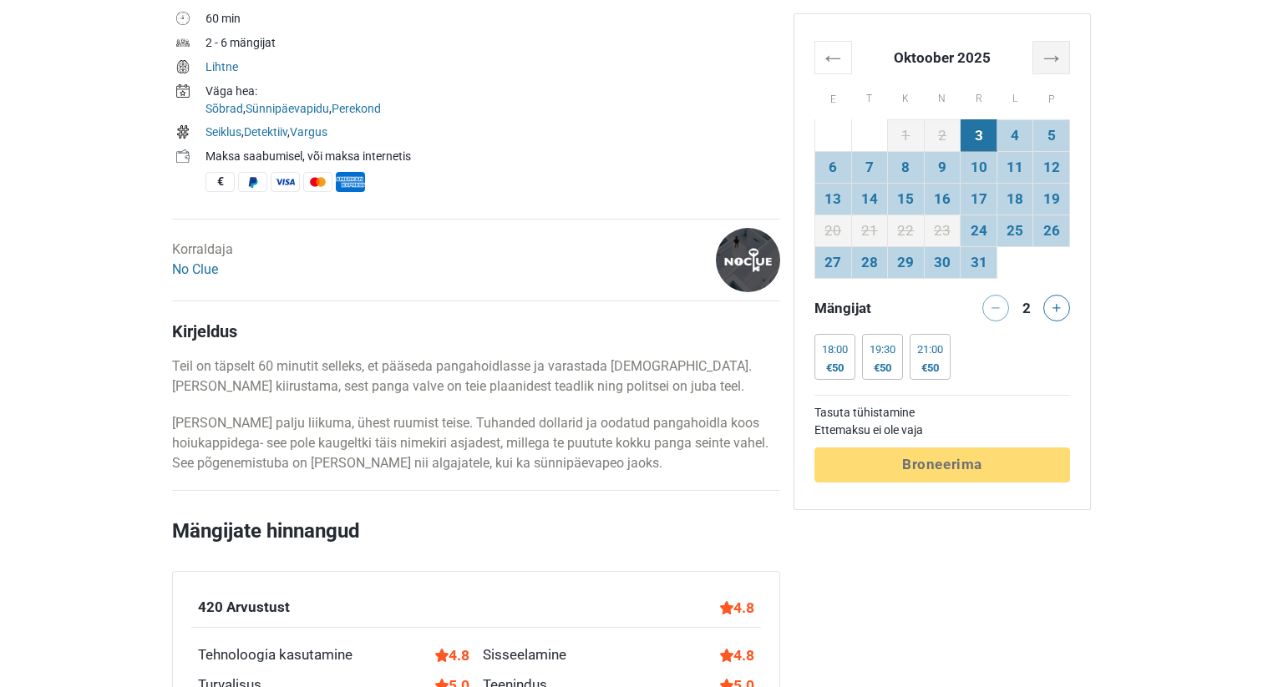
click at [1043, 67] on th "→" at bounding box center [1051, 57] width 37 height 33
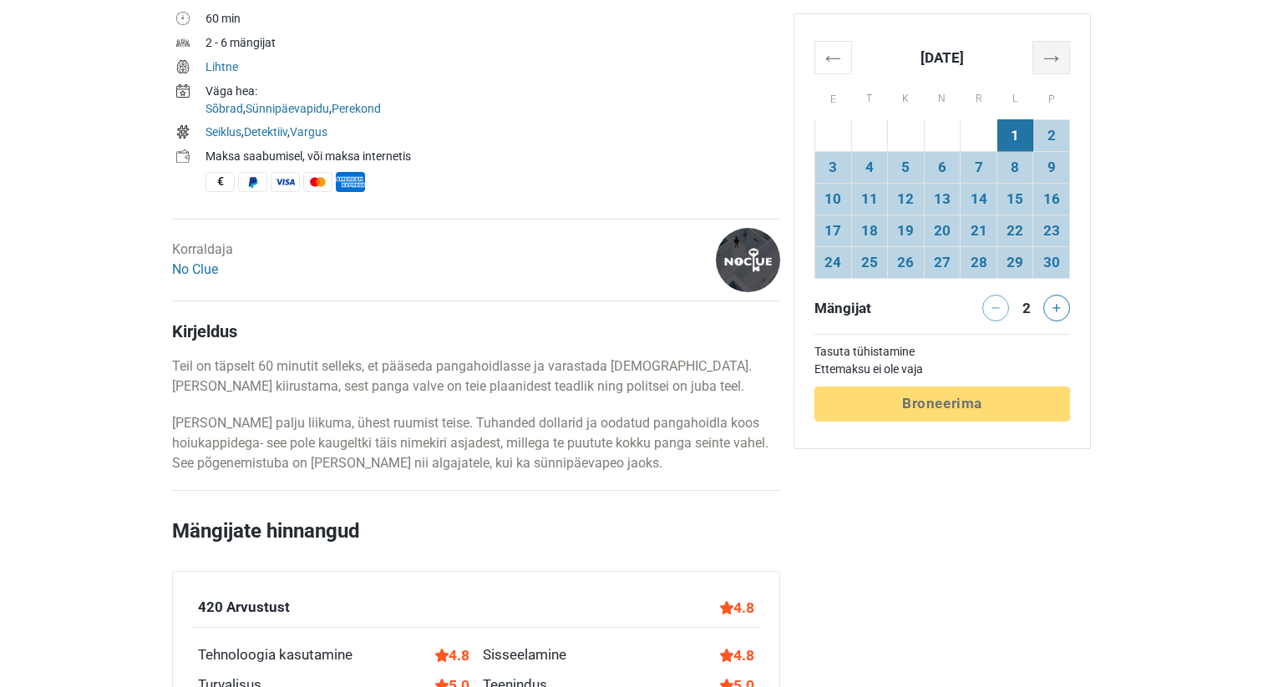
click at [1043, 67] on th "→" at bounding box center [1051, 57] width 37 height 33
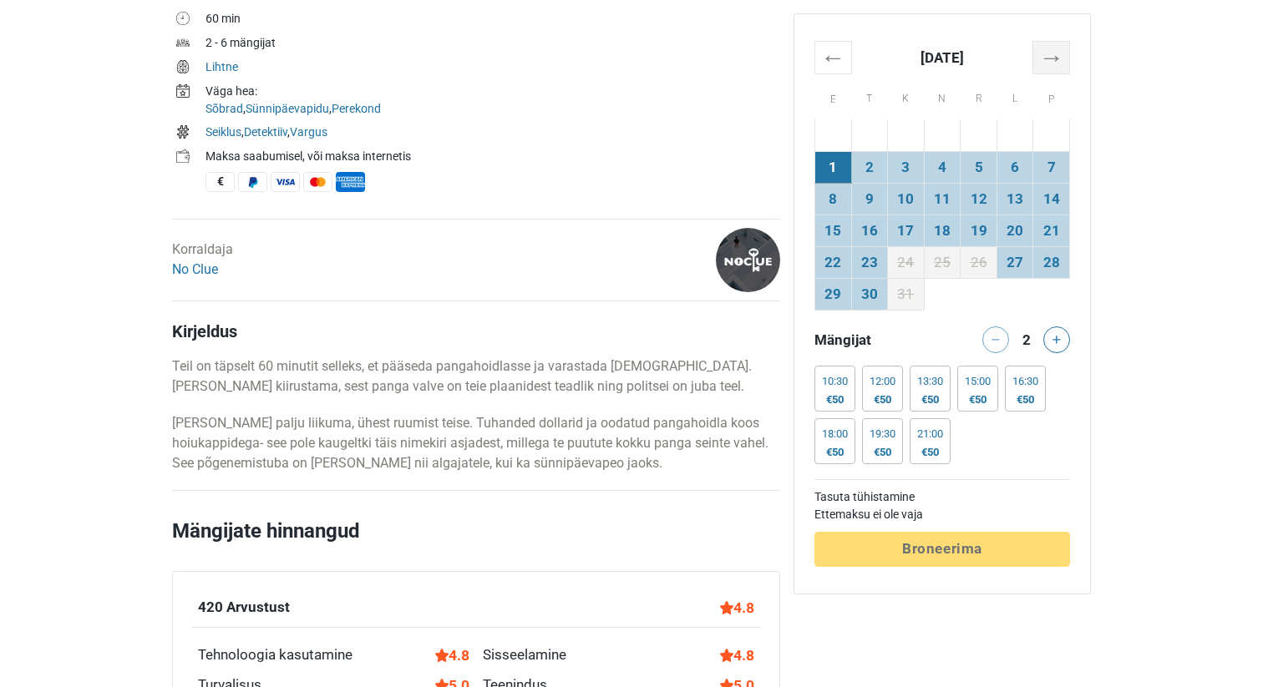
click at [1043, 67] on th "→" at bounding box center [1051, 57] width 37 height 33
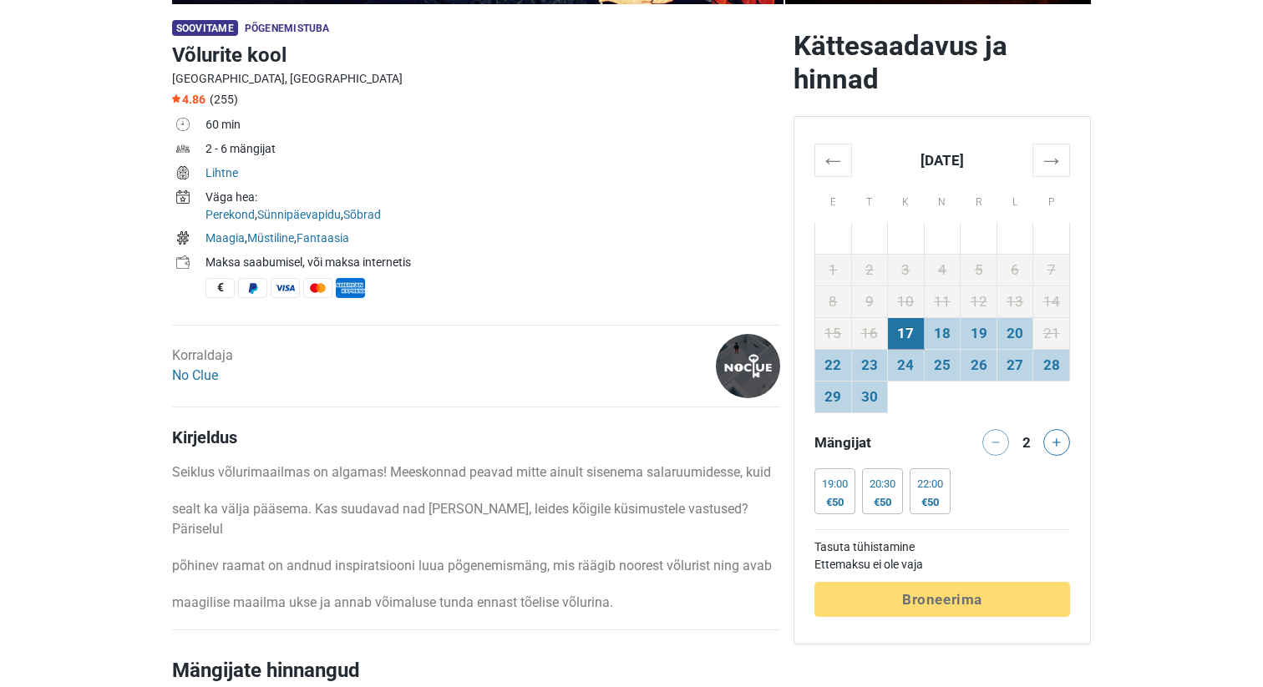
scroll to position [579, 0]
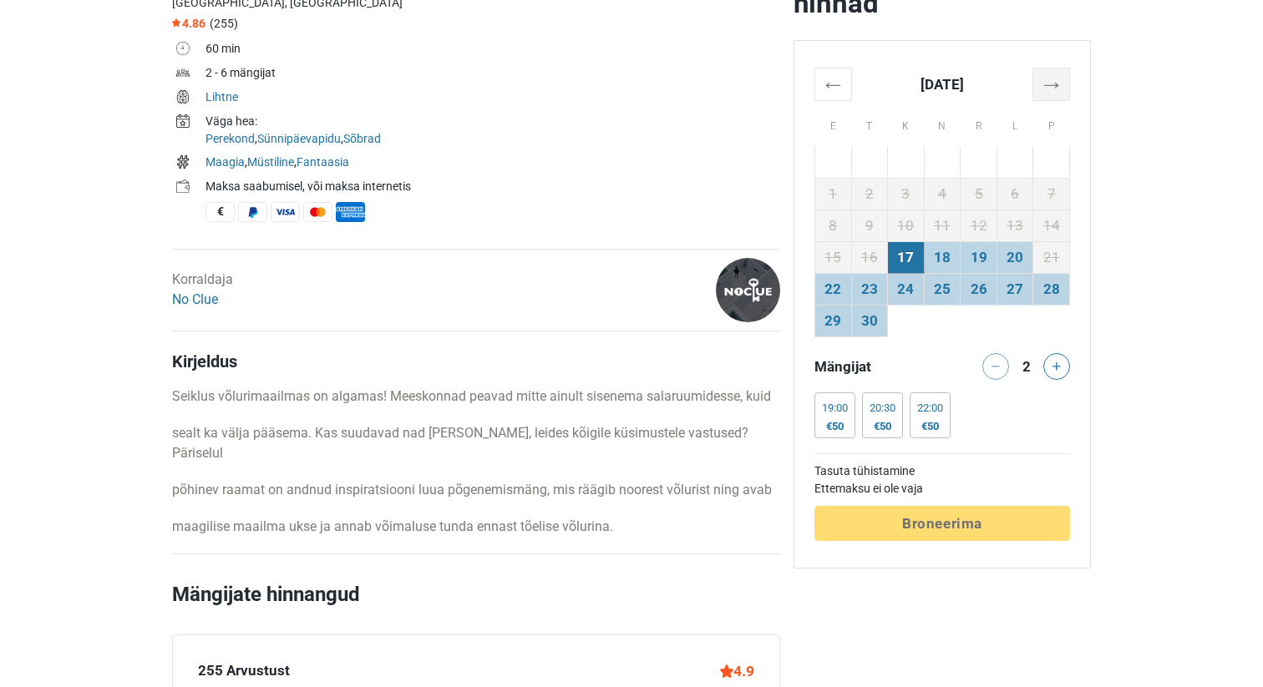
click at [1049, 89] on th "→" at bounding box center [1051, 84] width 37 height 33
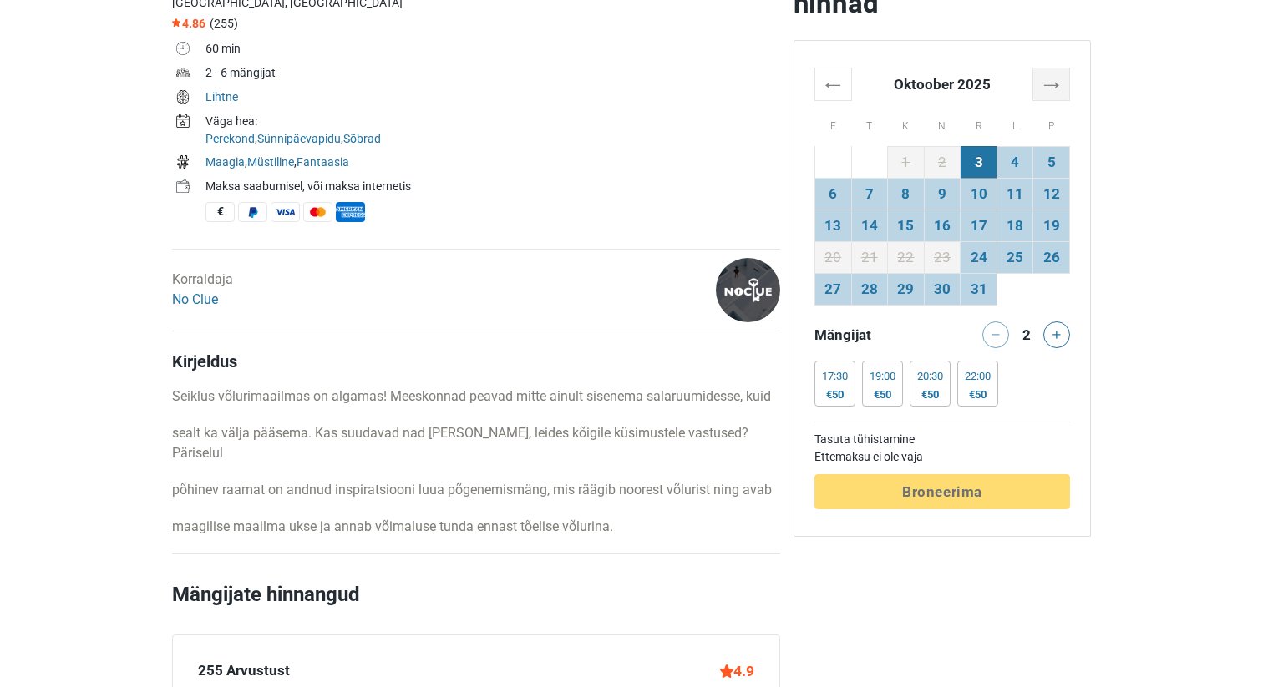
click at [1049, 88] on th "→" at bounding box center [1051, 84] width 37 height 33
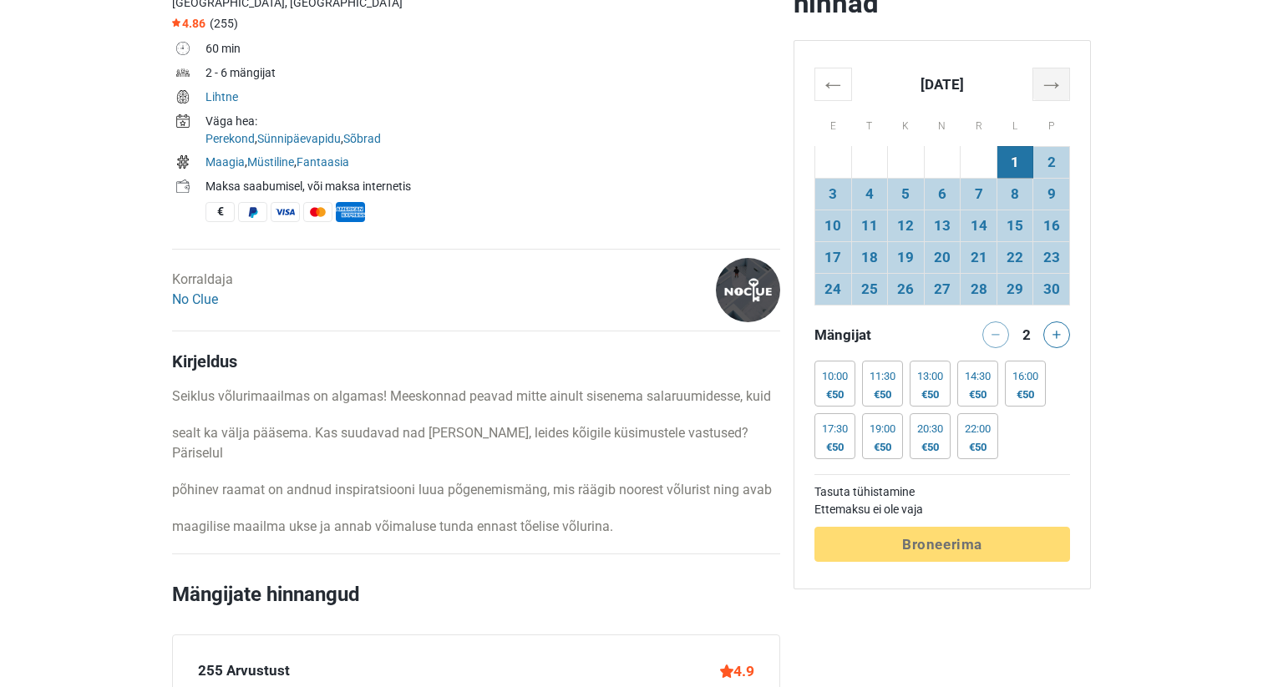
click at [1049, 88] on th "→" at bounding box center [1051, 84] width 37 height 33
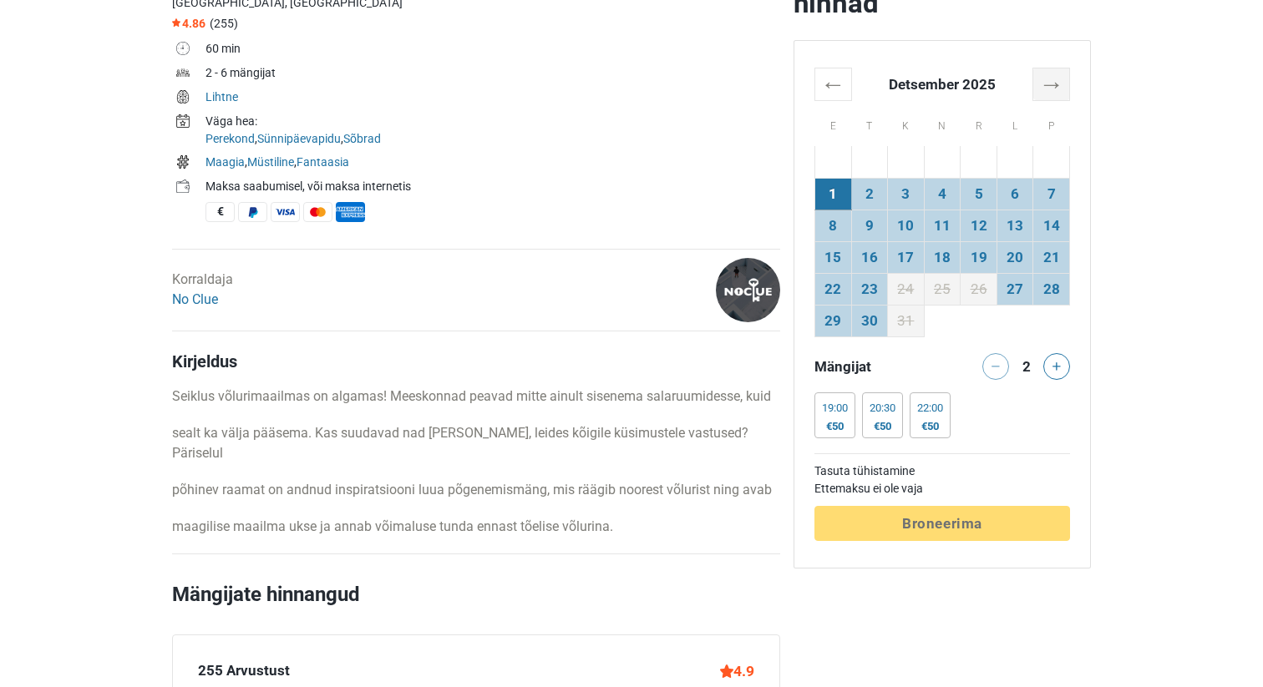
click at [1050, 83] on th "→" at bounding box center [1051, 84] width 37 height 33
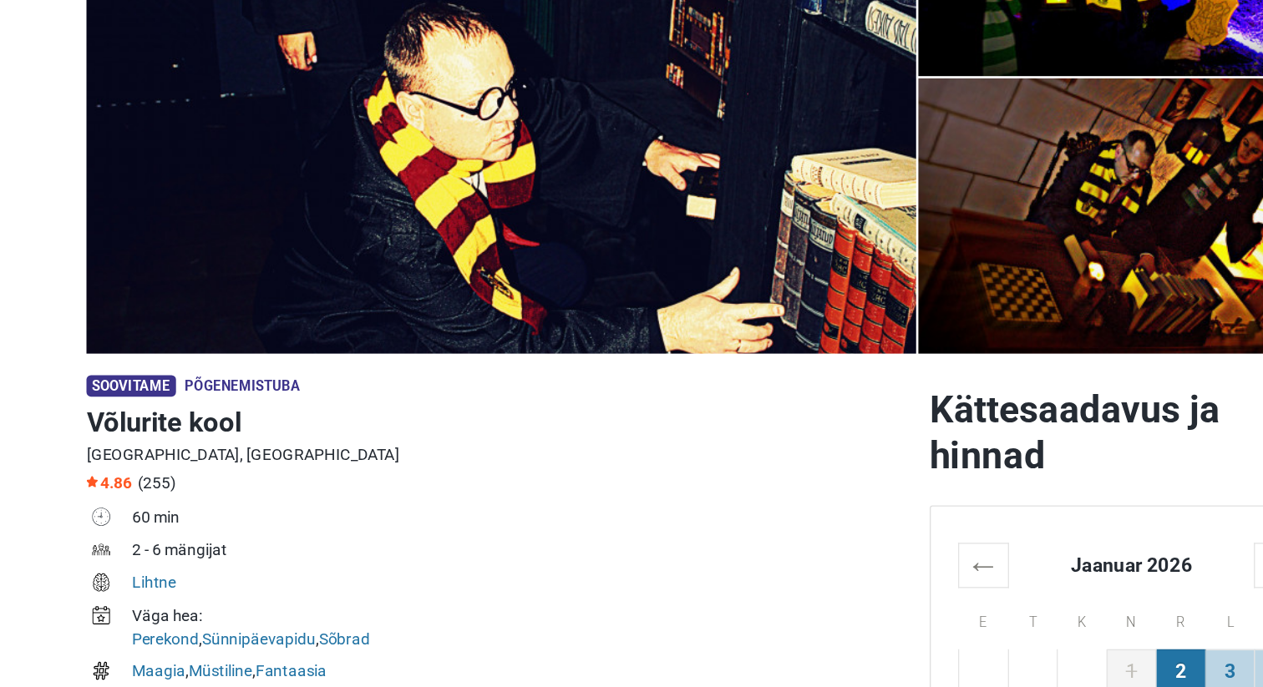
scroll to position [0, 0]
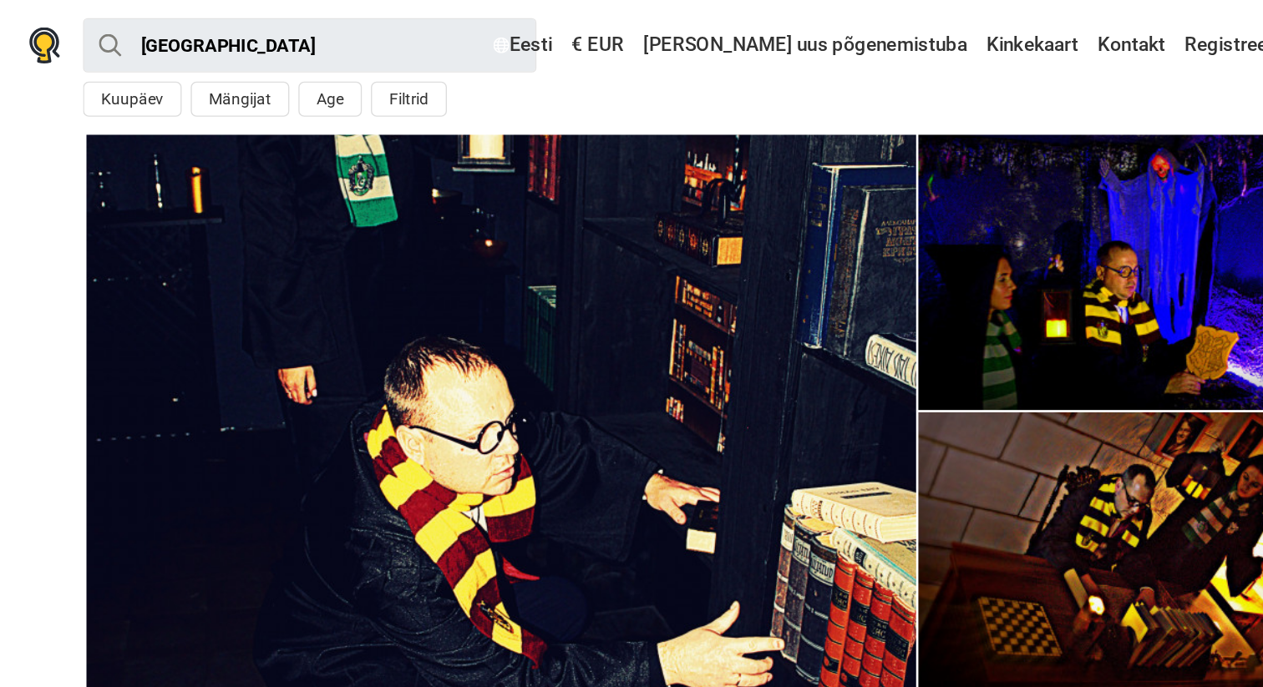
click at [569, 223] on img at bounding box center [477, 302] width 611 height 407
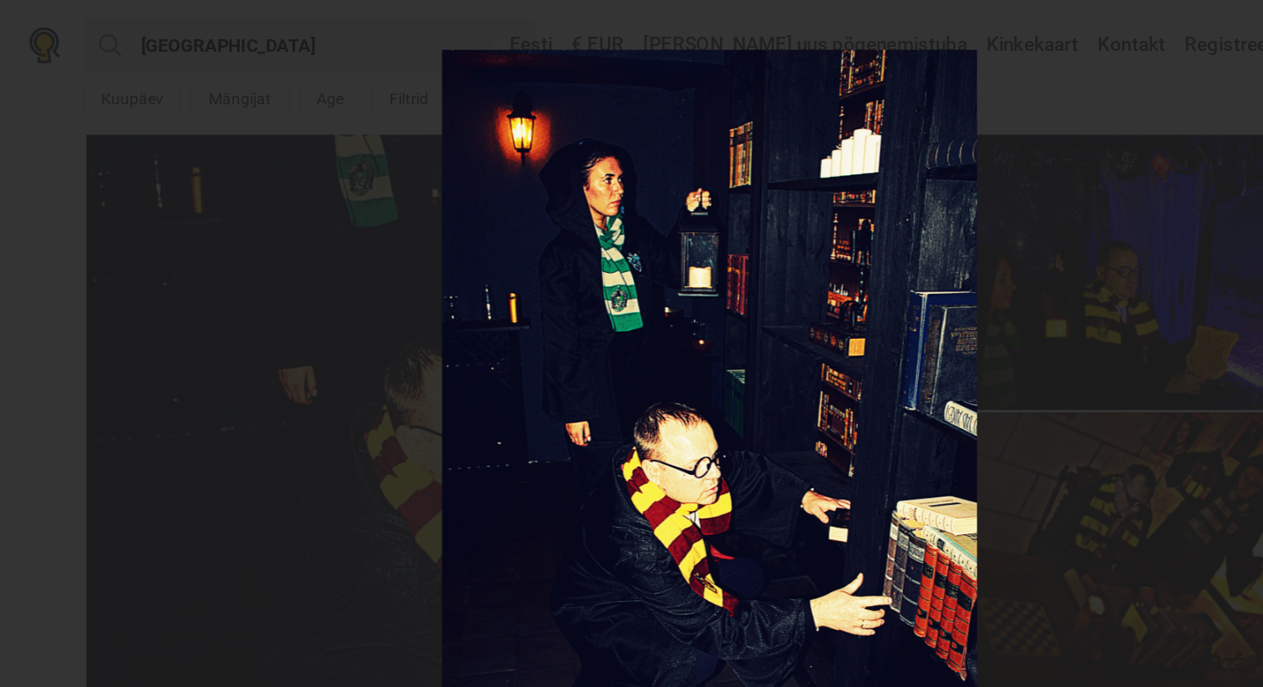
click at [754, 260] on img at bounding box center [631, 332] width 394 height 591
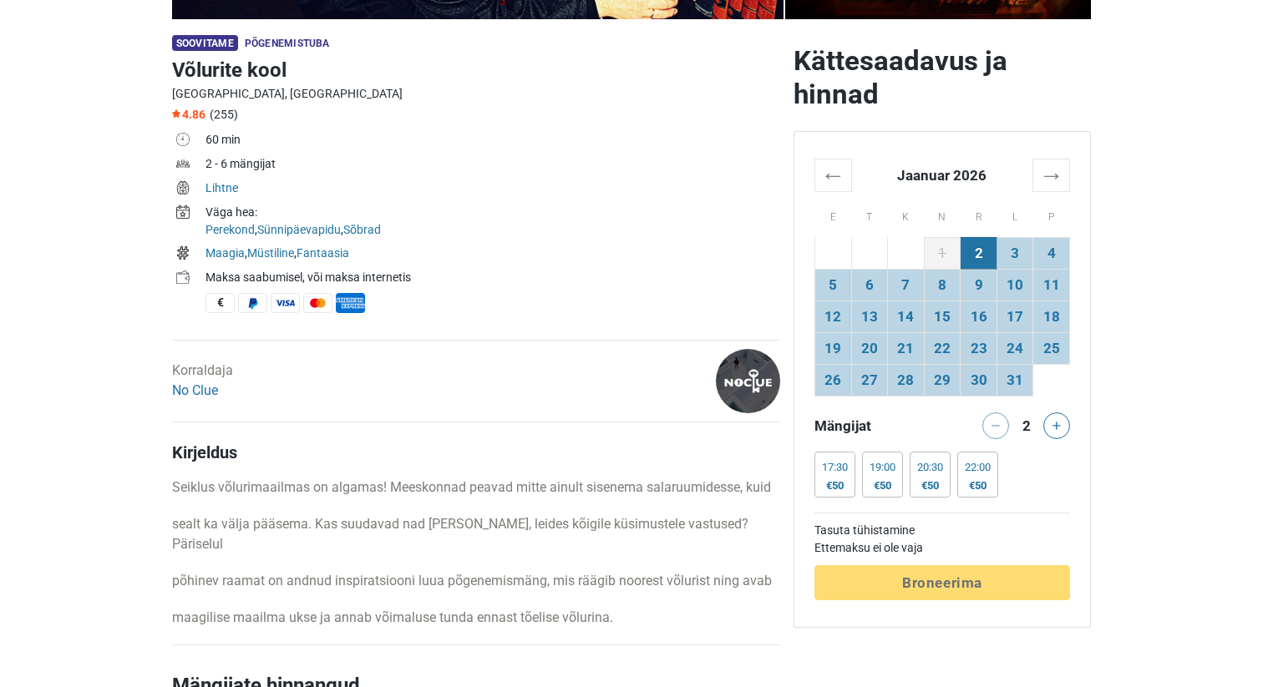
scroll to position [488, 0]
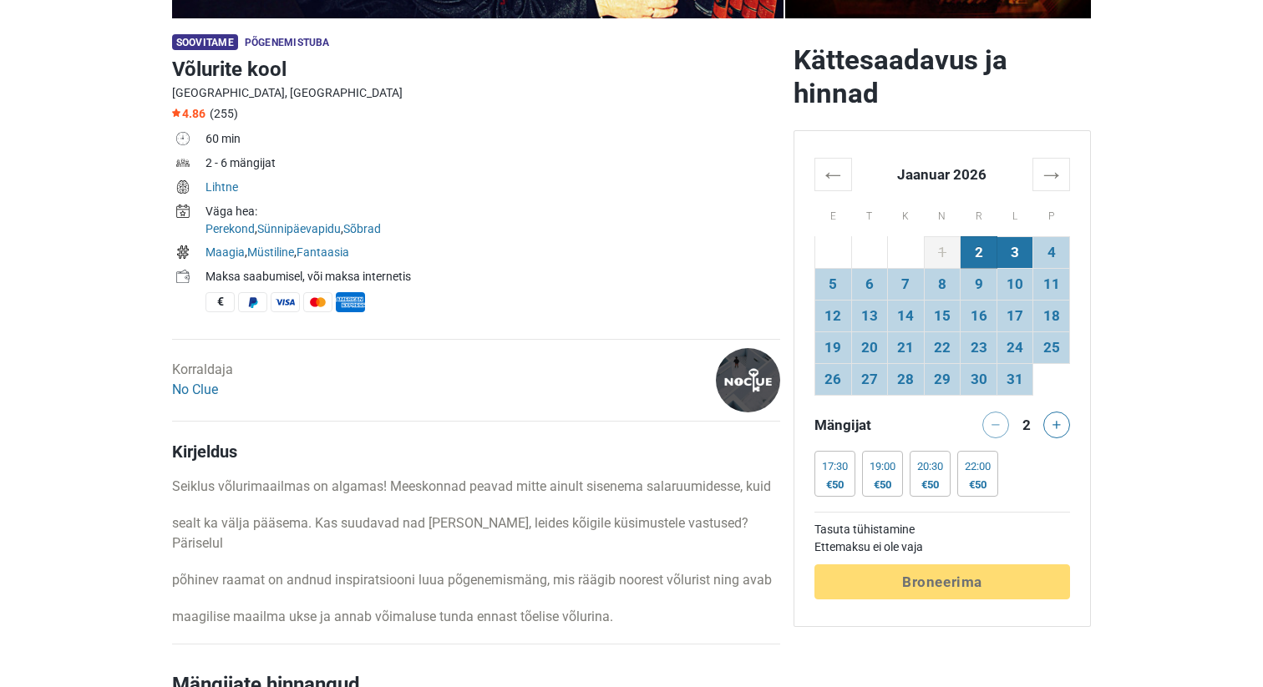
click at [1010, 252] on td "3" at bounding box center [1014, 252] width 37 height 32
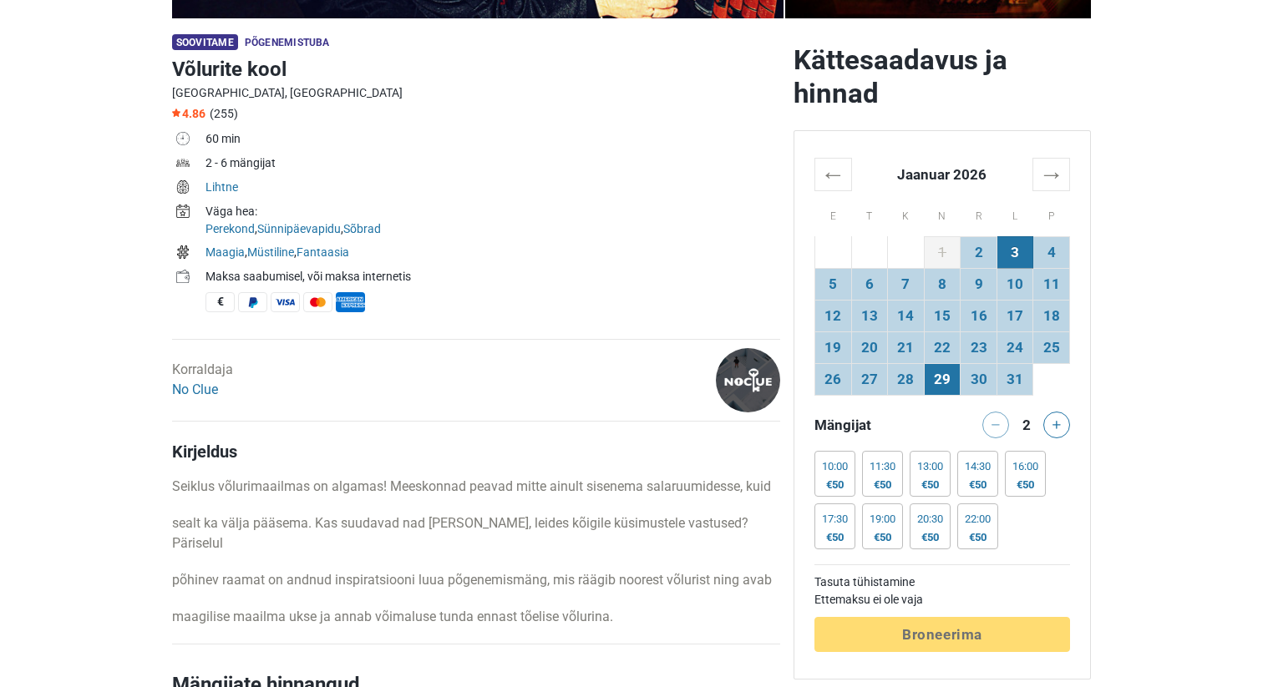
click at [947, 380] on td "29" at bounding box center [942, 379] width 37 height 32
click at [889, 483] on div "€50" at bounding box center [882, 484] width 26 height 13
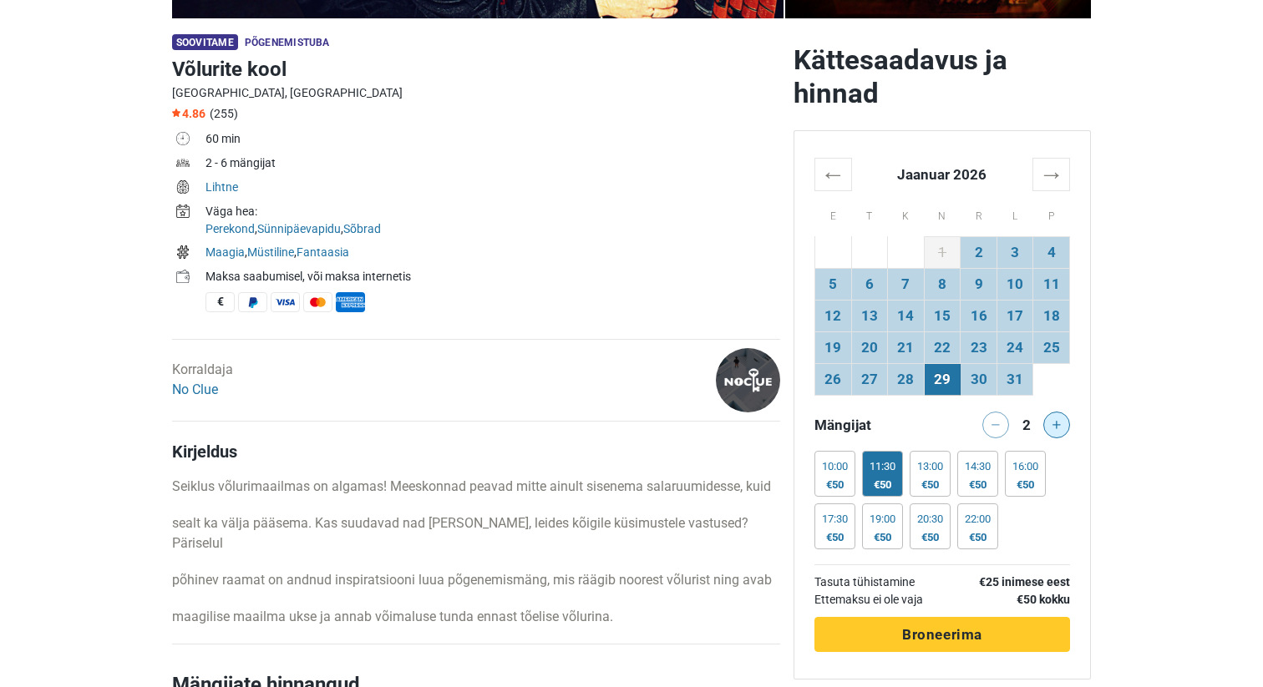
click at [1056, 428] on icon at bounding box center [1056, 425] width 8 height 8
click at [1056, 428] on div at bounding box center [1059, 425] width 33 height 27
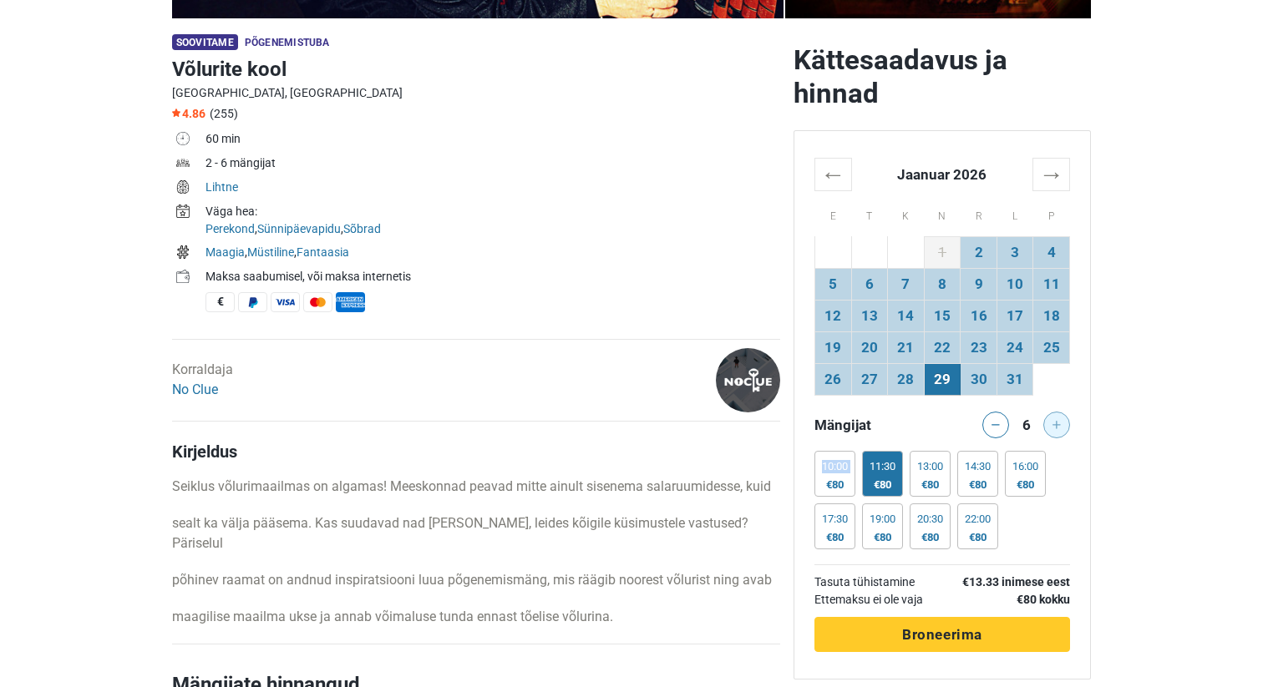
click at [1056, 428] on div at bounding box center [1059, 425] width 33 height 27
click at [996, 423] on icon at bounding box center [995, 425] width 8 height 8
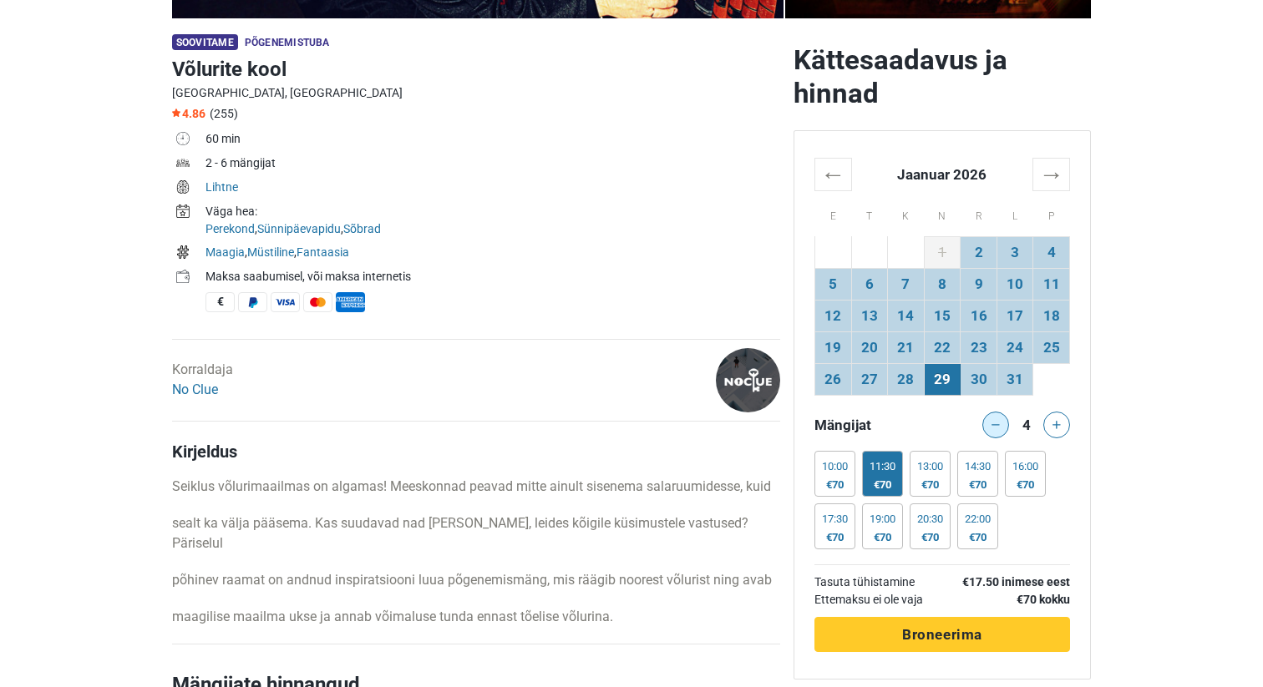
click at [996, 423] on icon at bounding box center [995, 425] width 8 height 8
click at [996, 423] on div at bounding box center [991, 425] width 33 height 27
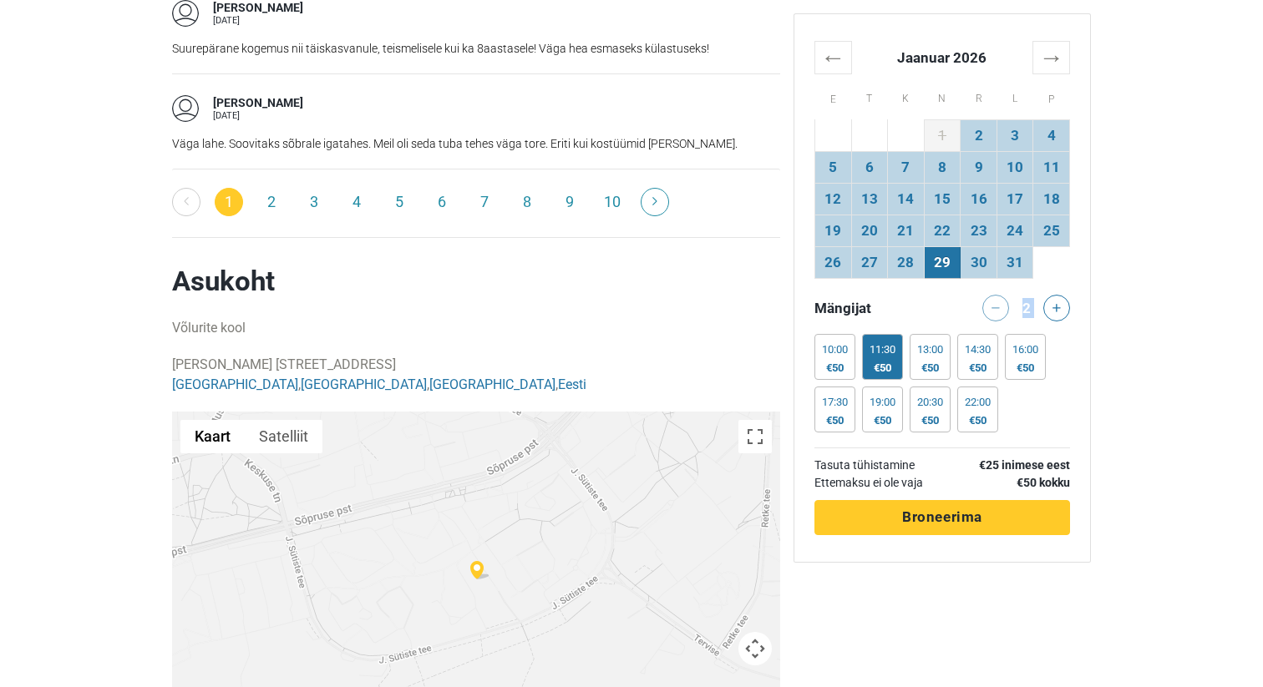
scroll to position [2936, 0]
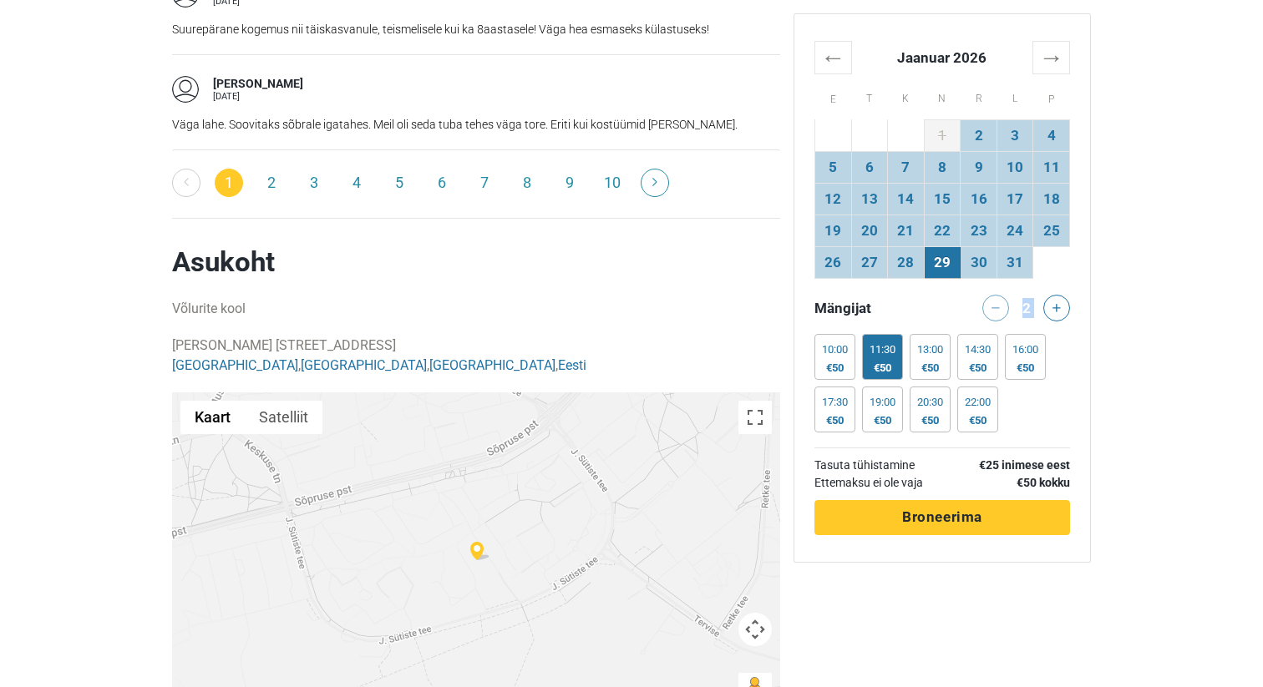
click at [543, 533] on div at bounding box center [476, 559] width 608 height 334
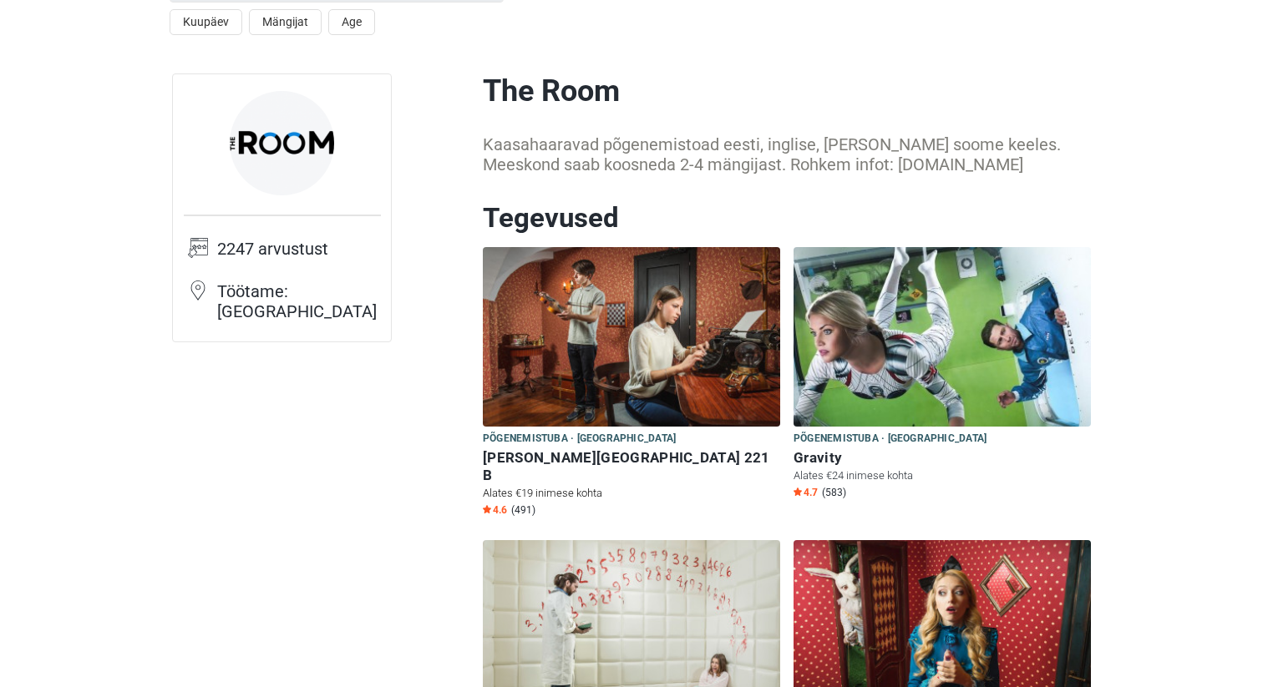
scroll to position [48, 0]
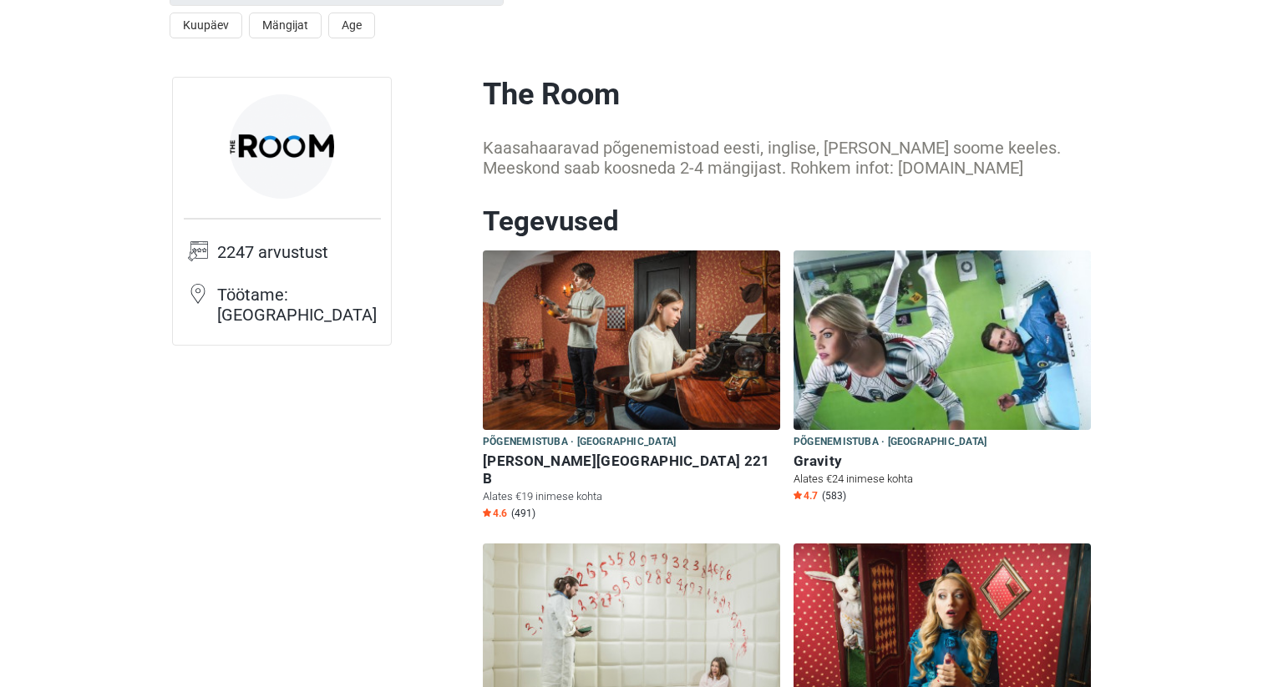
click at [829, 459] on h6 "Gravity" at bounding box center [941, 462] width 297 height 18
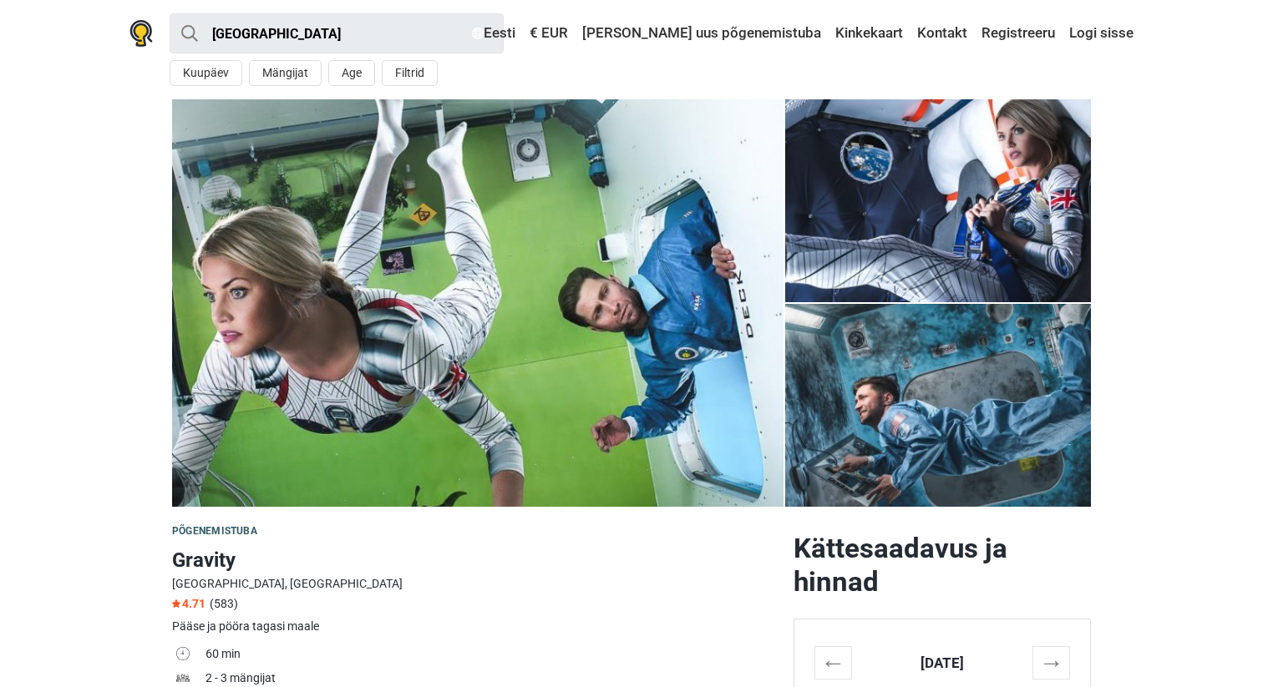
click at [829, 459] on img at bounding box center [938, 405] width 306 height 203
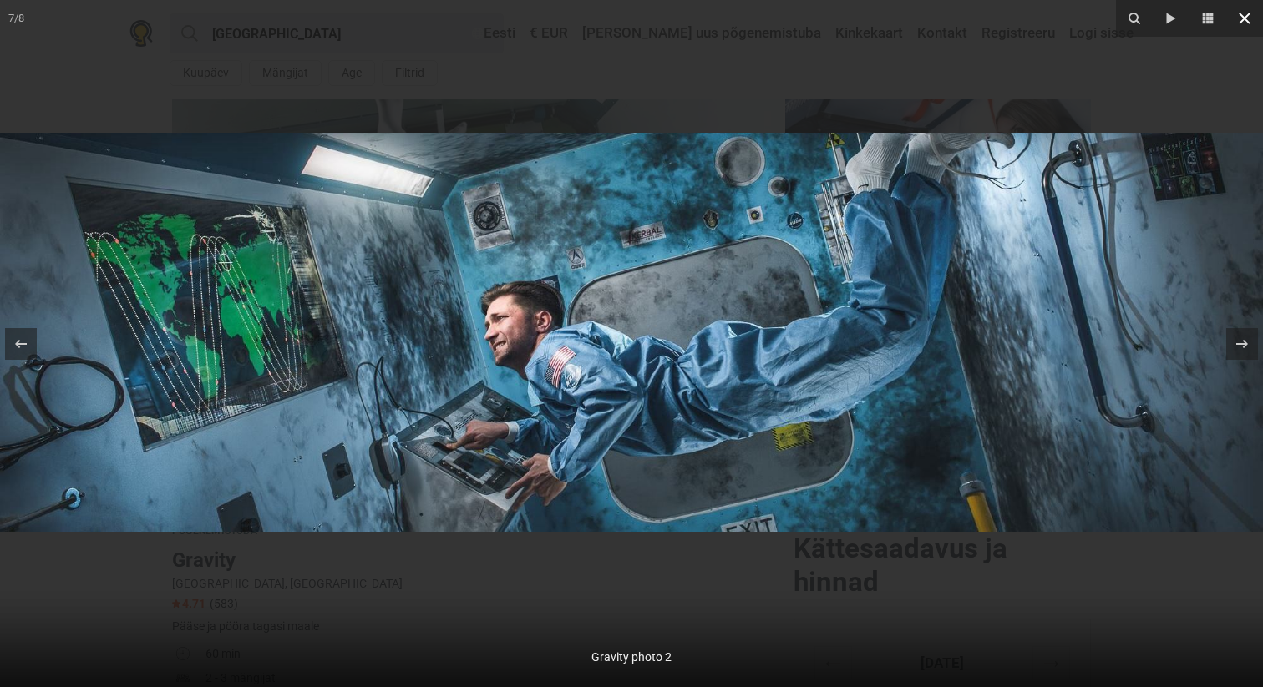
click at [1241, 13] on icon at bounding box center [1244, 18] width 20 height 20
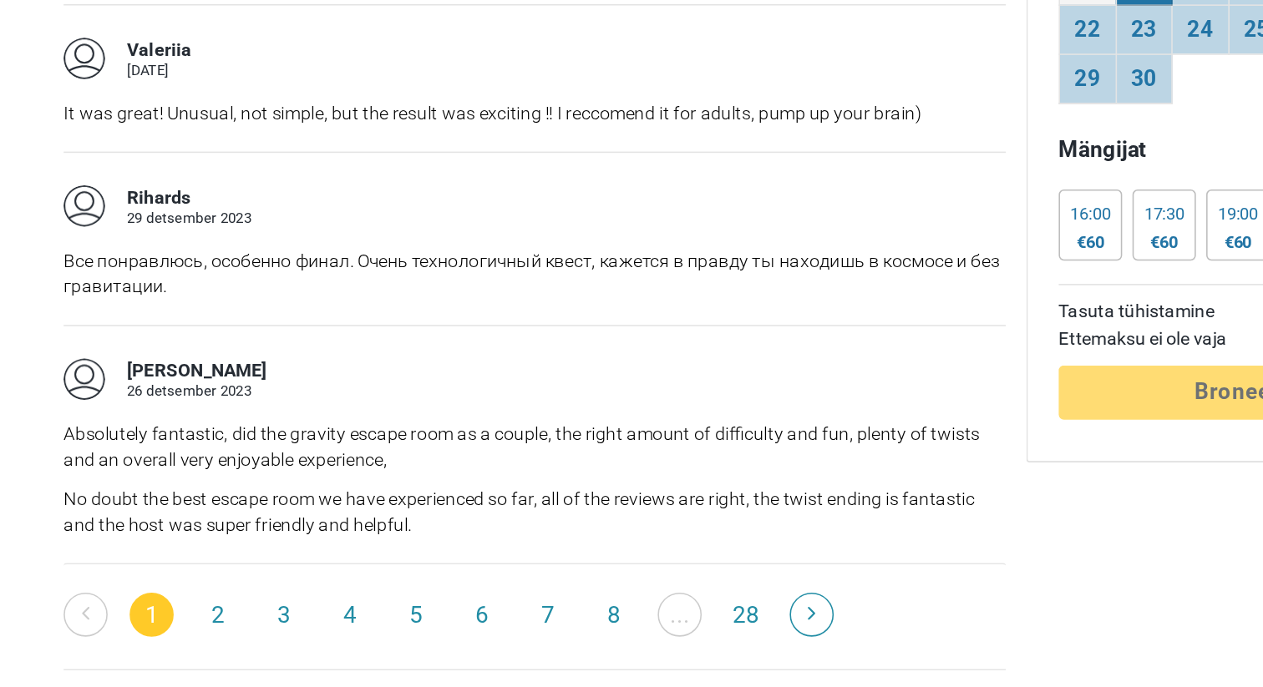
scroll to position [2655, 0]
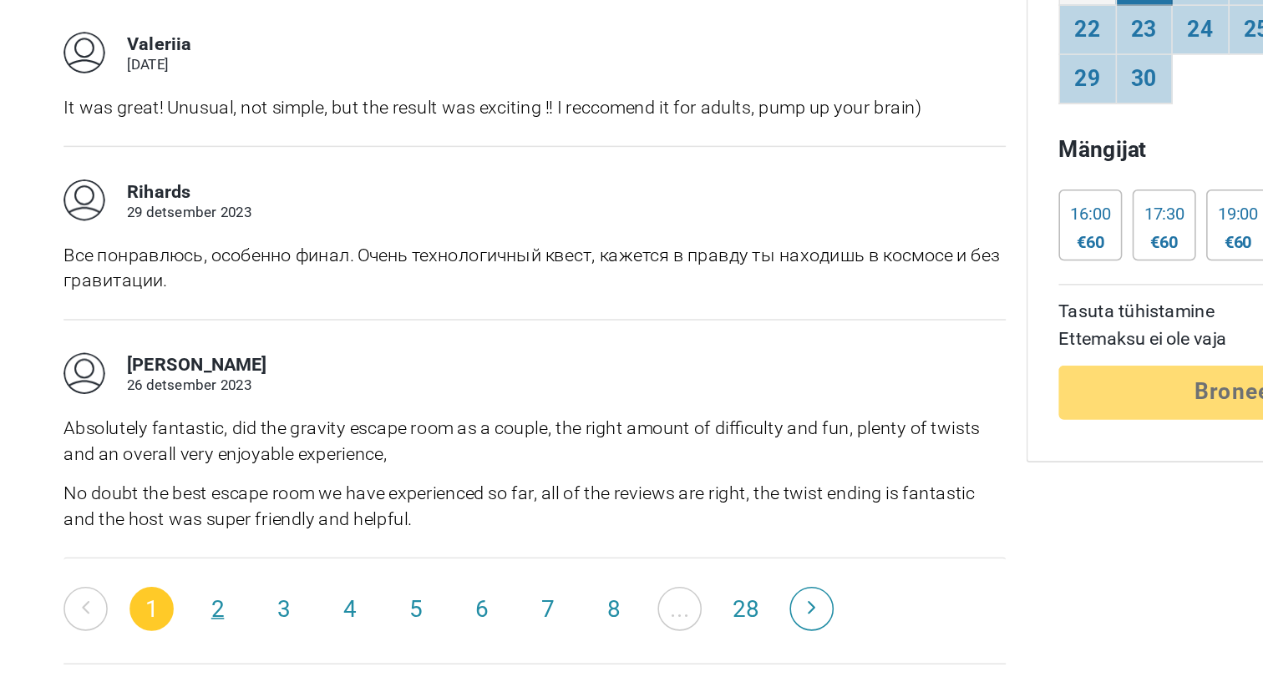
click at [271, 622] on link "2" at bounding box center [271, 636] width 28 height 28
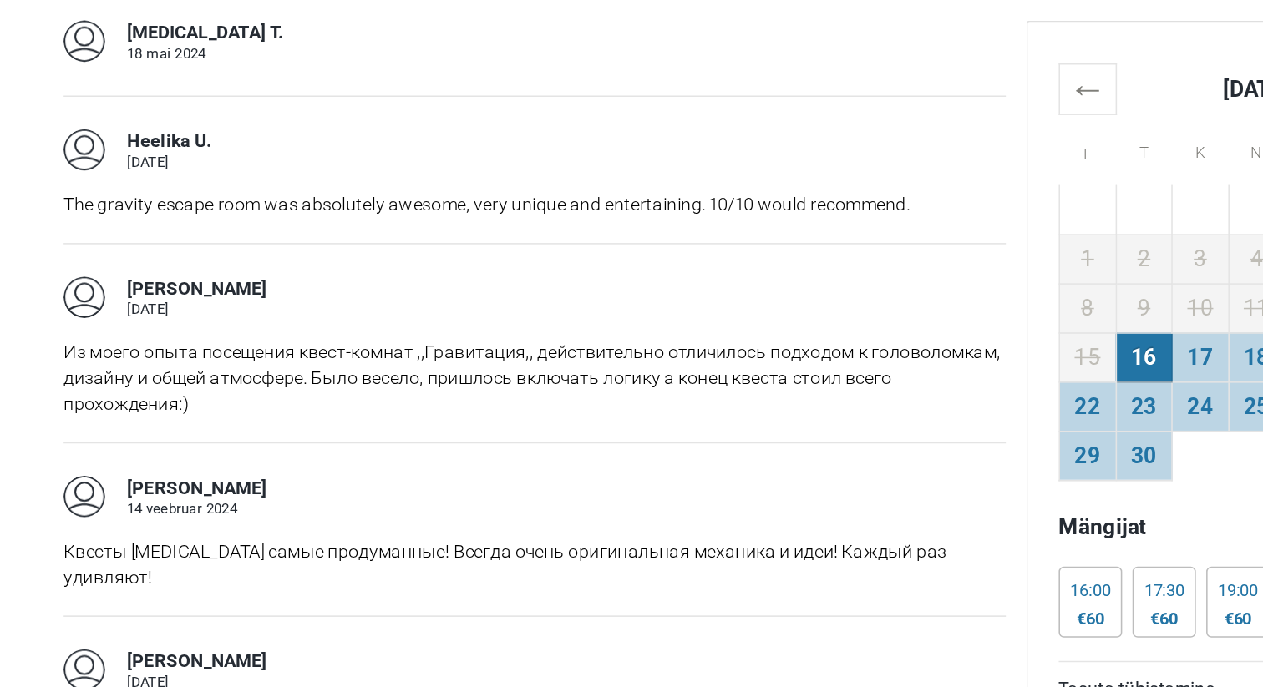
scroll to position [2383, 0]
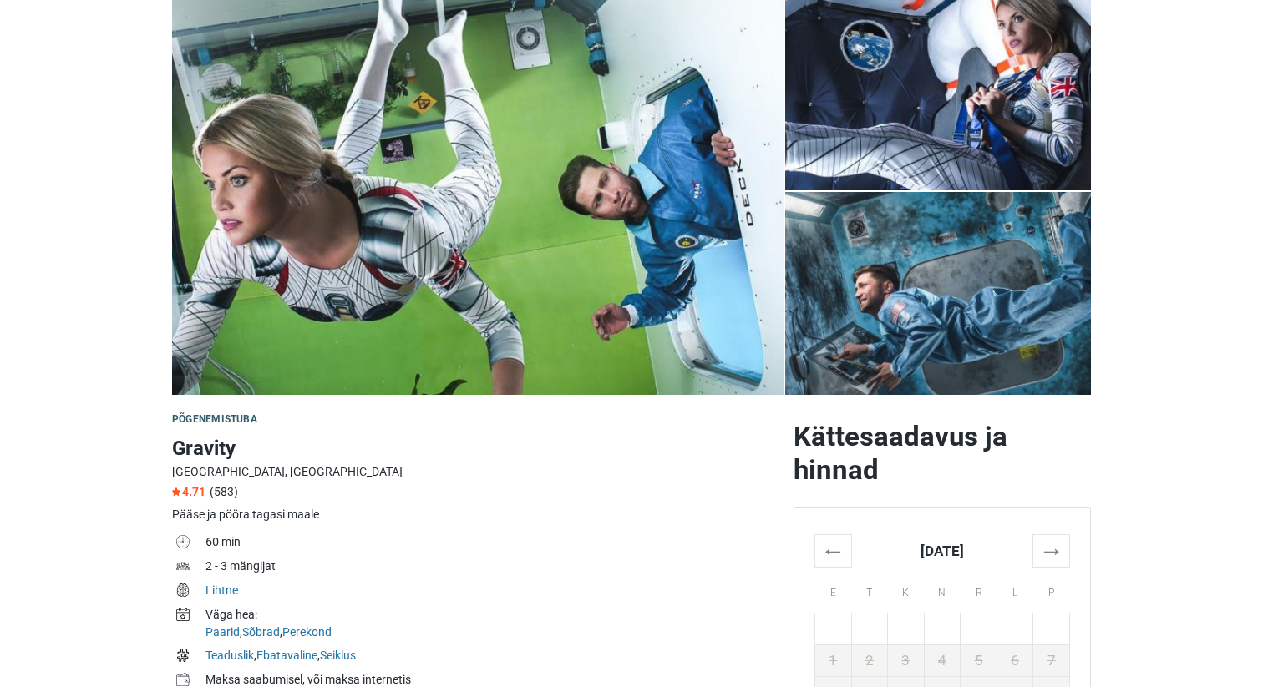
scroll to position [98, 0]
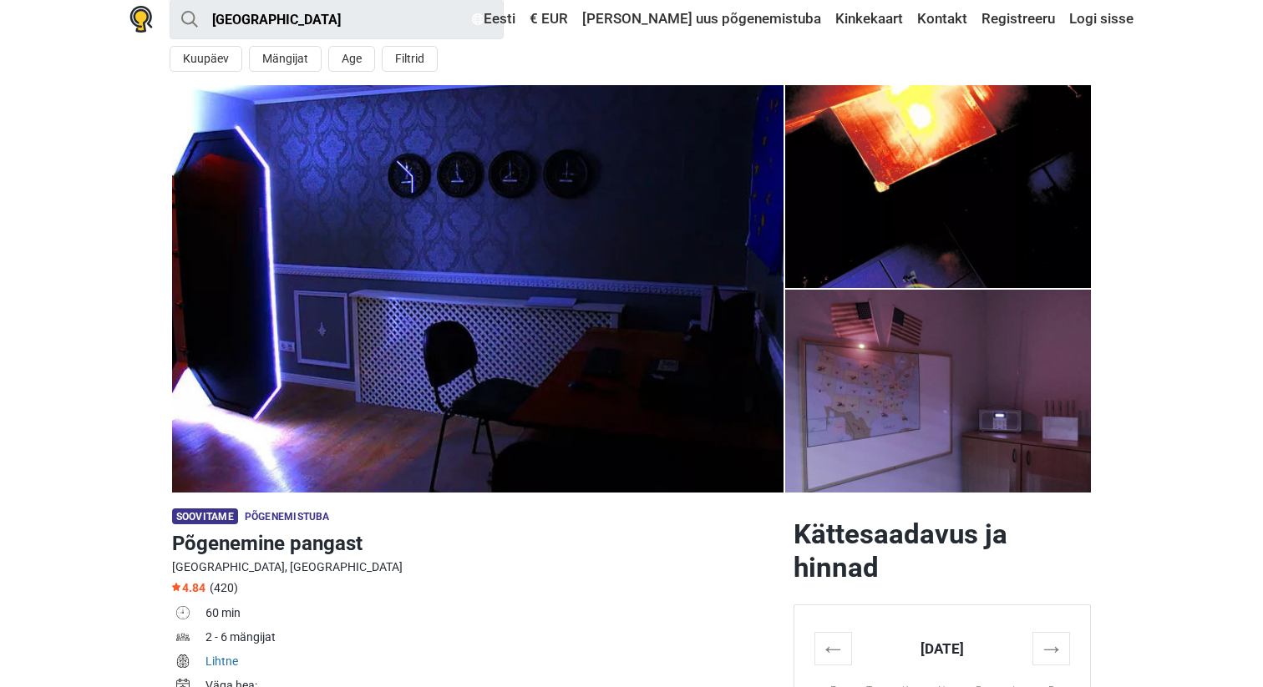
scroll to position [21, 0]
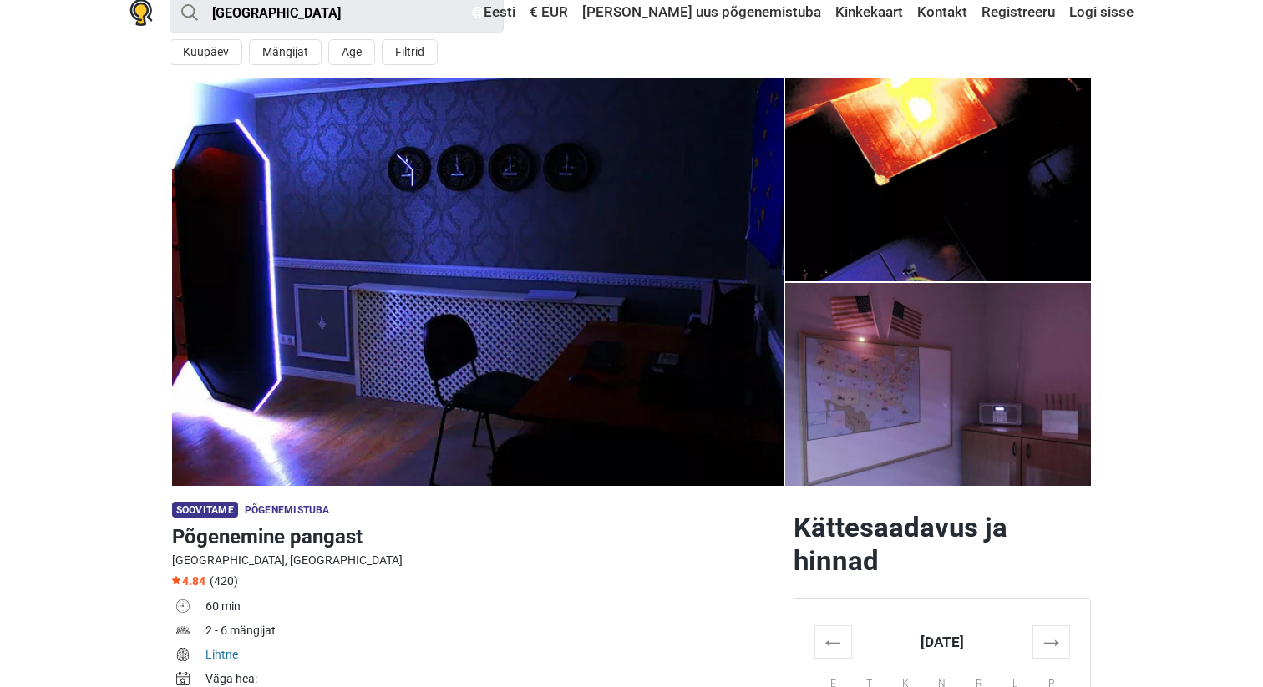
click at [889, 139] on img at bounding box center [938, 179] width 306 height 203
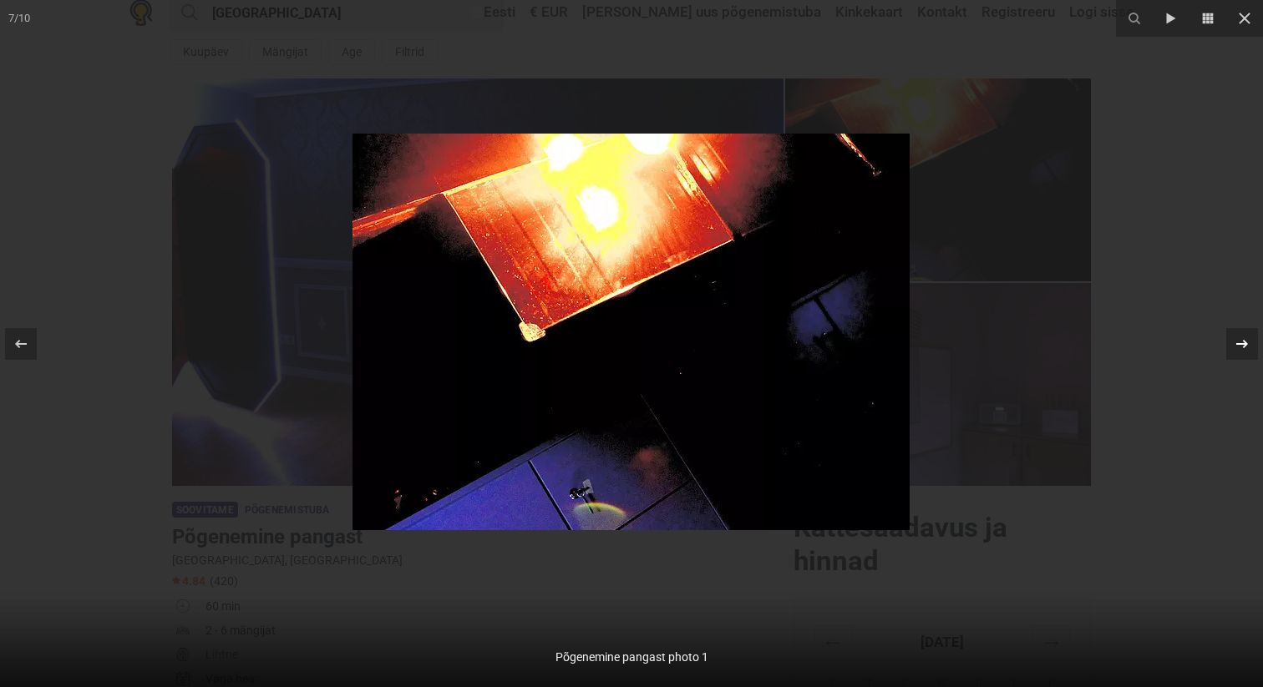
click at [1236, 337] on icon at bounding box center [1242, 344] width 20 height 20
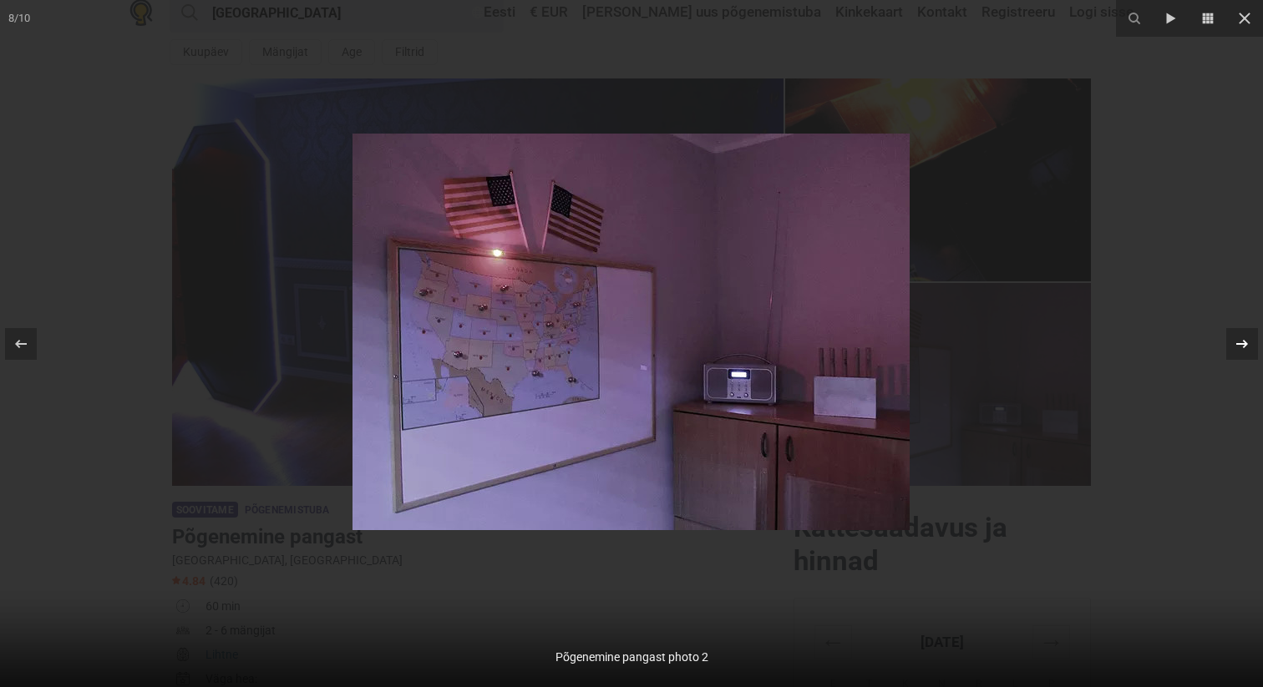
click at [1236, 337] on div "8 / 10 Põgenemine pangast photo 2" at bounding box center [631, 343] width 1263 height 687
click at [1248, 337] on icon at bounding box center [1242, 344] width 20 height 20
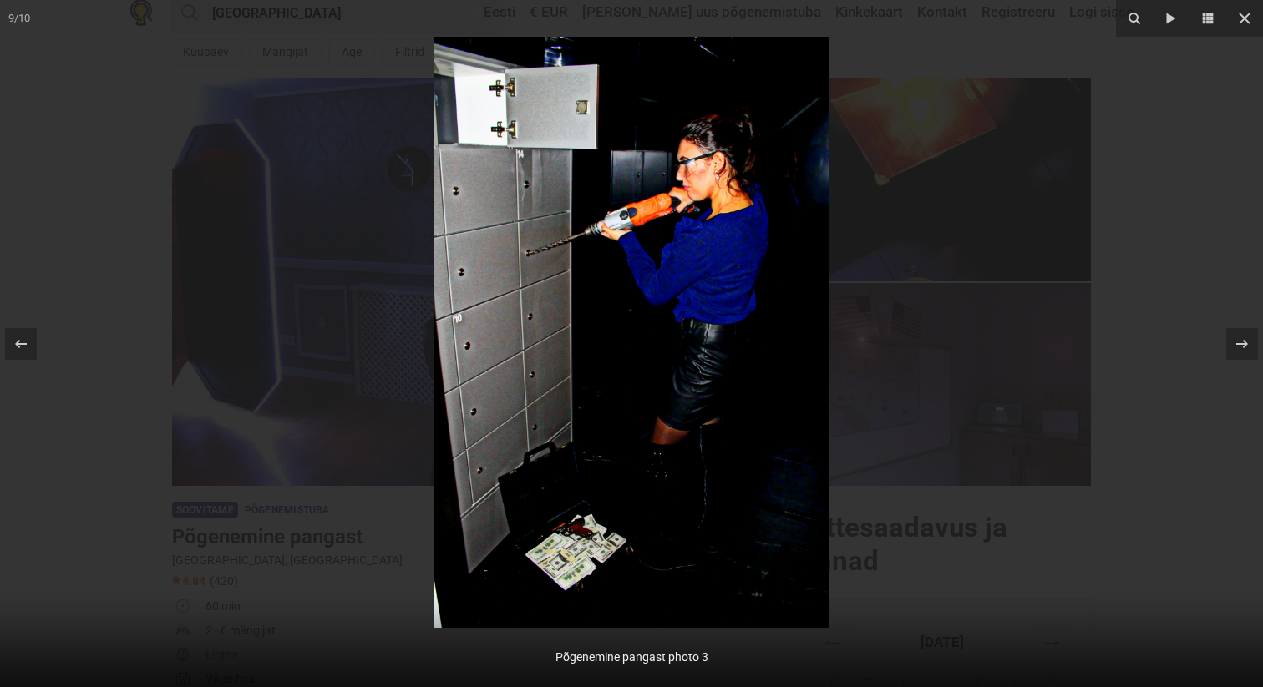
click at [1248, 338] on icon at bounding box center [1242, 344] width 20 height 20
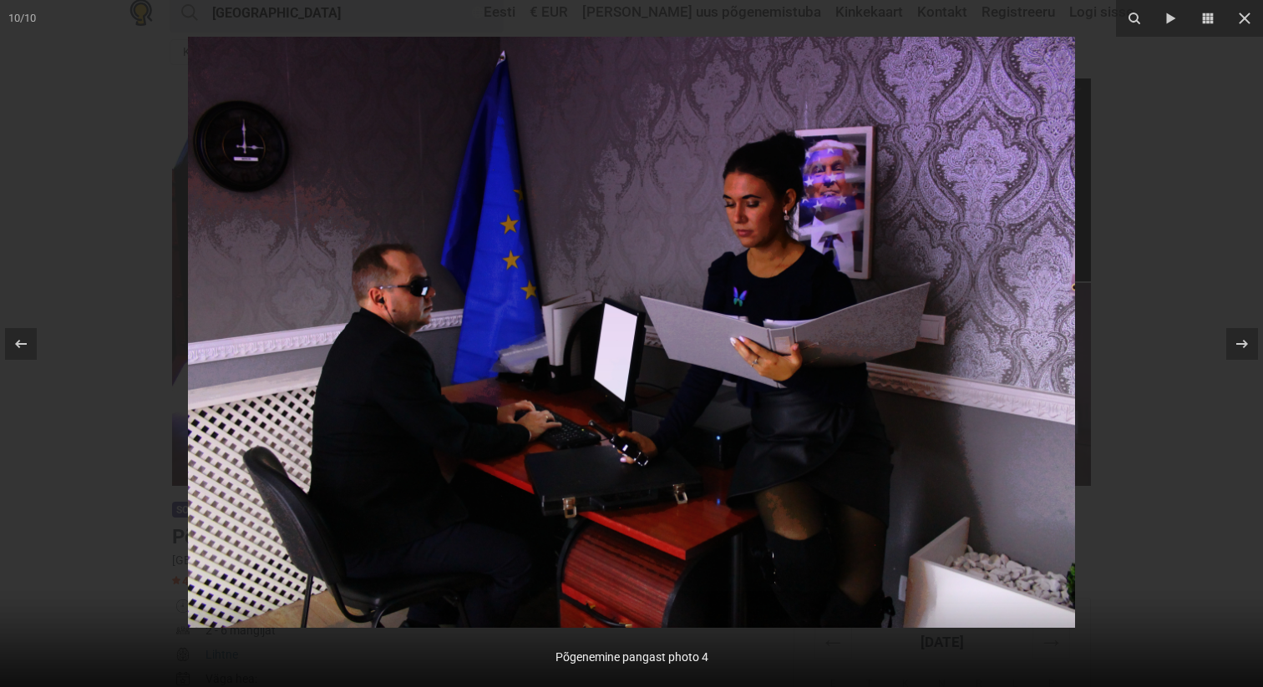
click at [1248, 338] on div "10 / 10 Põgenemine pangast photo 4" at bounding box center [631, 343] width 1263 height 687
click at [1252, 18] on icon at bounding box center [1244, 18] width 20 height 20
